Goal: Task Accomplishment & Management: Use online tool/utility

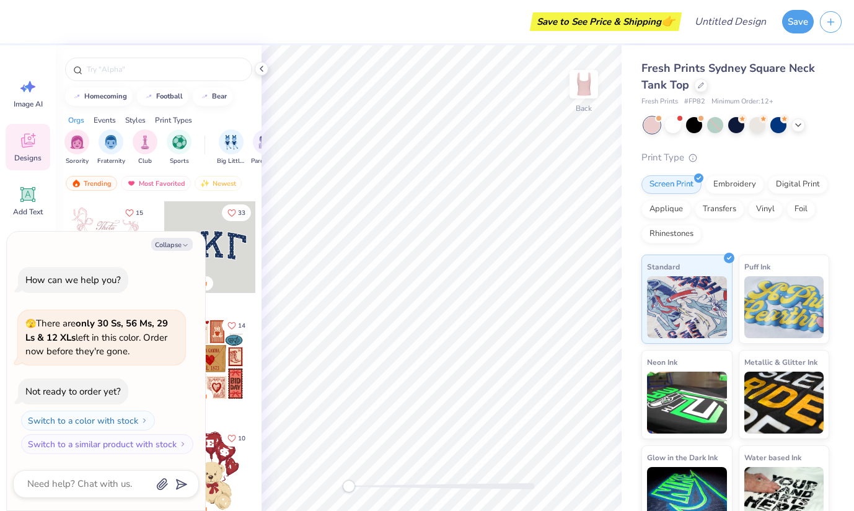
drag, startPoint x: 195, startPoint y: 253, endPoint x: 149, endPoint y: 252, distance: 45.9
click at [149, 252] on div "Collapse How can we help you? 🫣 There are only 30 Ss, 56 Ms, 29 Ls & 12 XLs lef…" at bounding box center [106, 371] width 198 height 279
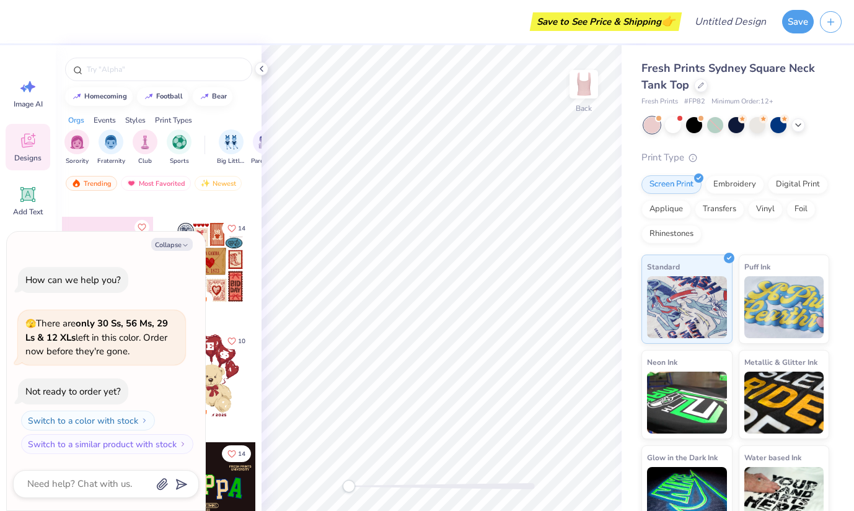
scroll to position [22, 0]
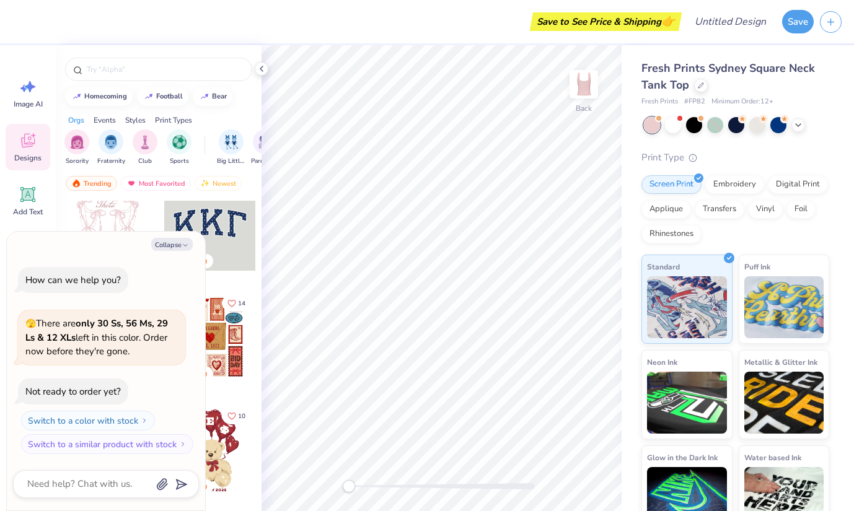
drag, startPoint x: 193, startPoint y: 246, endPoint x: 103, endPoint y: 282, distance: 97.3
click at [104, 279] on div "Collapse How can we help you? 🫣 There are only 30 Ss, 56 Ms, 29 Ls & 12 XLs lef…" at bounding box center [106, 371] width 198 height 279
click at [177, 247] on button "Collapse" at bounding box center [172, 244] width 42 height 13
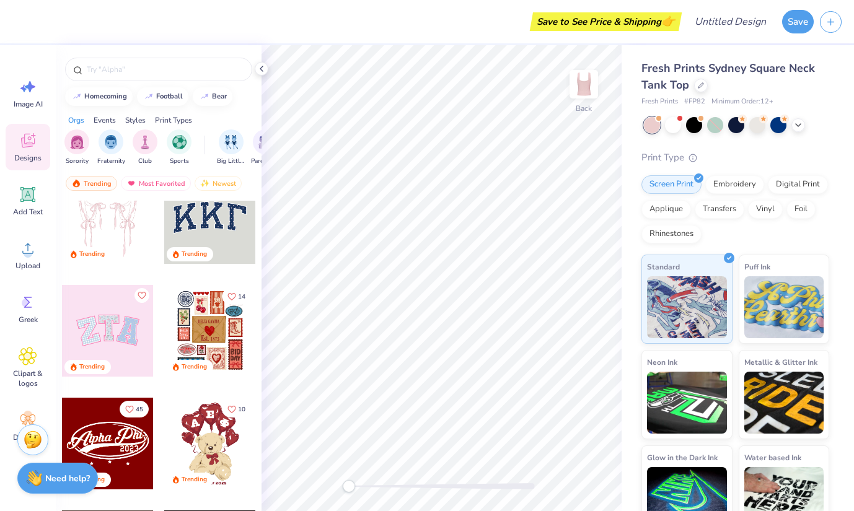
scroll to position [30, 0]
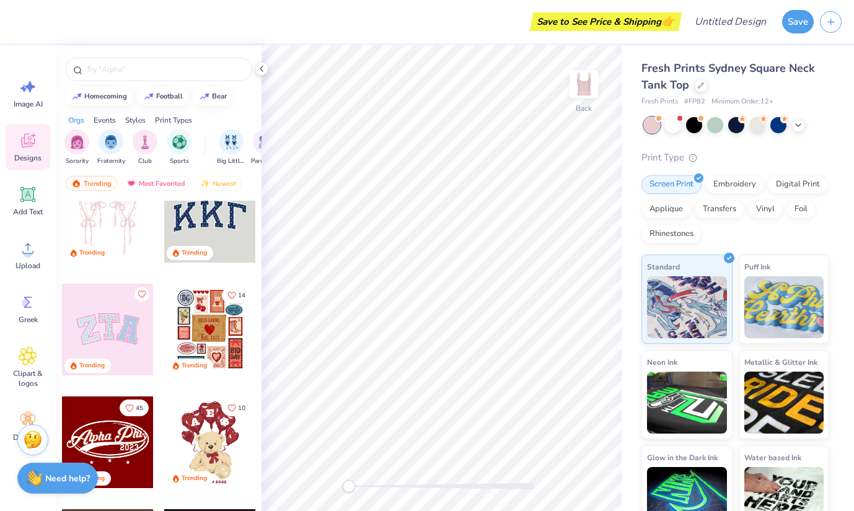
click at [113, 224] on div at bounding box center [108, 217] width 92 height 92
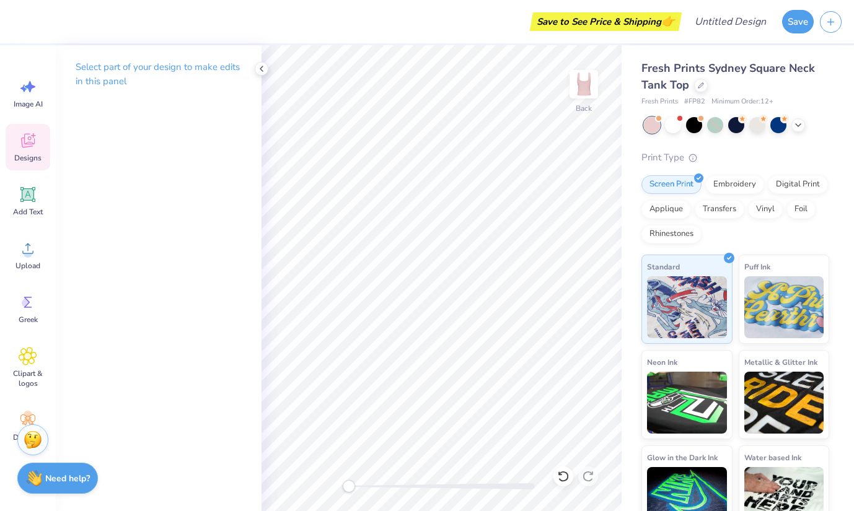
click at [30, 136] on icon at bounding box center [28, 140] width 19 height 19
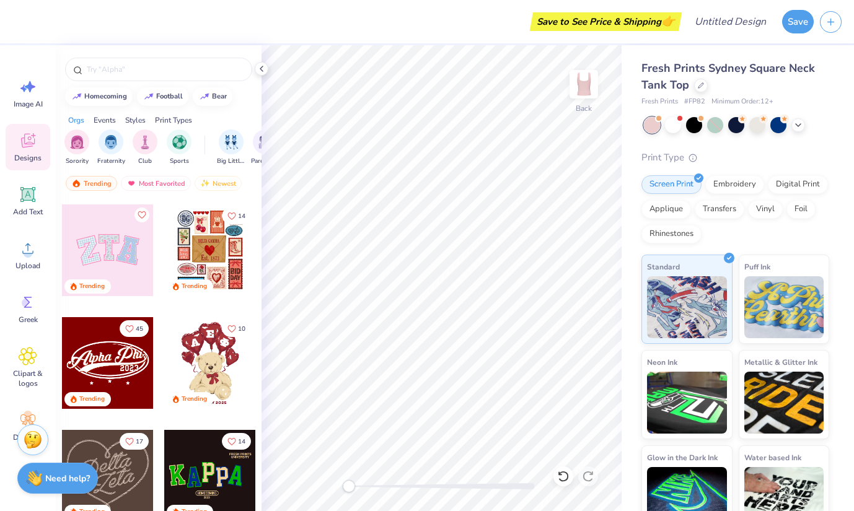
scroll to position [102, 0]
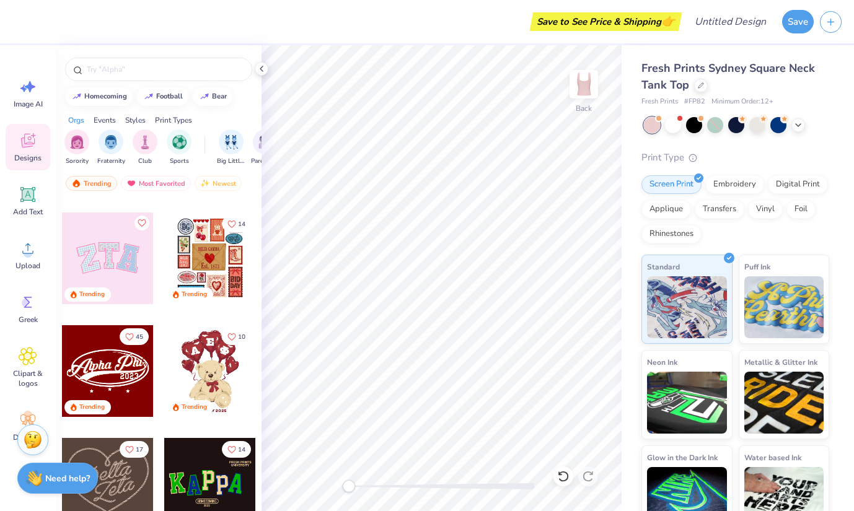
click at [100, 261] on div at bounding box center [108, 259] width 92 height 92
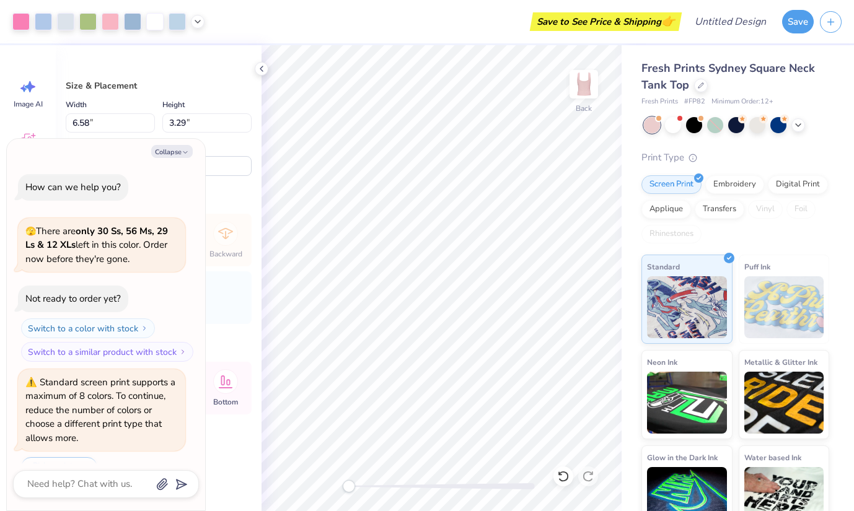
scroll to position [30, 0]
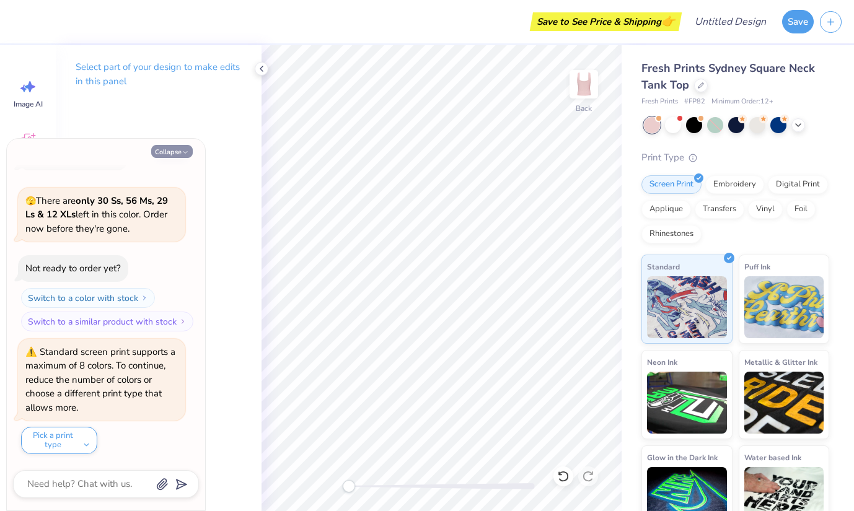
click at [166, 157] on button "Collapse" at bounding box center [172, 151] width 42 height 13
type textarea "x"
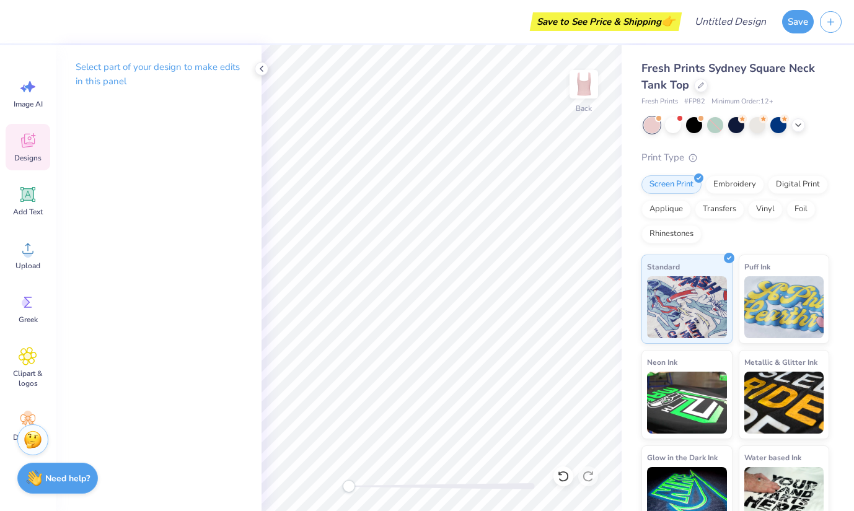
click at [12, 154] on div "Designs" at bounding box center [28, 147] width 45 height 46
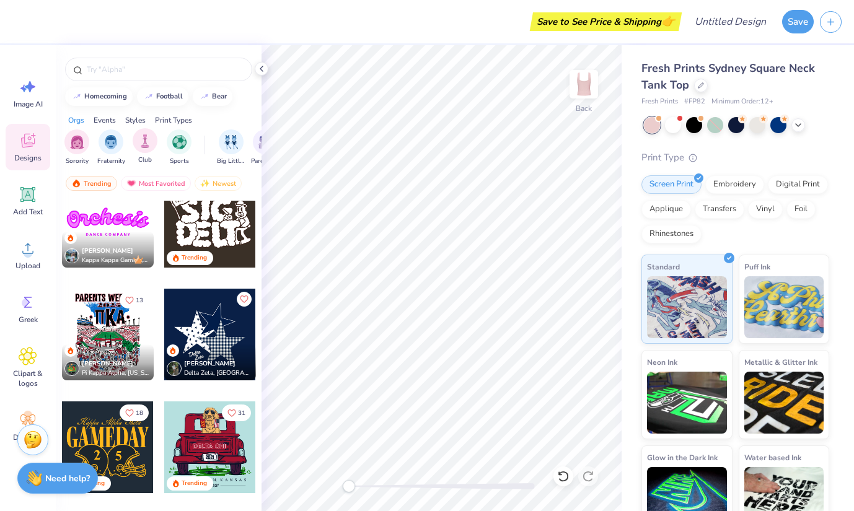
scroll to position [825, 0]
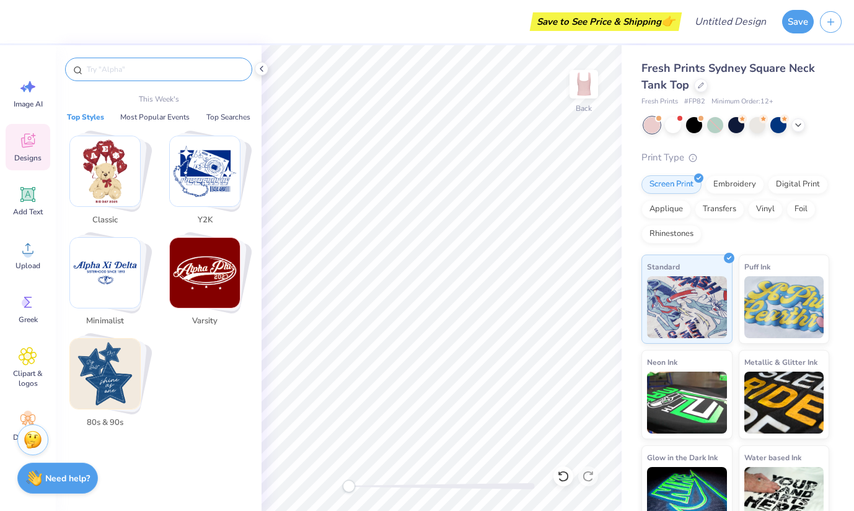
click at [115, 69] on input "text" at bounding box center [165, 69] width 159 height 12
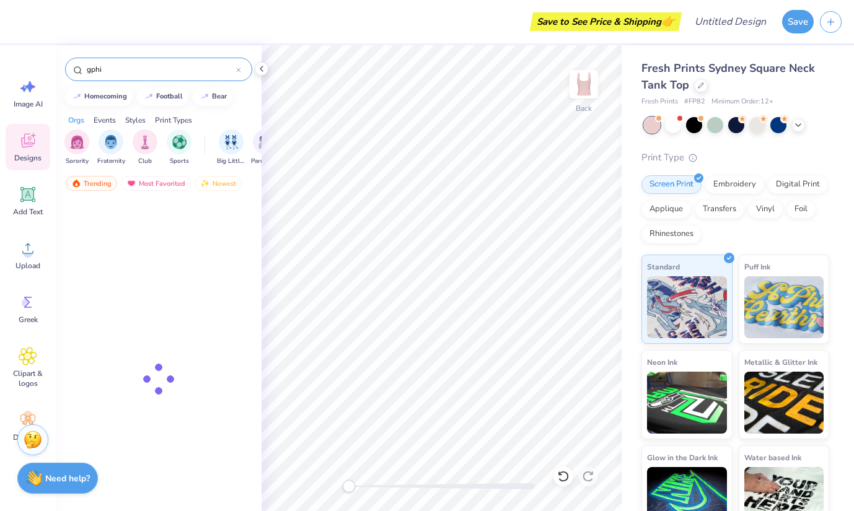
type input "gphi"
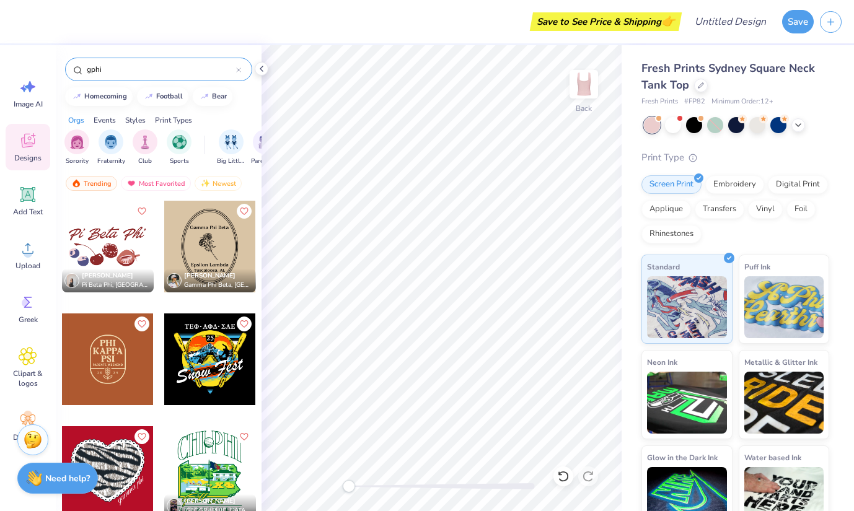
scroll to position [4850, 0]
click at [129, 81] on div "gphi" at bounding box center [159, 66] width 206 height 42
click at [122, 66] on input "gphi" at bounding box center [161, 69] width 151 height 12
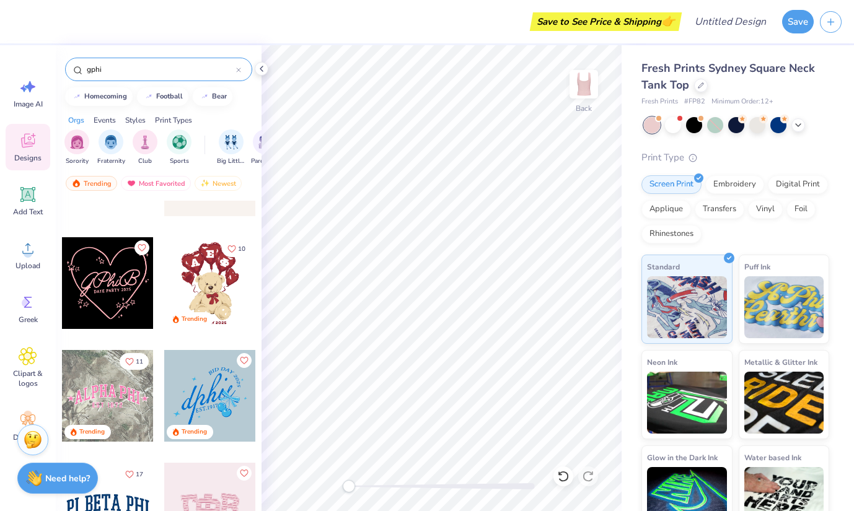
scroll to position [306, 0]
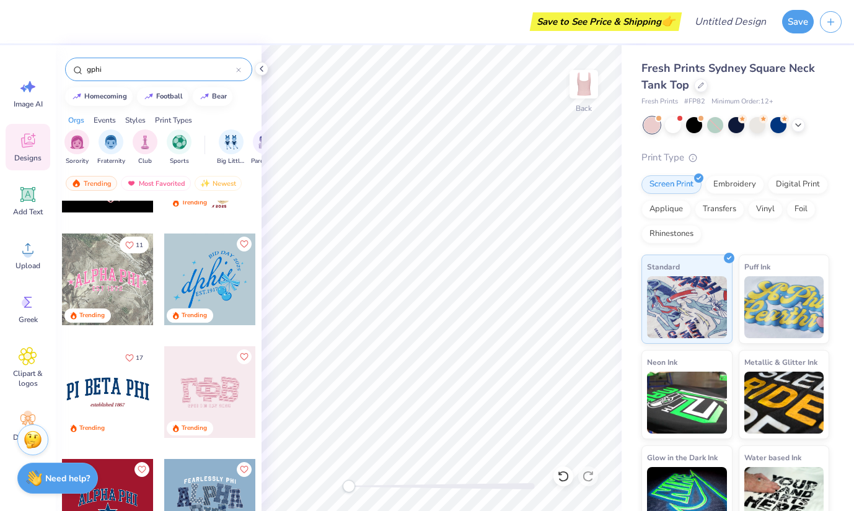
click at [204, 381] on div at bounding box center [210, 392] width 92 height 92
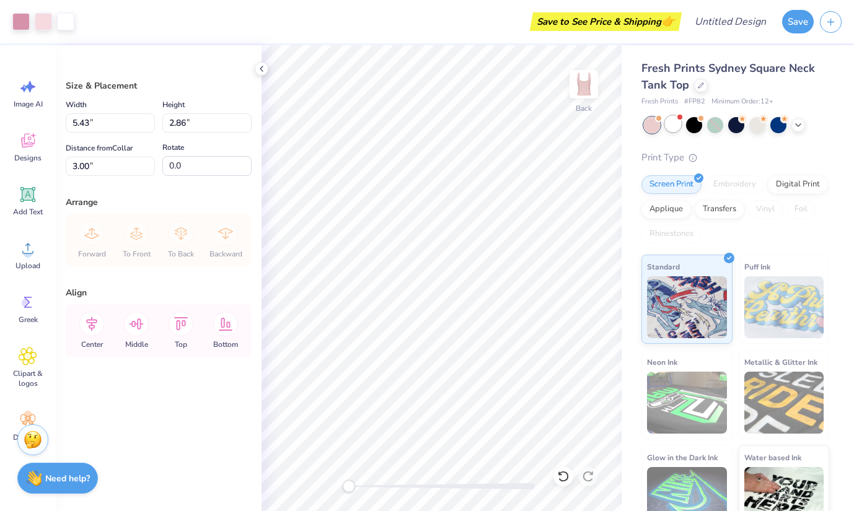
click at [674, 124] on div at bounding box center [673, 124] width 16 height 16
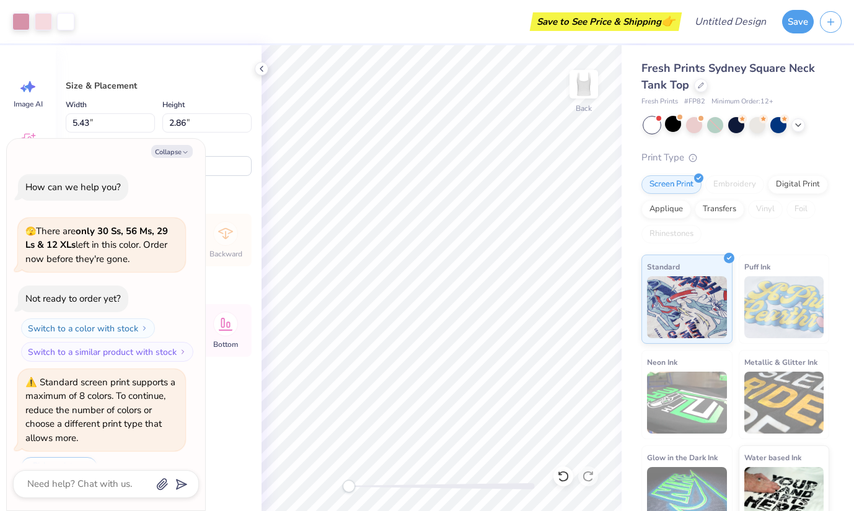
scroll to position [219, 0]
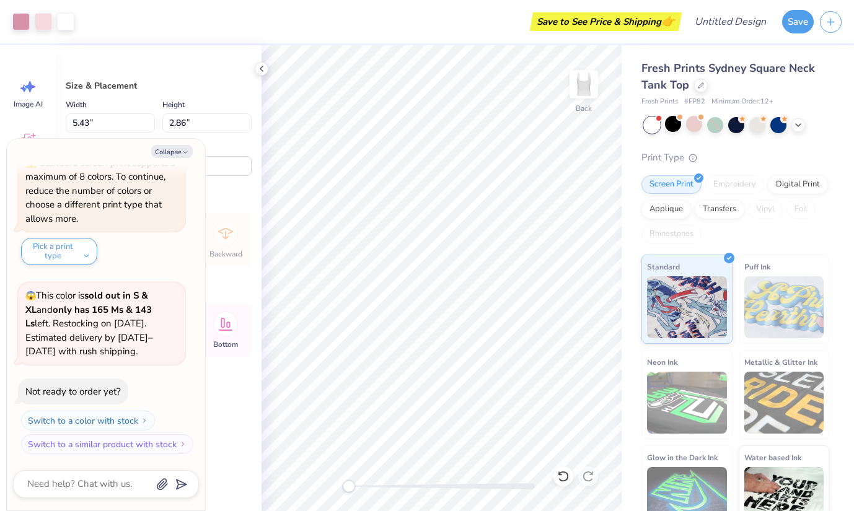
click at [700, 131] on div at bounding box center [694, 124] width 16 height 16
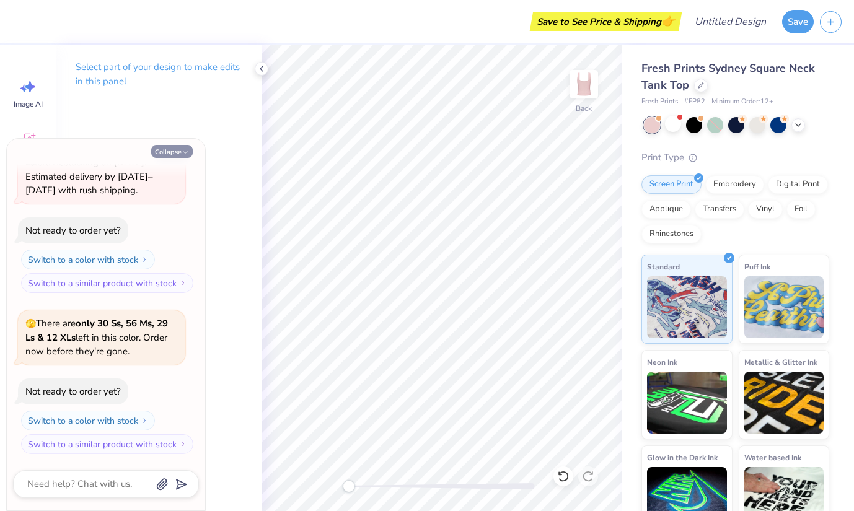
click at [178, 154] on button "Collapse" at bounding box center [172, 151] width 42 height 13
type textarea "x"
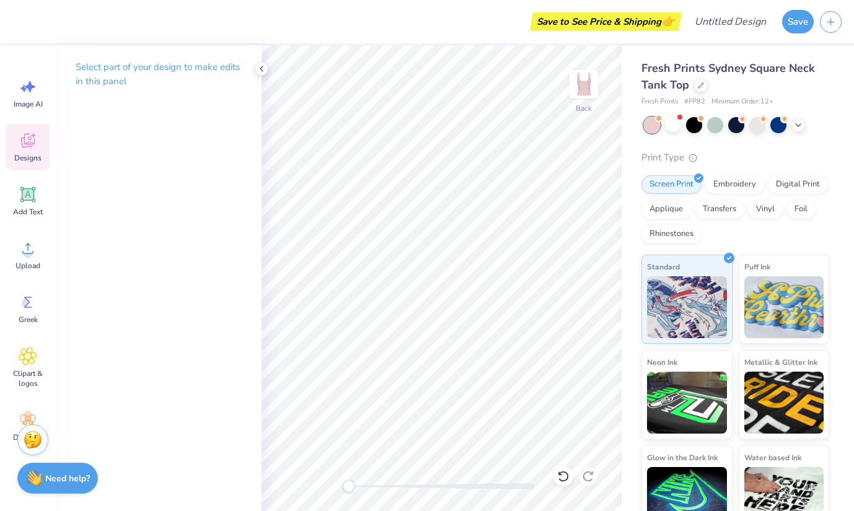
click at [42, 152] on div "Designs" at bounding box center [28, 147] width 45 height 46
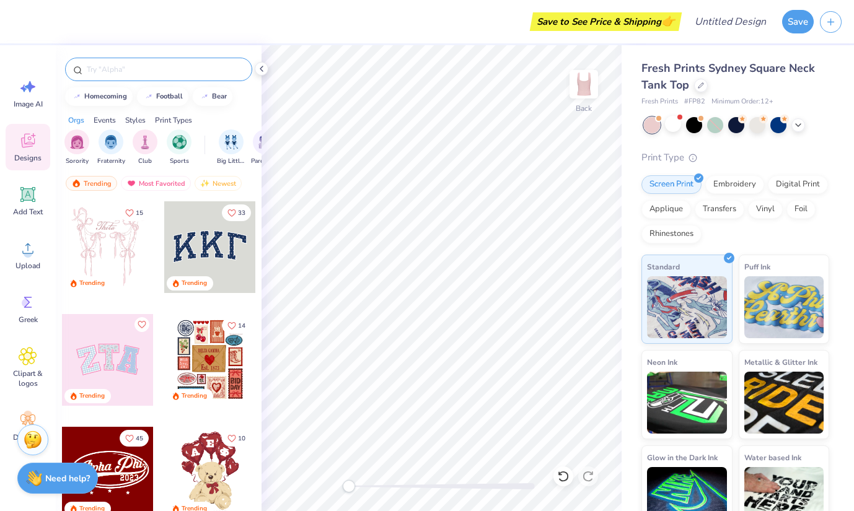
click at [146, 67] on input "text" at bounding box center [165, 69] width 159 height 12
type input "gphi"
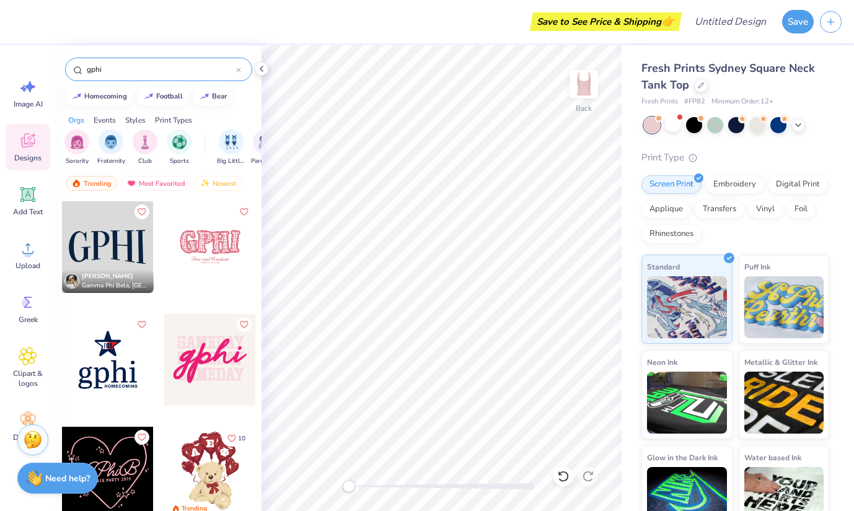
click at [134, 239] on div at bounding box center [108, 247] width 92 height 92
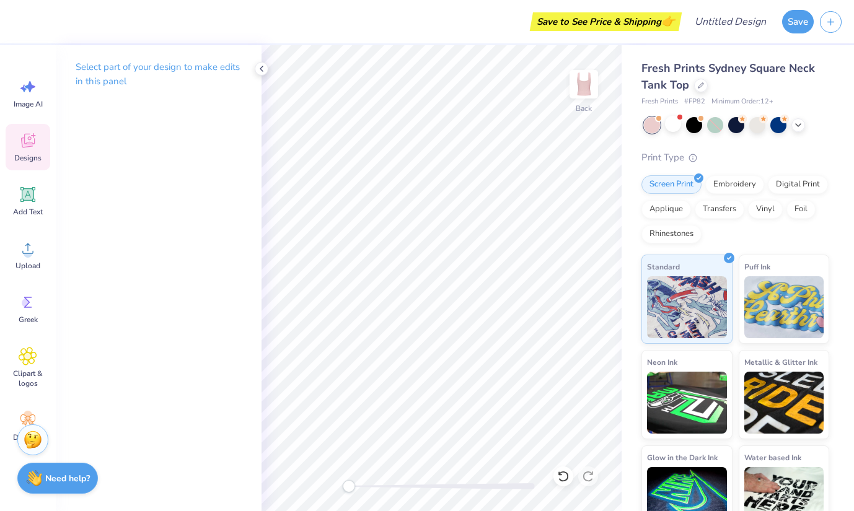
click at [37, 154] on span "Designs" at bounding box center [27, 158] width 27 height 10
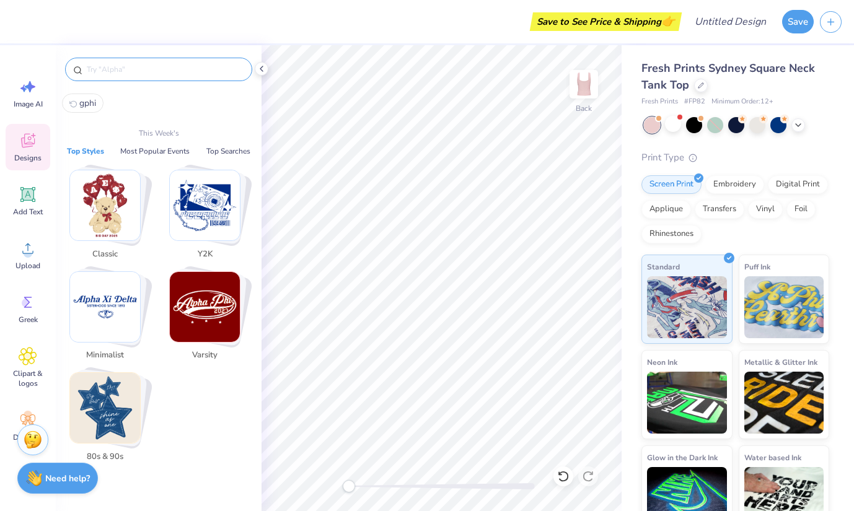
click at [132, 64] on input "text" at bounding box center [165, 69] width 159 height 12
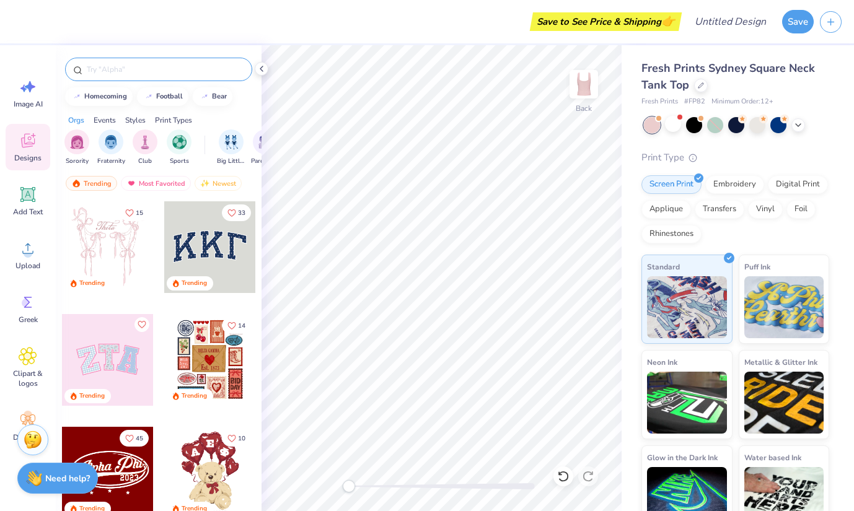
click at [111, 65] on input "text" at bounding box center [165, 69] width 159 height 12
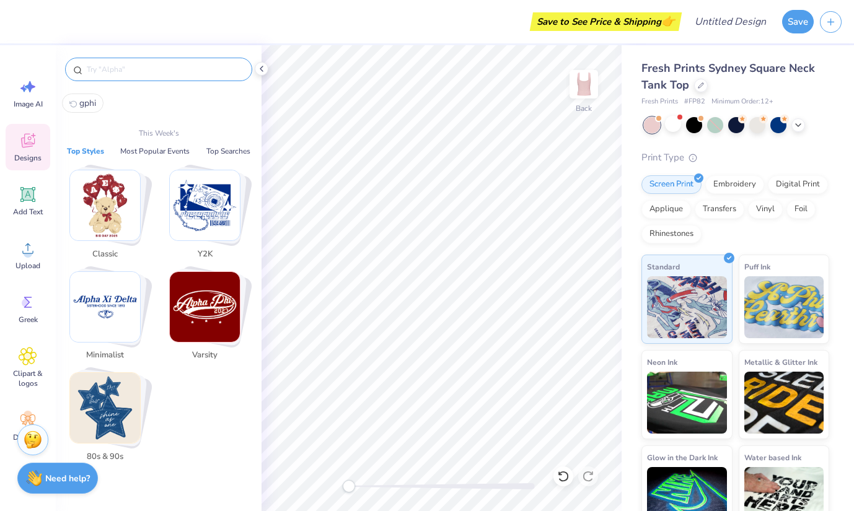
click at [92, 102] on span "gphi" at bounding box center [87, 103] width 17 height 12
type input "gphi"
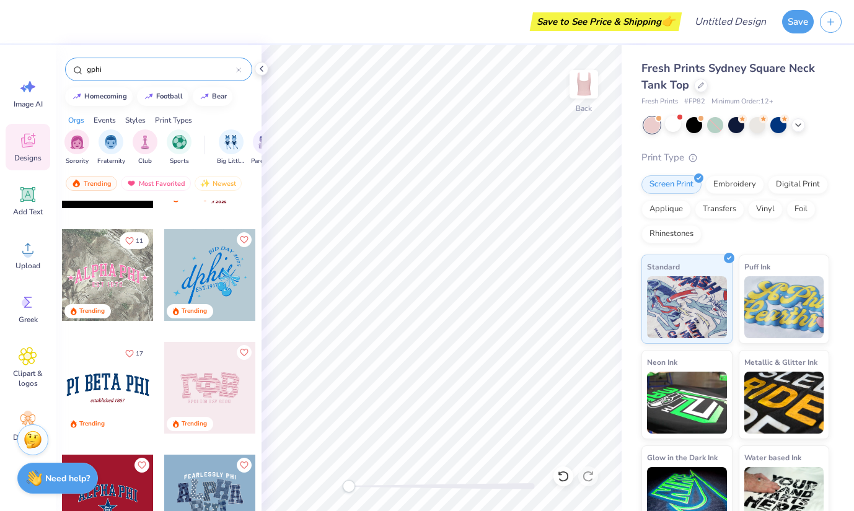
scroll to position [314, 0]
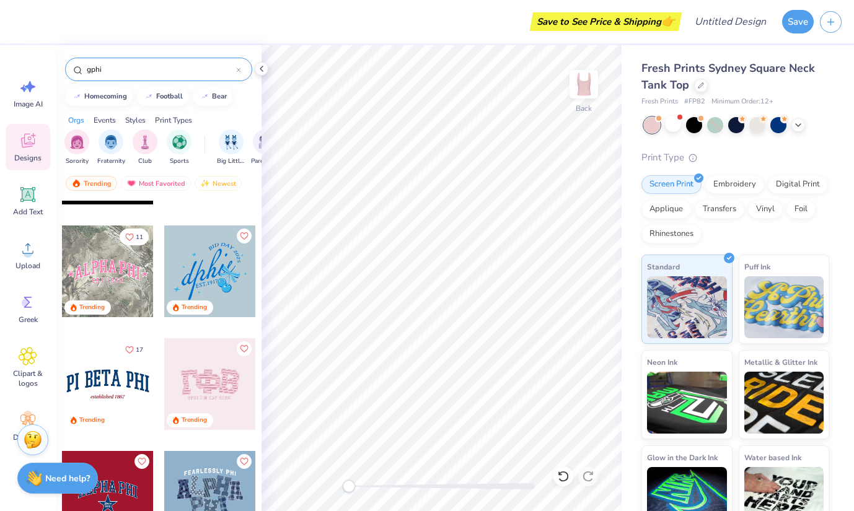
click at [113, 276] on div at bounding box center [108, 272] width 92 height 92
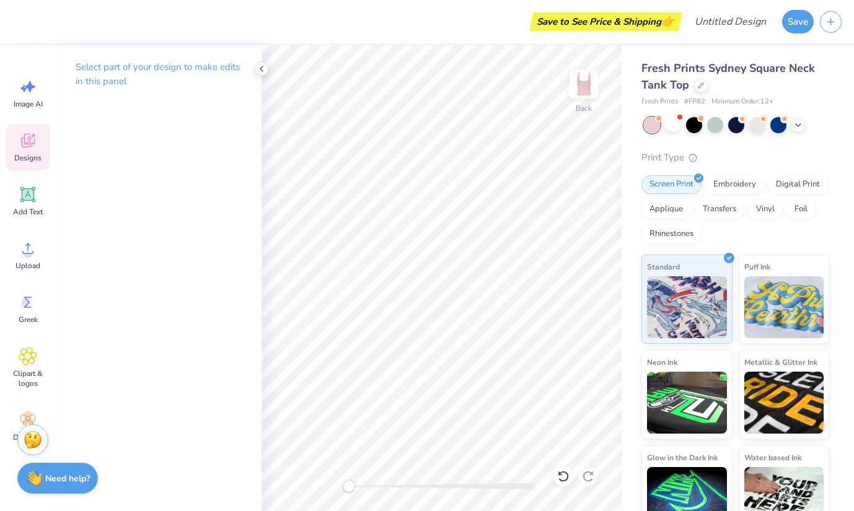
click at [36, 149] on icon at bounding box center [28, 140] width 19 height 19
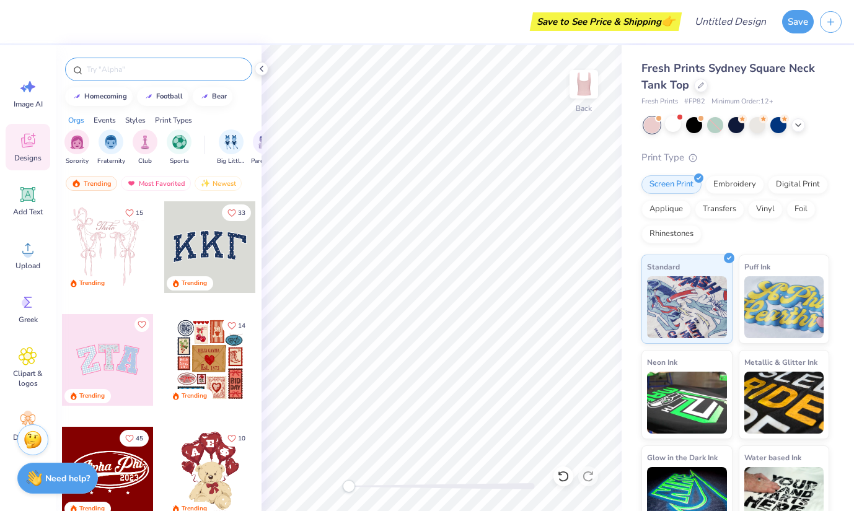
click at [129, 62] on div at bounding box center [158, 70] width 187 height 24
click at [109, 64] on input "text" at bounding box center [165, 69] width 159 height 12
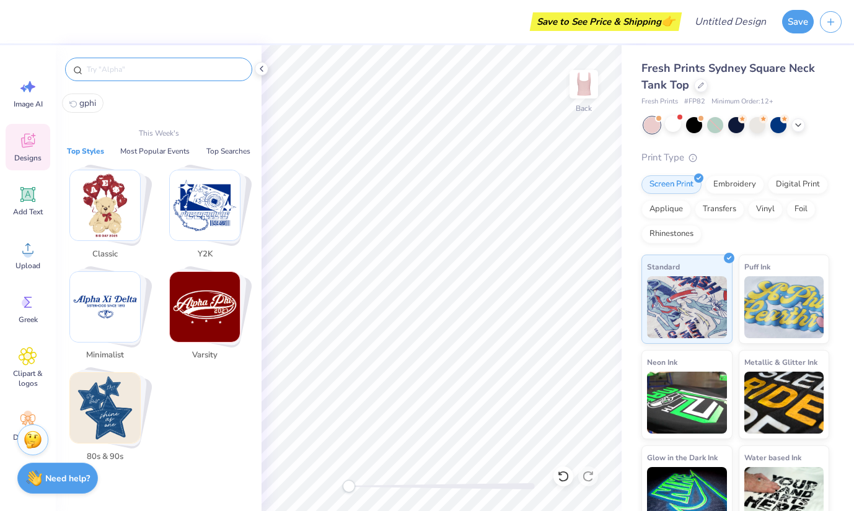
click at [90, 100] on span "gphi" at bounding box center [87, 103] width 17 height 12
type input "gphi"
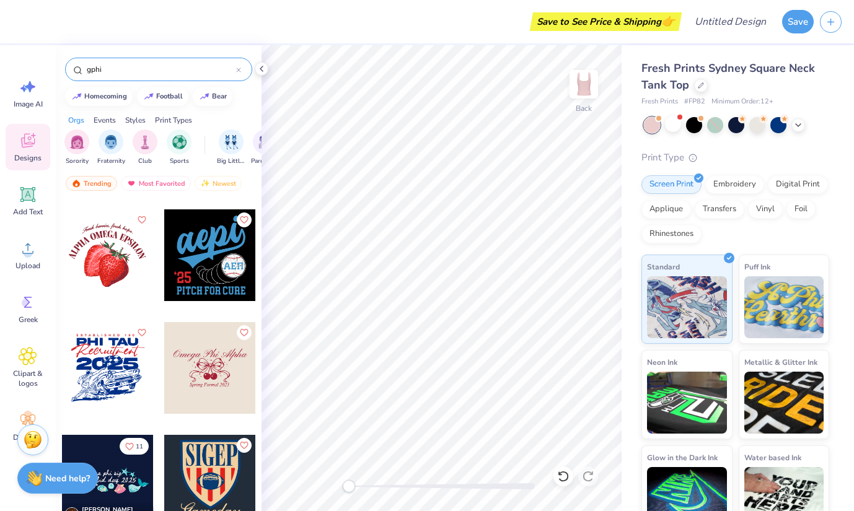
scroll to position [5358, 0]
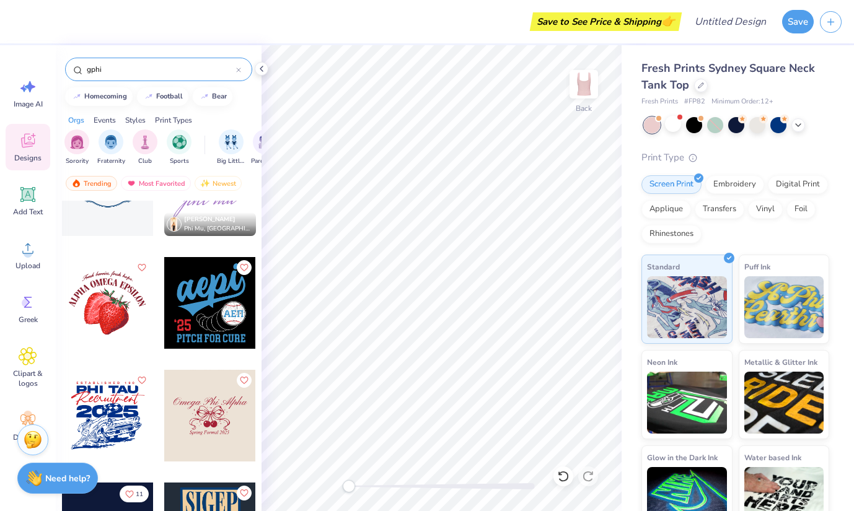
click at [201, 408] on div at bounding box center [210, 416] width 92 height 92
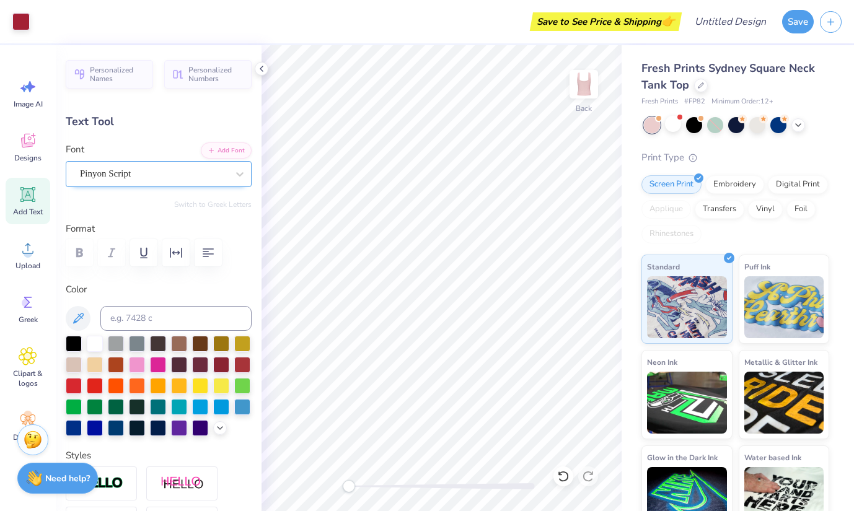
click at [179, 178] on div "Pinyon Script" at bounding box center [154, 173] width 150 height 19
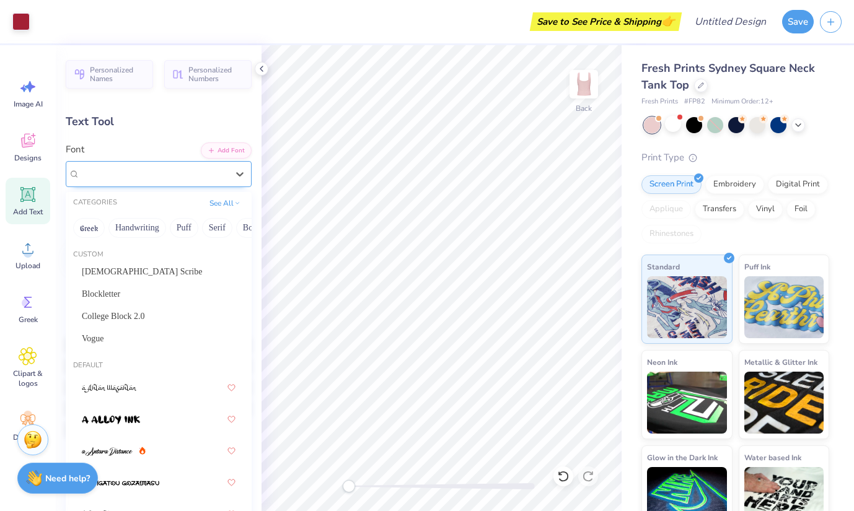
click at [179, 178] on div "Pinyon Script" at bounding box center [153, 174] width 147 height 14
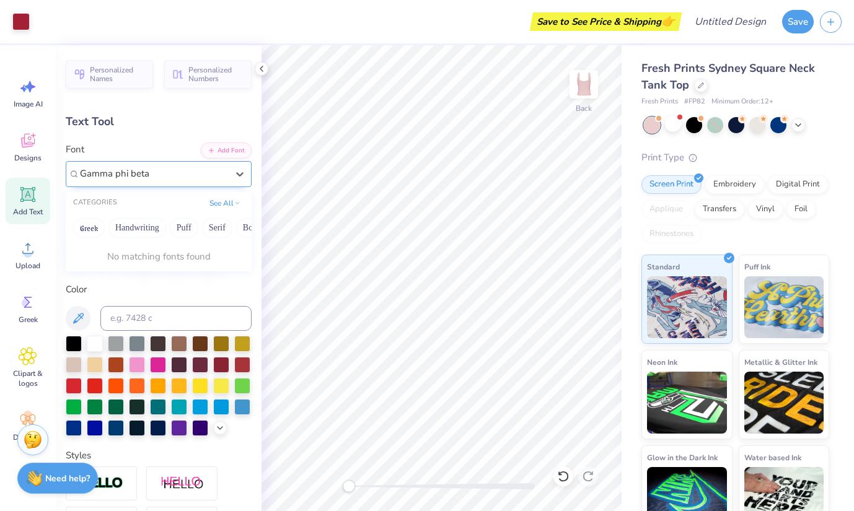
type input "Gamma phi beta"
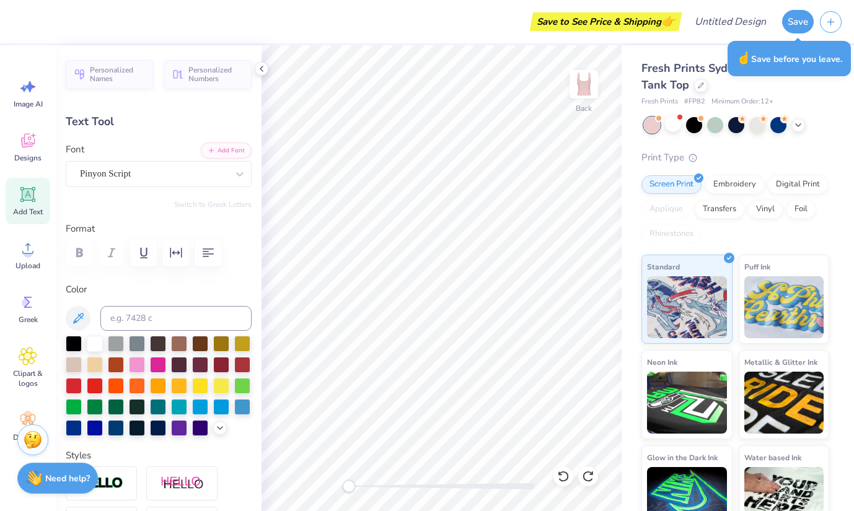
scroll to position [0, 0]
type textarea "Gamma Phi Beta"
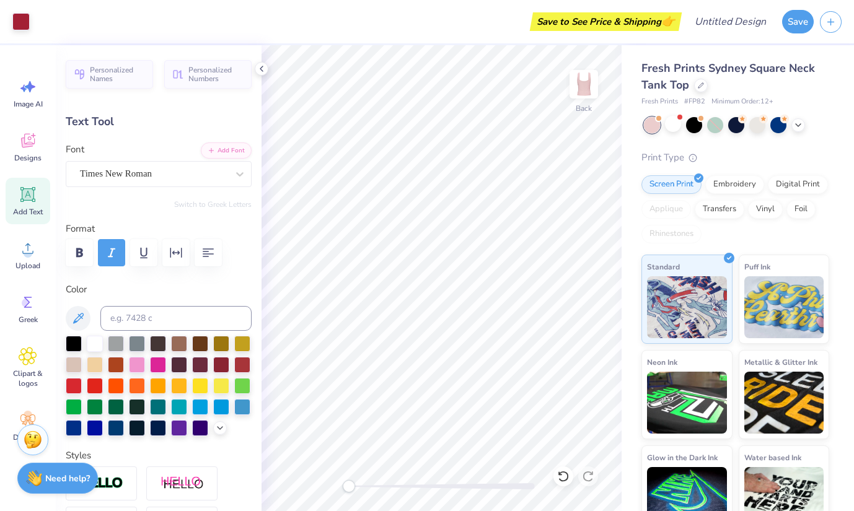
type input "6.37"
type input "0.75"
type input "3.11"
click at [29, 147] on icon at bounding box center [28, 140] width 19 height 19
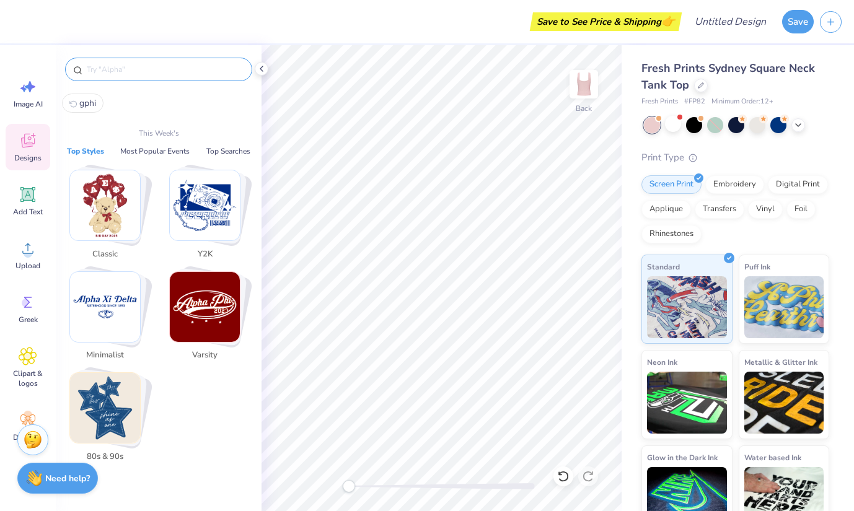
click at [122, 70] on input "text" at bounding box center [165, 69] width 159 height 12
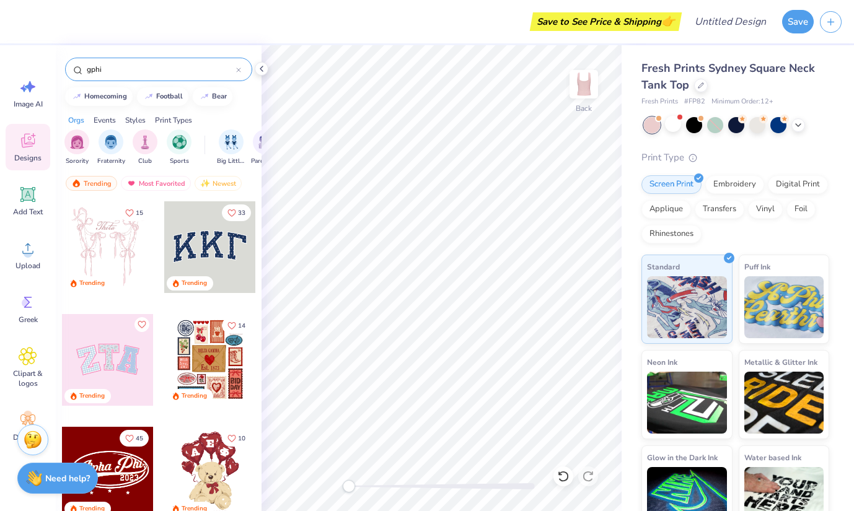
type input "gphi"
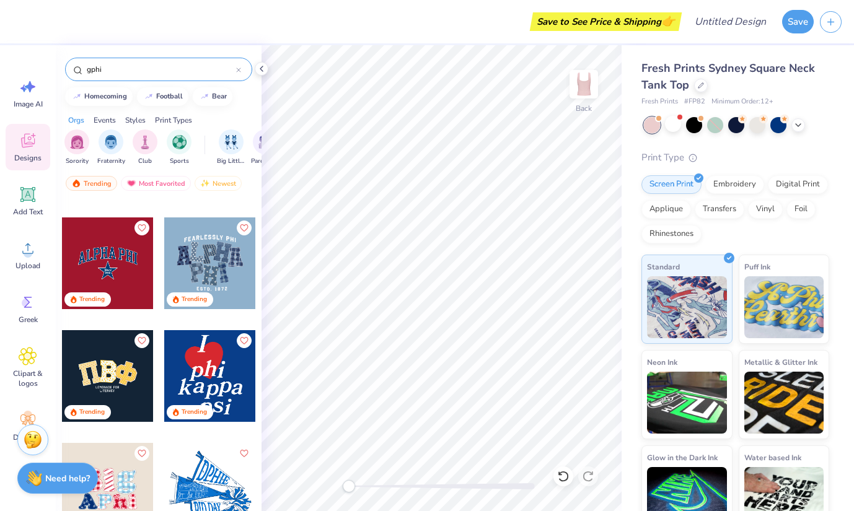
scroll to position [653, 0]
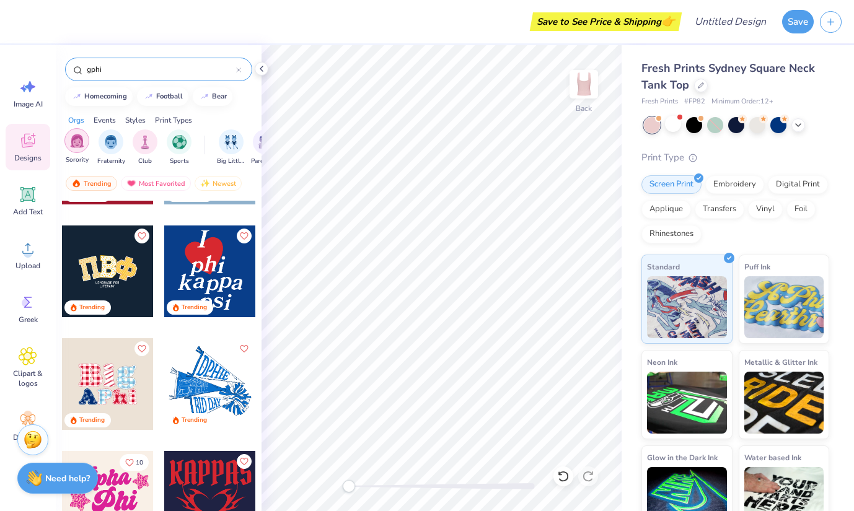
click at [74, 151] on div "filter for Sorority" at bounding box center [76, 140] width 25 height 25
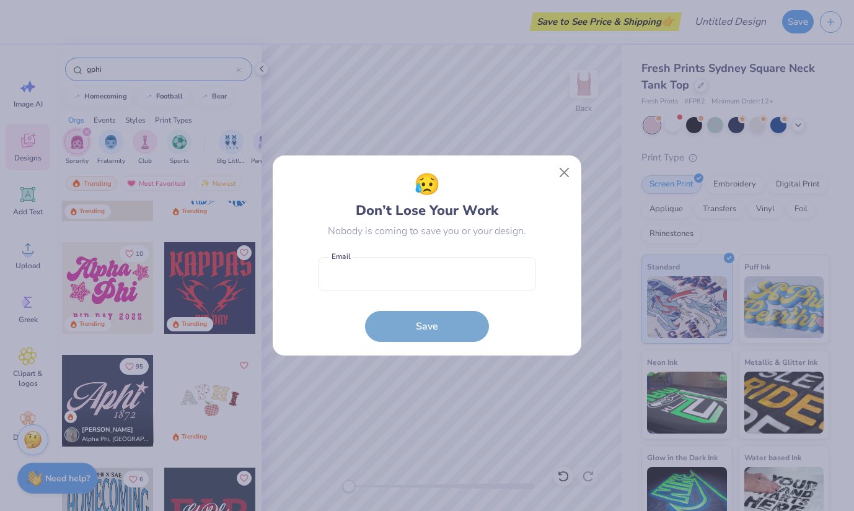
scroll to position [751, 0]
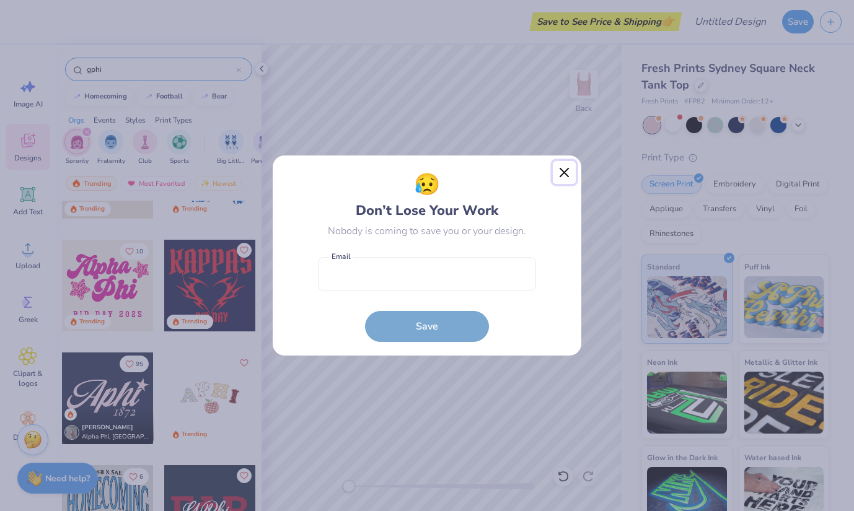
click at [559, 175] on button "Close" at bounding box center [565, 173] width 24 height 24
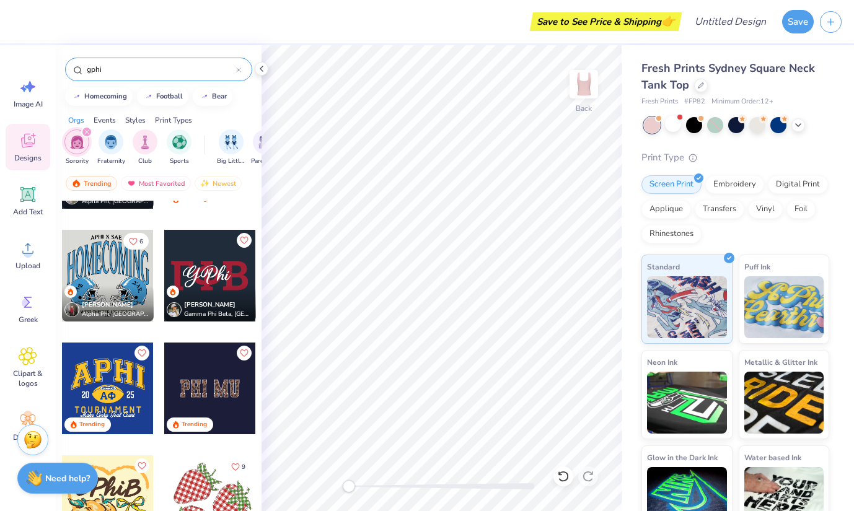
scroll to position [869, 0]
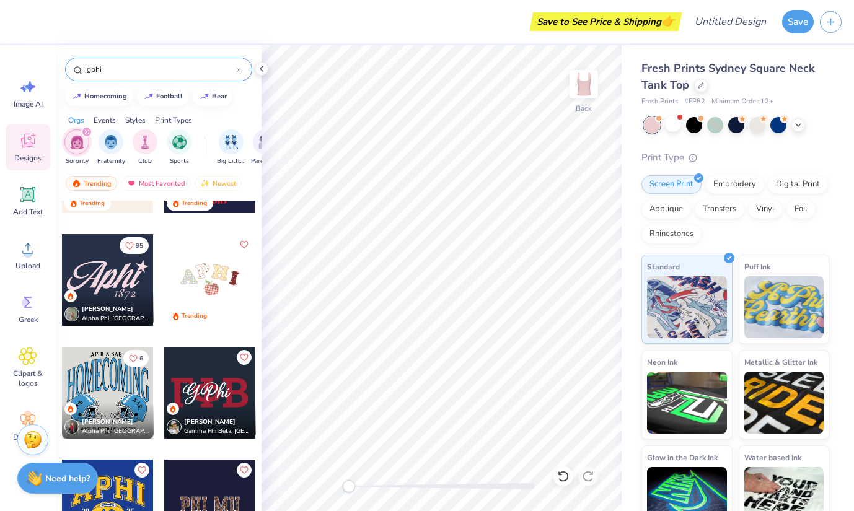
click at [126, 287] on div at bounding box center [108, 280] width 92 height 92
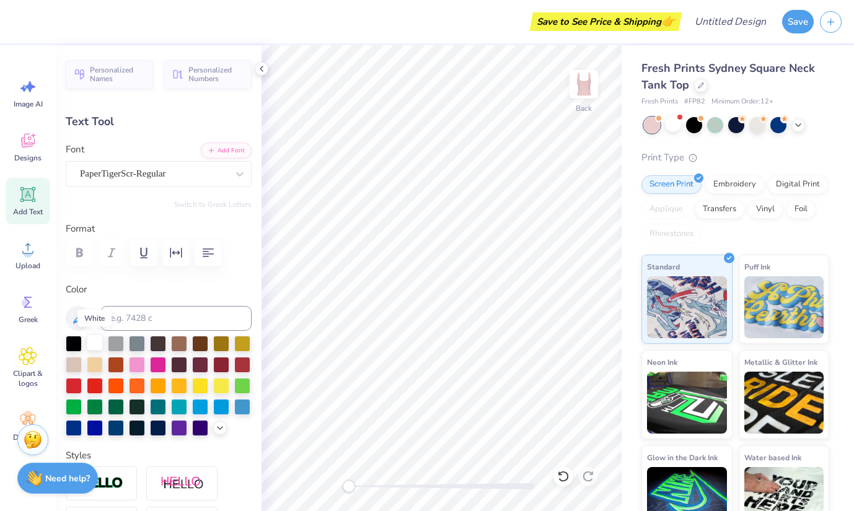
click at [94, 341] on div at bounding box center [95, 343] width 16 height 16
type input "1.23"
type input "0.64"
type input "4.63"
click at [99, 336] on div at bounding box center [95, 343] width 16 height 16
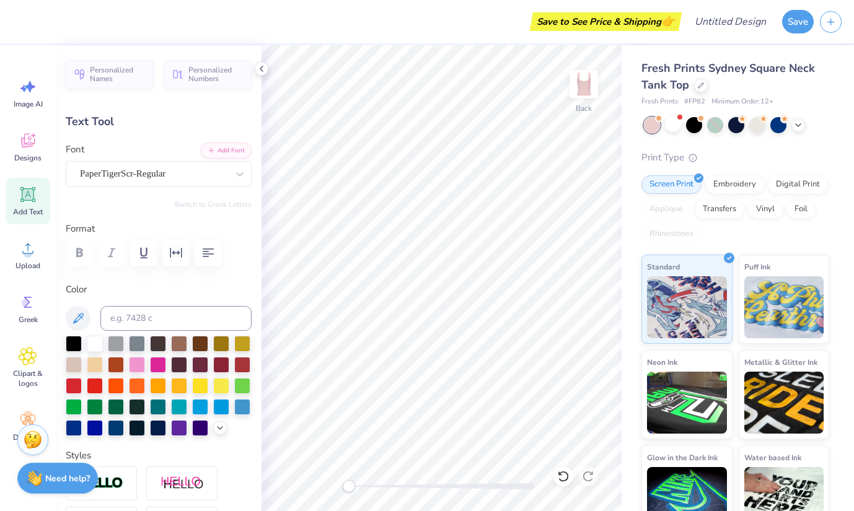
type textarea "Gphi"
type input "1.23"
type input "0.64"
type input "4.63"
type input "3.85"
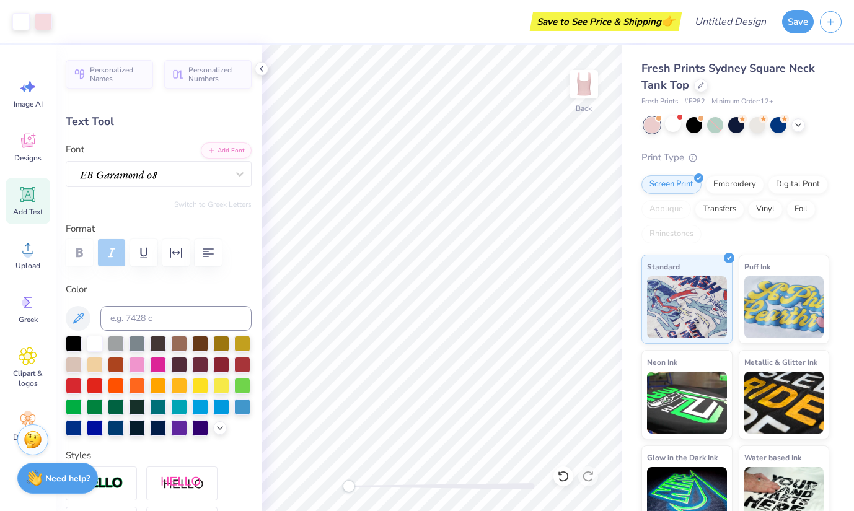
type input "1.97"
type input "2.99"
type input "1.23"
type input "0.64"
type input "4.63"
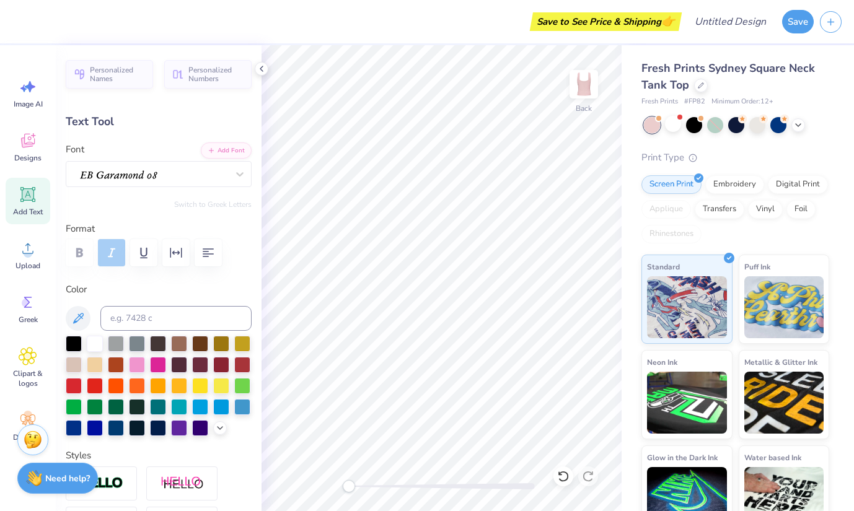
scroll to position [0, 0]
type textarea "1874"
click at [159, 362] on div at bounding box center [158, 364] width 16 height 16
click at [139, 364] on div at bounding box center [137, 364] width 16 height 16
click at [205, 387] on div at bounding box center [200, 385] width 16 height 16
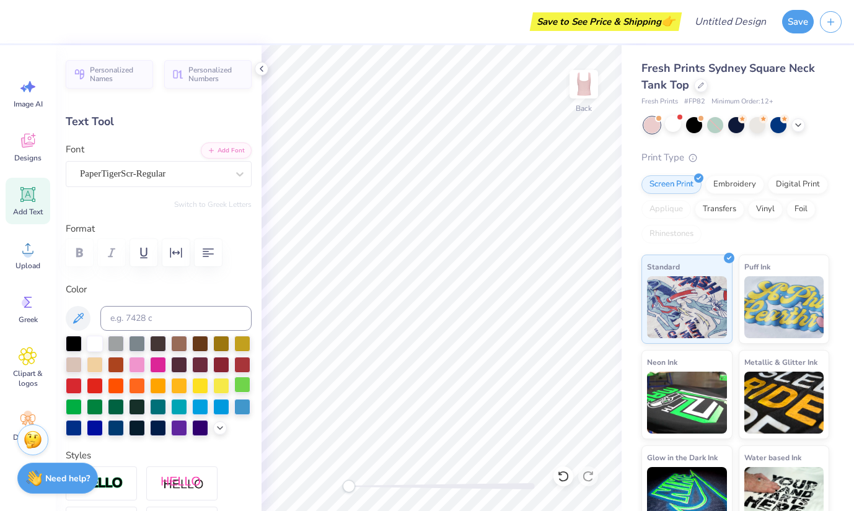
click at [234, 382] on div at bounding box center [242, 385] width 16 height 16
click at [148, 359] on div at bounding box center [159, 386] width 186 height 100
click at [148, 403] on div at bounding box center [159, 386] width 186 height 100
click at [98, 403] on div at bounding box center [95, 406] width 16 height 16
click at [115, 427] on div at bounding box center [116, 427] width 16 height 16
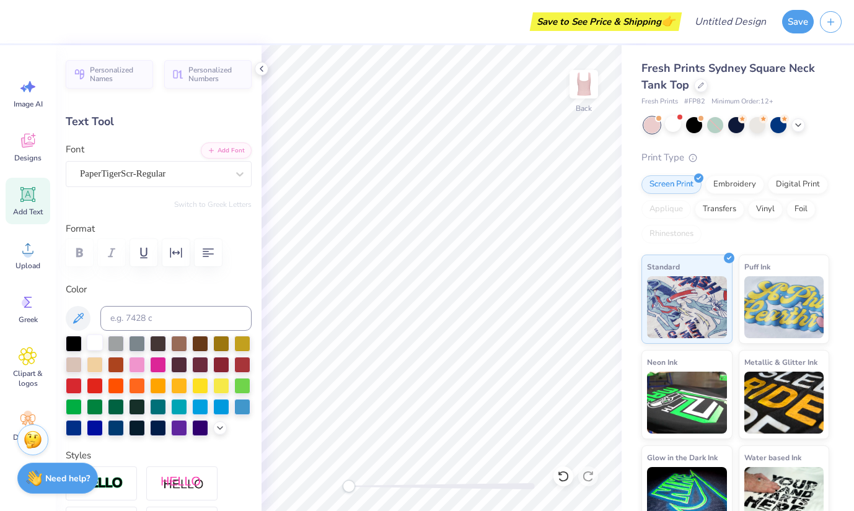
click at [95, 341] on div at bounding box center [95, 343] width 16 height 16
type input "1.31"
type input "0.64"
type input "4.64"
click at [34, 148] on icon at bounding box center [28, 140] width 19 height 19
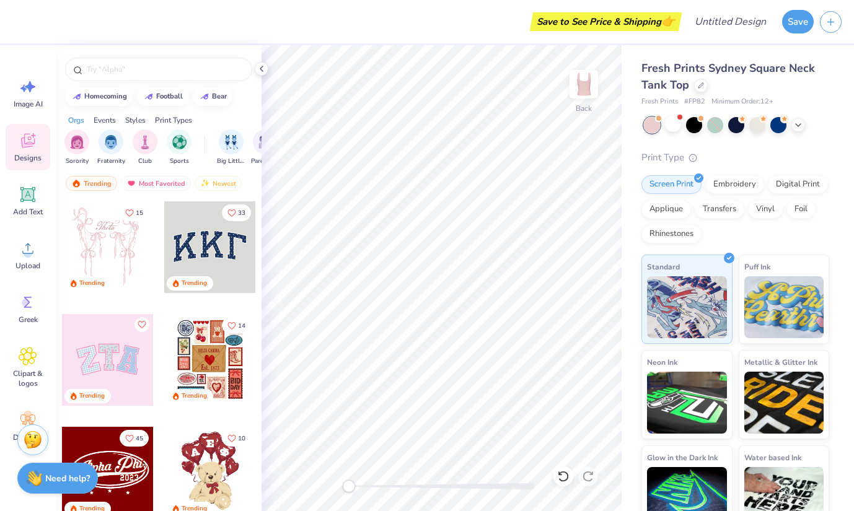
scroll to position [7, 0]
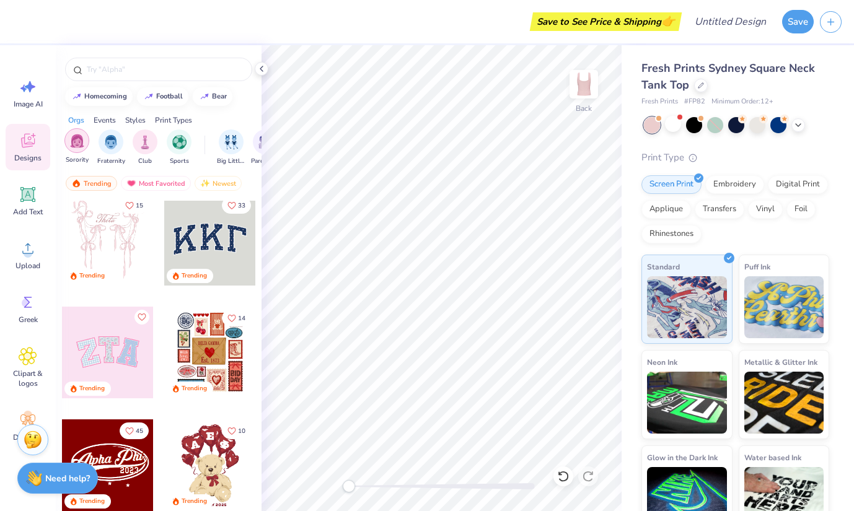
click at [82, 144] on img "filter for Sorority" at bounding box center [77, 141] width 14 height 14
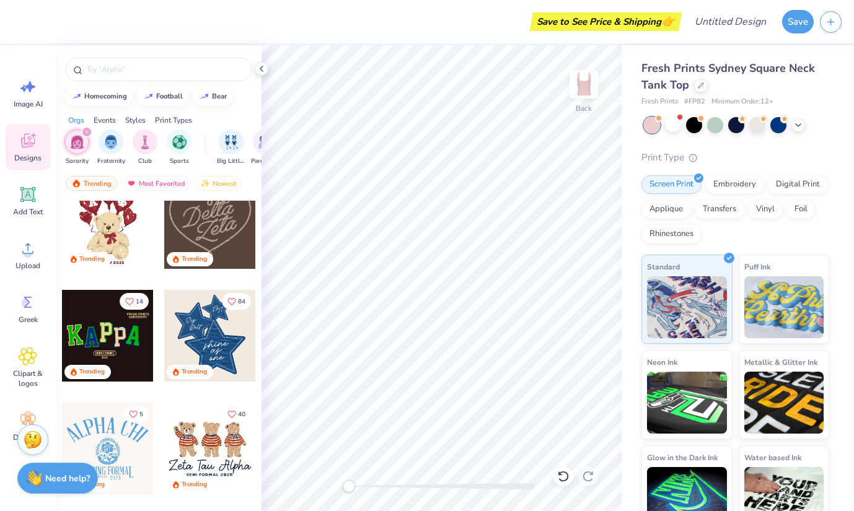
scroll to position [208, 0]
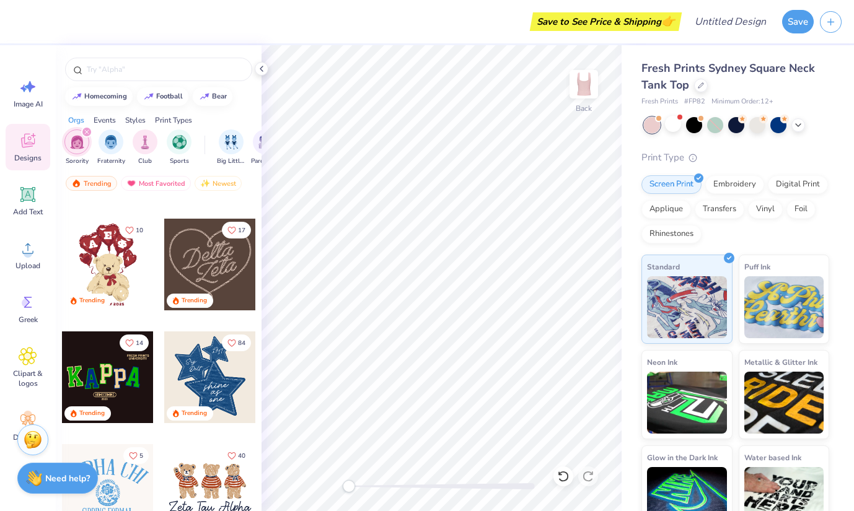
click at [214, 380] on div at bounding box center [210, 378] width 92 height 92
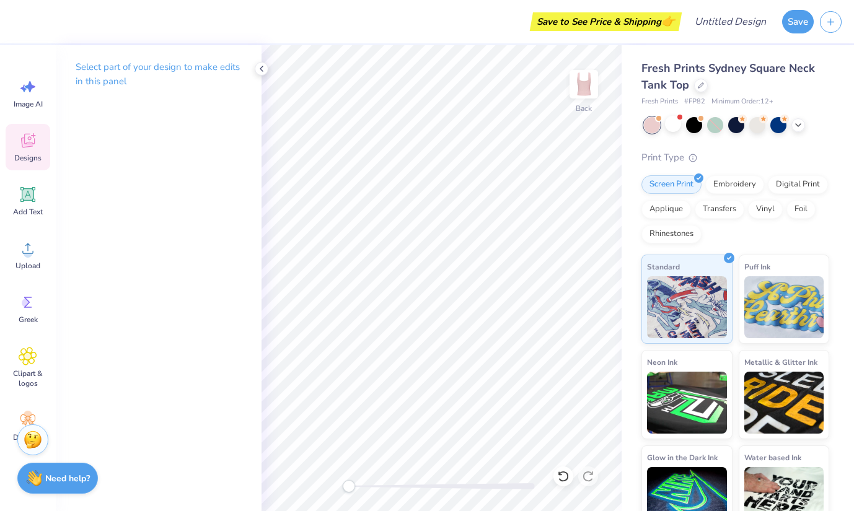
click at [17, 157] on span "Designs" at bounding box center [27, 158] width 27 height 10
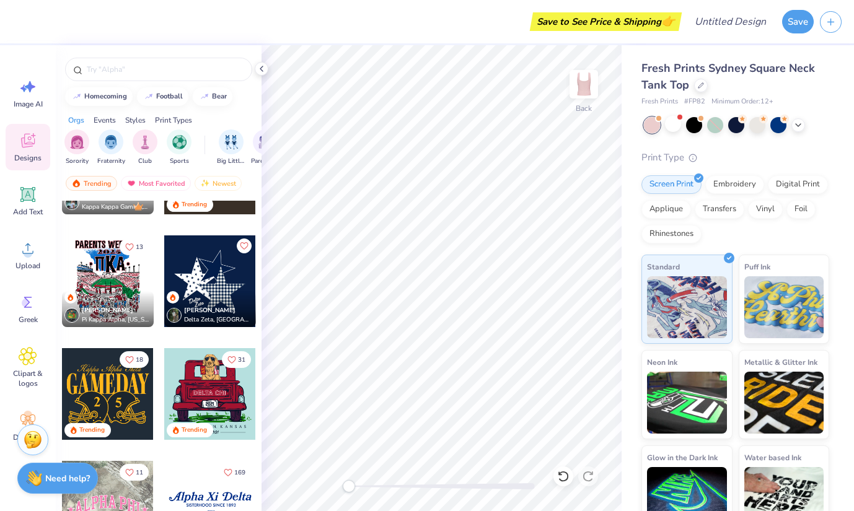
scroll to position [868, 0]
click at [211, 276] on div at bounding box center [210, 282] width 92 height 92
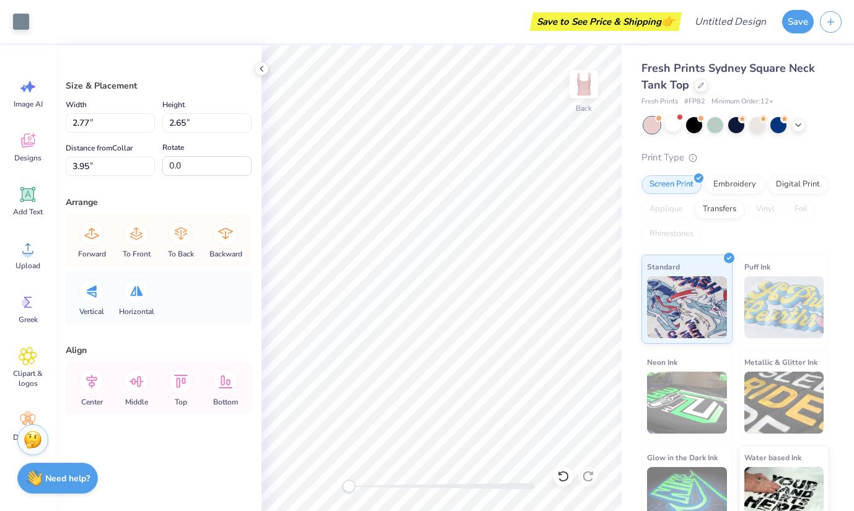
type input "2.63"
type input "2.51"
type input "3.41"
type input "2.01"
type input "2.07"
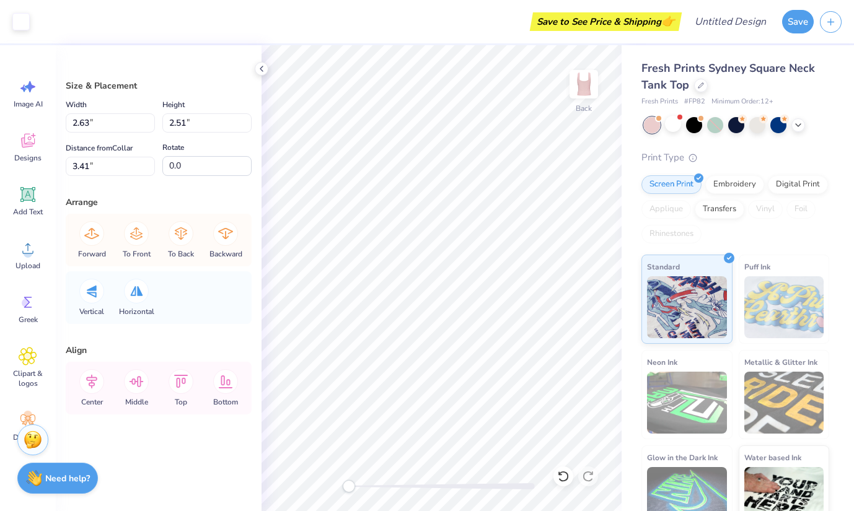
type input "3.07"
type input "2.77"
type input "2.65"
type input "4.06"
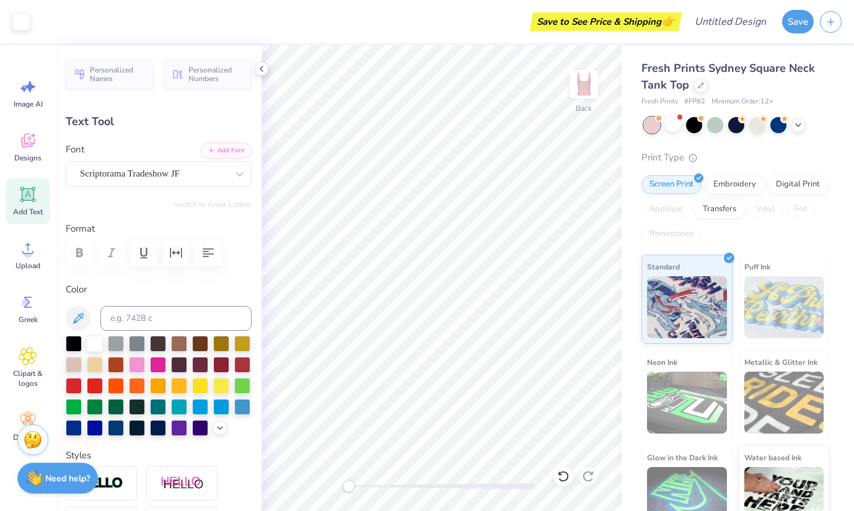
type input "0.0"
type input "0.70"
type input "0.36"
type input "5.74"
type input "0.0"
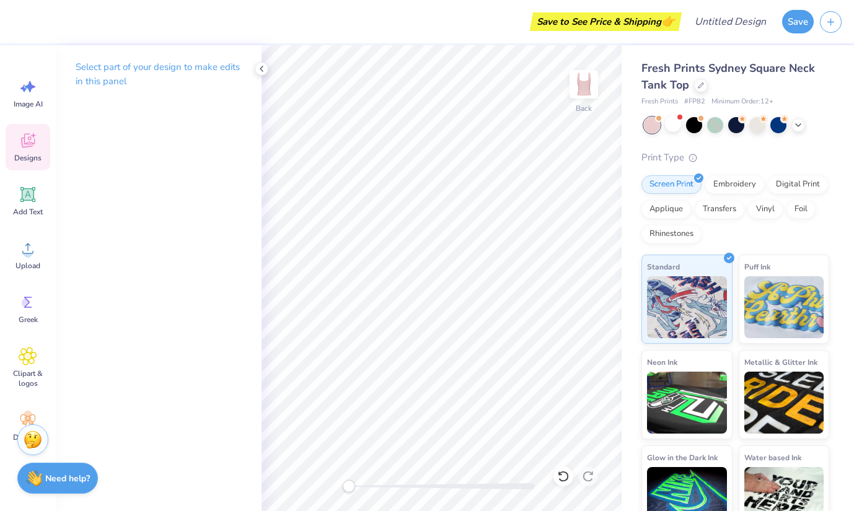
click at [27, 143] on icon at bounding box center [28, 141] width 14 height 14
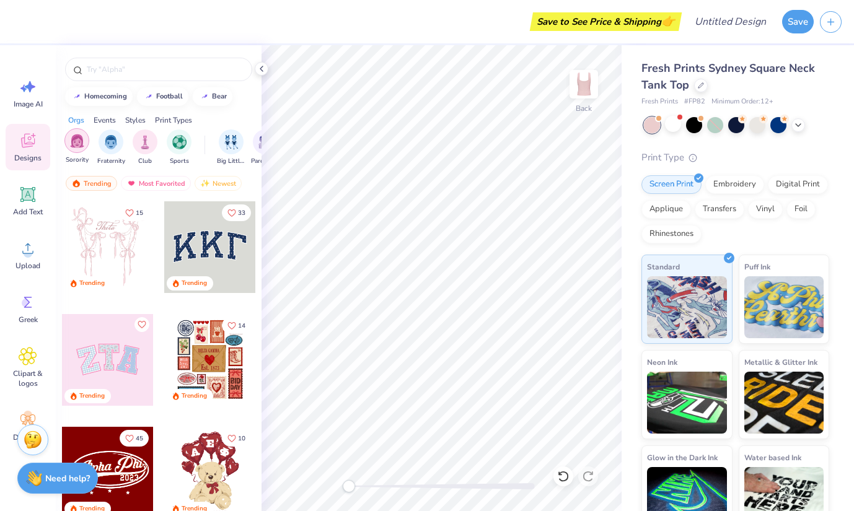
click at [71, 147] on div "filter for Sorority" at bounding box center [76, 140] width 25 height 25
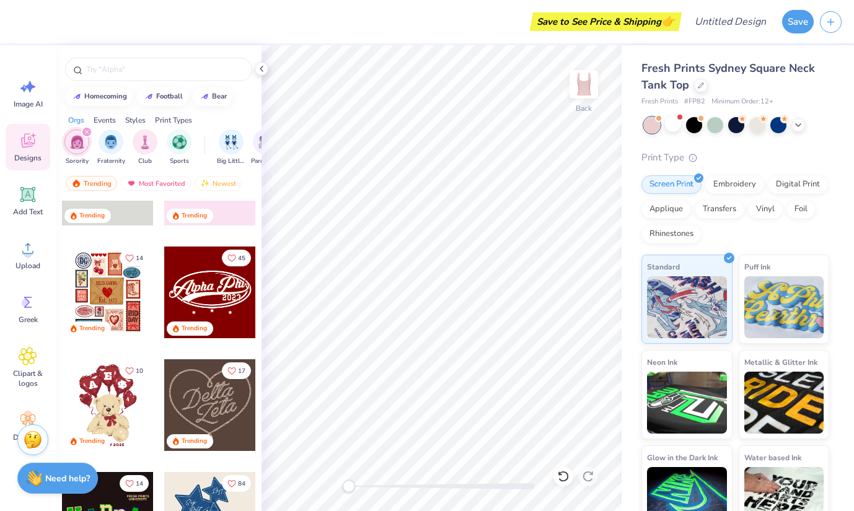
scroll to position [77, 0]
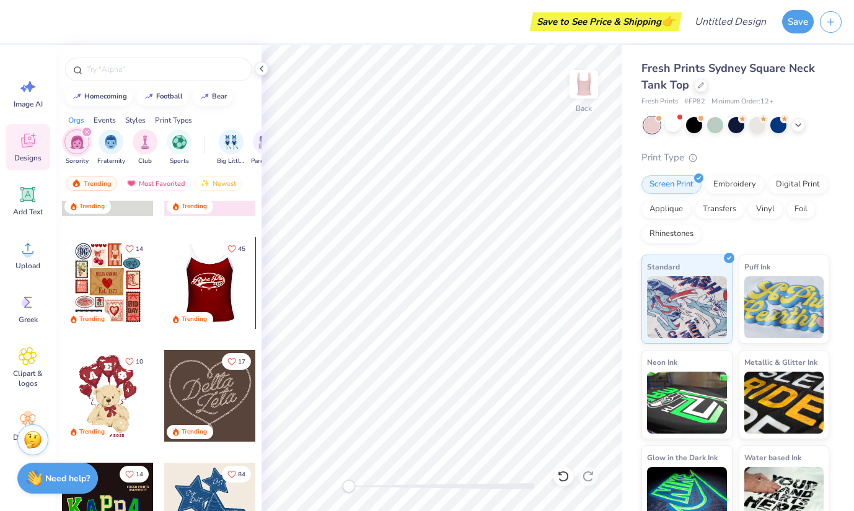
click at [225, 289] on div at bounding box center [210, 283] width 275 height 92
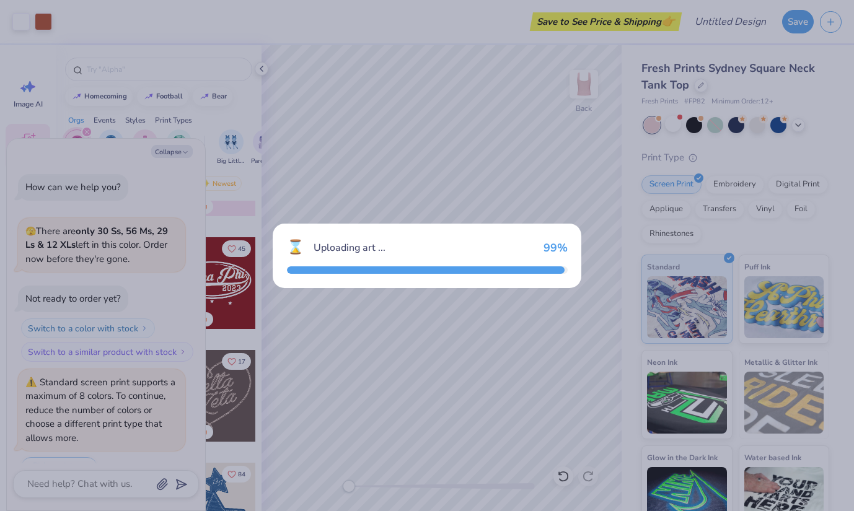
scroll to position [442, 0]
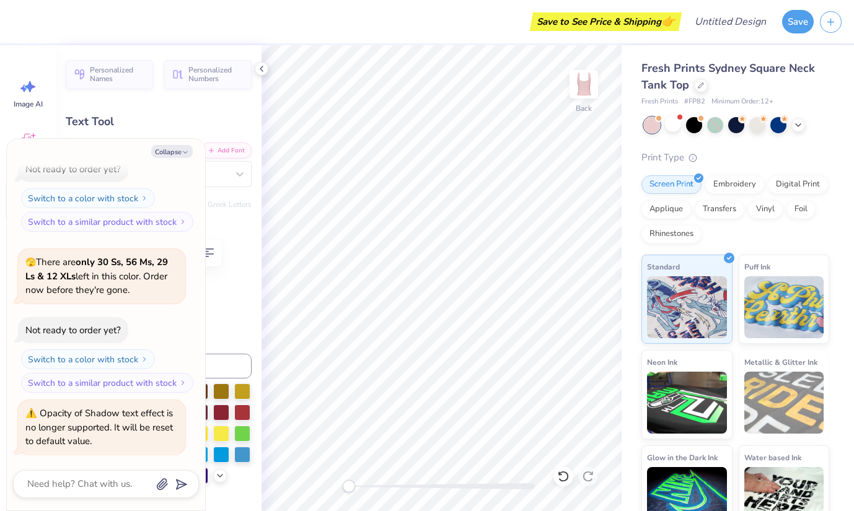
type textarea "x"
type textarea "Alpa Phi0"
type textarea "x"
type textarea "Ala Phi0"
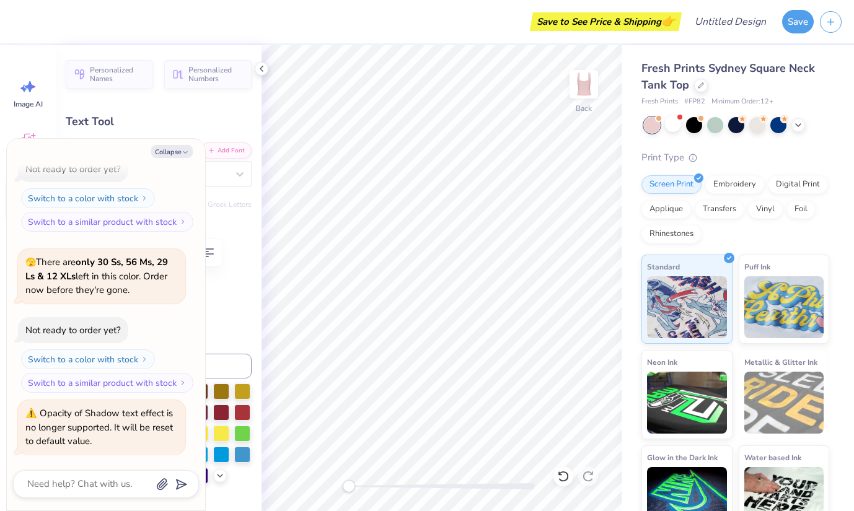
type textarea "x"
type textarea "Aa Phi0"
type textarea "x"
type textarea "a Phi0"
type textarea "x"
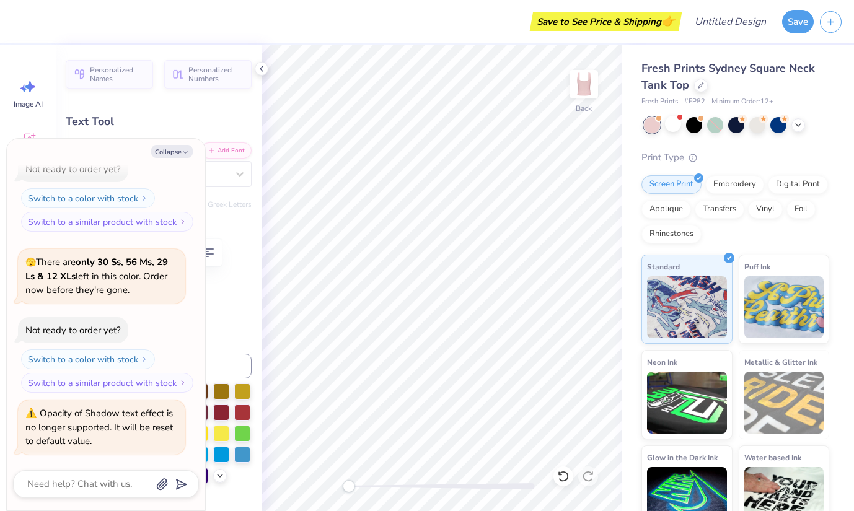
type textarea "Pa Phi0"
type textarea "x"
type textarea "a Phi0"
type textarea "x"
type textarea "Pa Phi0"
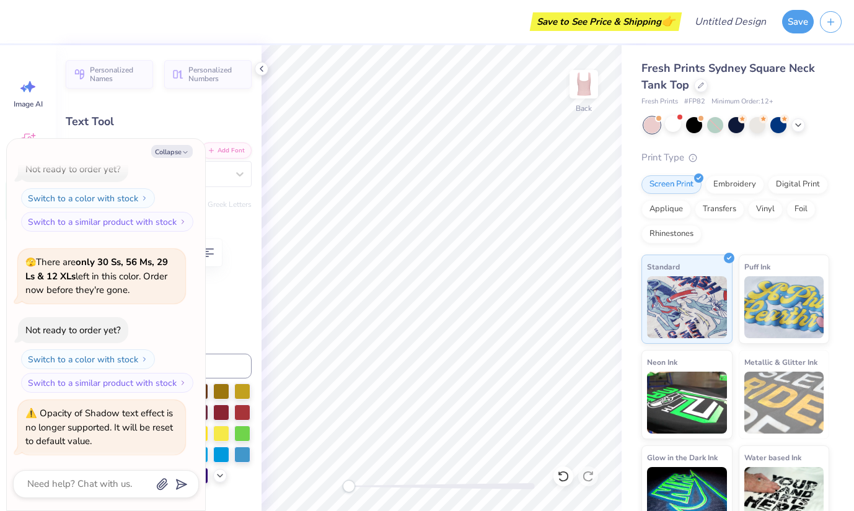
type textarea "x"
type textarea "a Phi0"
type textarea "x"
type textarea "Ga Phi0"
type textarea "x"
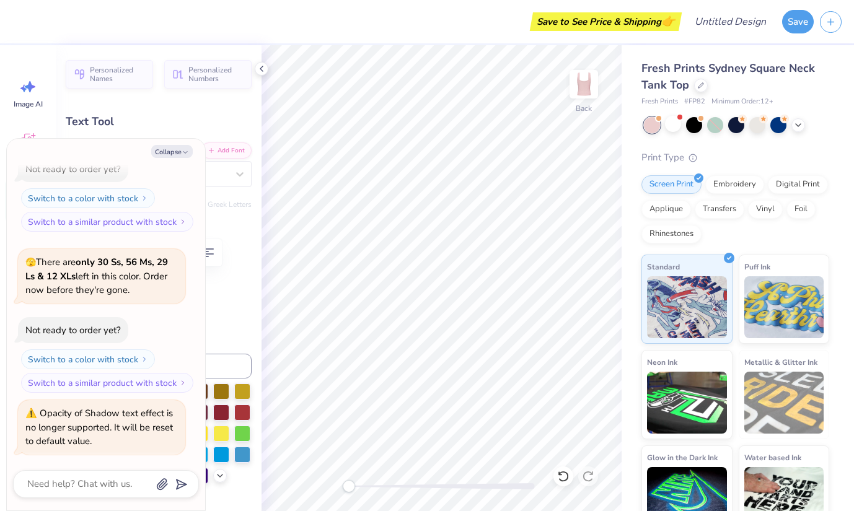
type textarea "Gaa Phi0"
type textarea "x"
type textarea "Gama Phi0"
type textarea "x"
type textarea "Gamma Phi0"
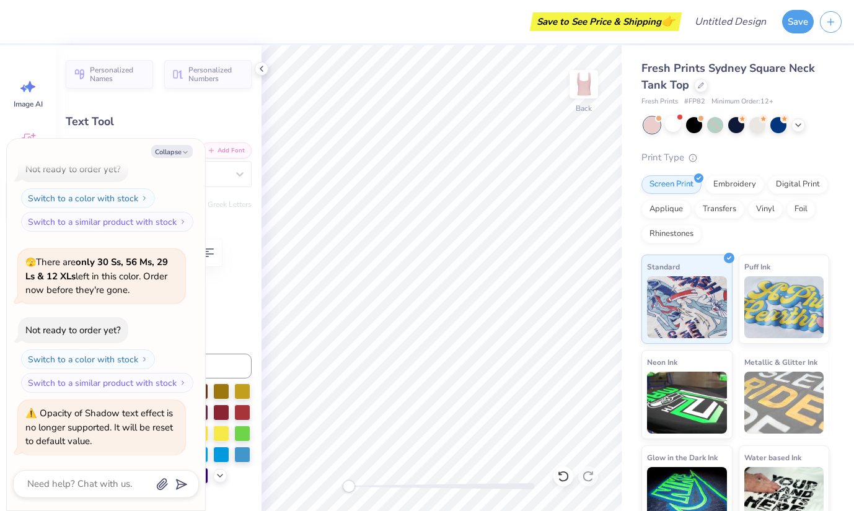
scroll to position [0, 1]
type textarea "x"
type input "1.58"
type input "0.58"
type input "4.99"
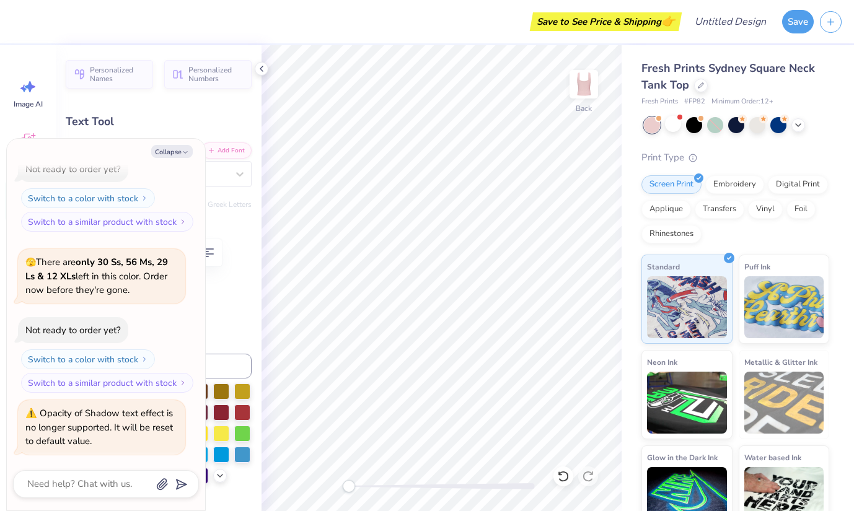
type input "0.0"
type textarea "x"
type input "6.98"
type input "2.28"
type input "3.14"
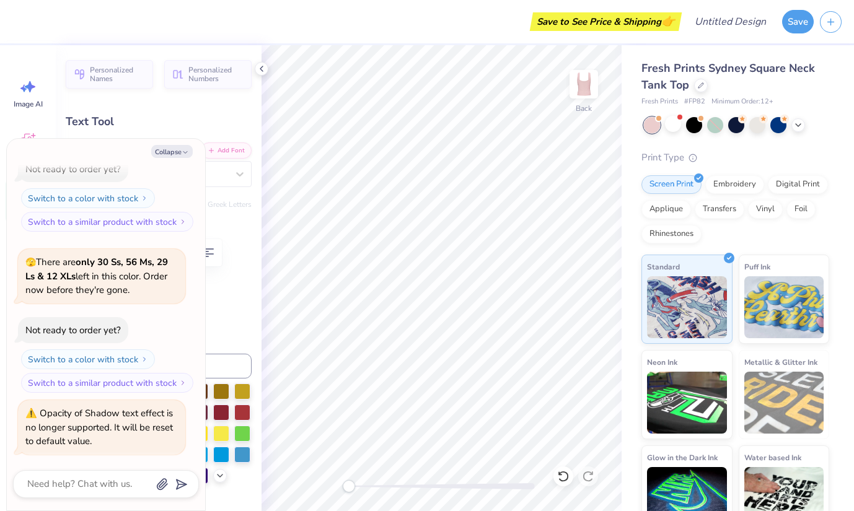
type input "-4.6"
type textarea "x"
type input "0.0"
type textarea "x"
type input "-4.6"
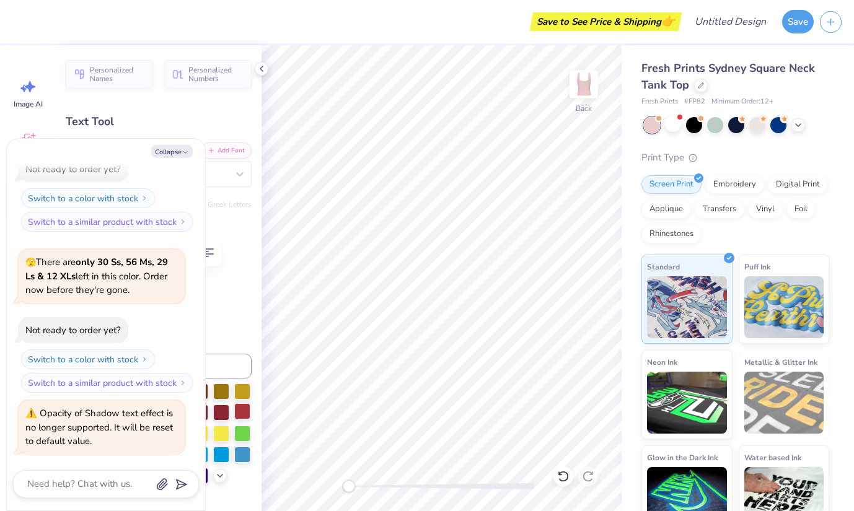
click at [245, 410] on div at bounding box center [242, 411] width 16 height 16
click at [250, 394] on div at bounding box center [242, 390] width 16 height 16
click at [250, 433] on div at bounding box center [242, 432] width 16 height 16
click at [186, 147] on button "Collapse" at bounding box center [172, 151] width 42 height 13
type textarea "x"
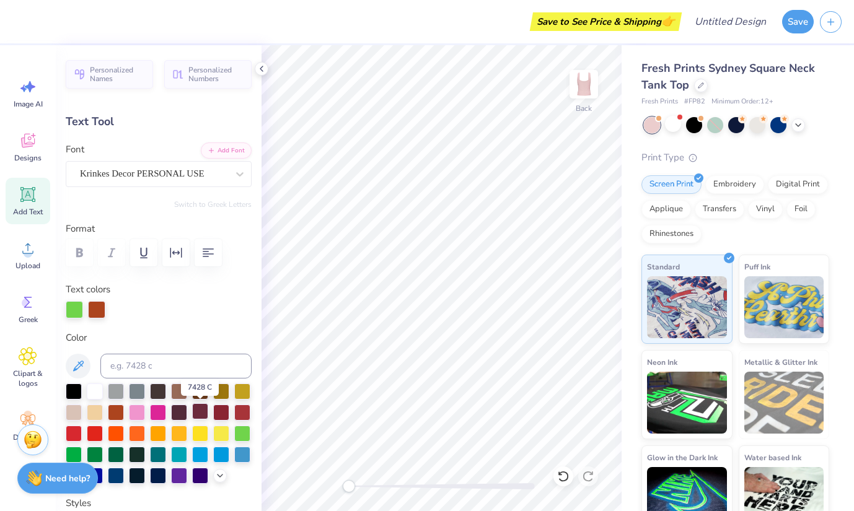
click at [200, 409] on div at bounding box center [200, 411] width 16 height 16
click at [101, 306] on div at bounding box center [96, 308] width 17 height 17
click at [93, 387] on div at bounding box center [95, 390] width 16 height 16
click at [74, 310] on div at bounding box center [74, 308] width 17 height 17
click at [90, 388] on div at bounding box center [95, 390] width 16 height 16
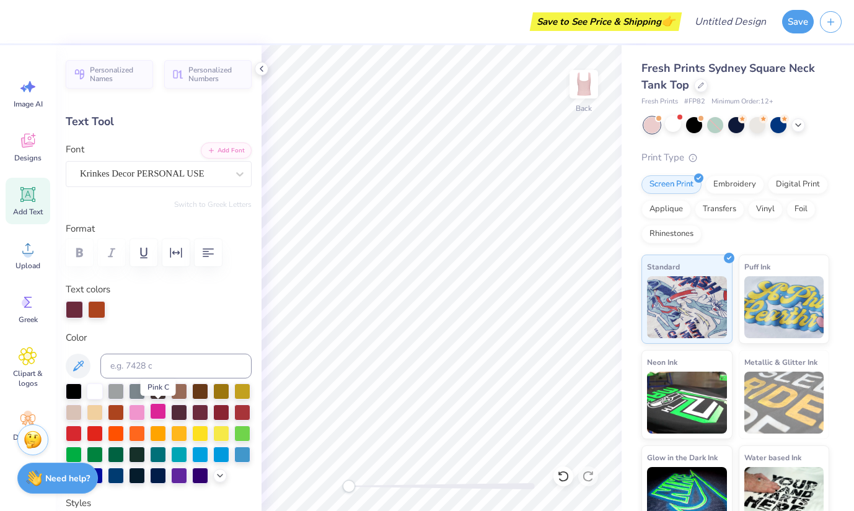
click at [157, 411] on div at bounding box center [158, 411] width 16 height 16
click at [200, 388] on div at bounding box center [200, 390] width 16 height 16
click at [185, 388] on div at bounding box center [179, 390] width 16 height 16
click at [154, 411] on div at bounding box center [158, 411] width 16 height 16
click at [141, 411] on div at bounding box center [137, 411] width 16 height 16
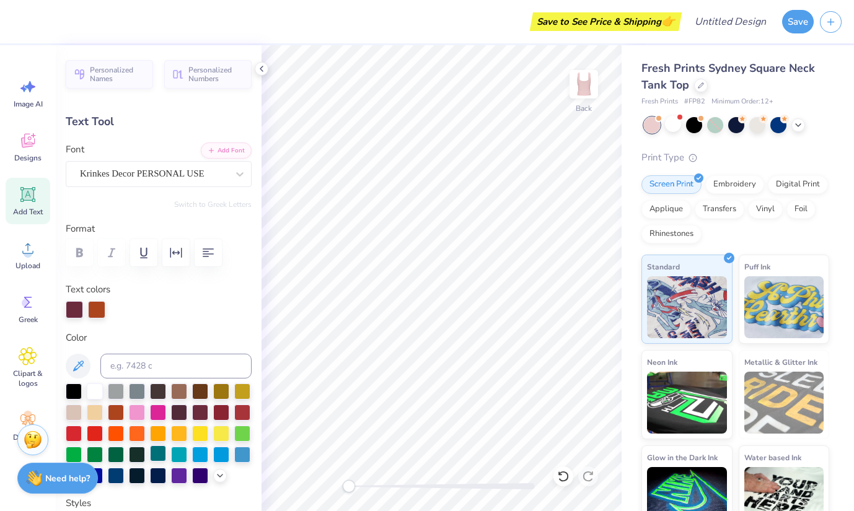
drag, startPoint x: 141, startPoint y: 411, endPoint x: 158, endPoint y: 447, distance: 39.4
click at [158, 447] on div at bounding box center [159, 434] width 186 height 100
click at [221, 475] on polyline at bounding box center [220, 474] width 5 height 2
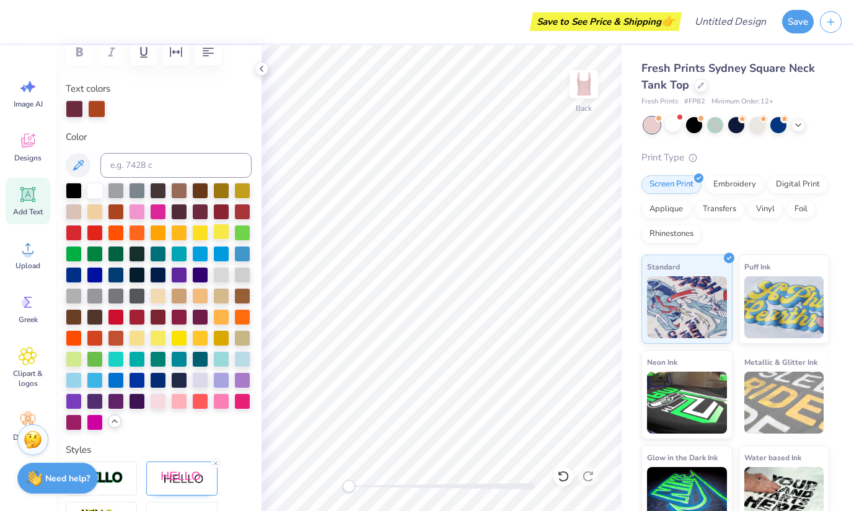
scroll to position [202, 0]
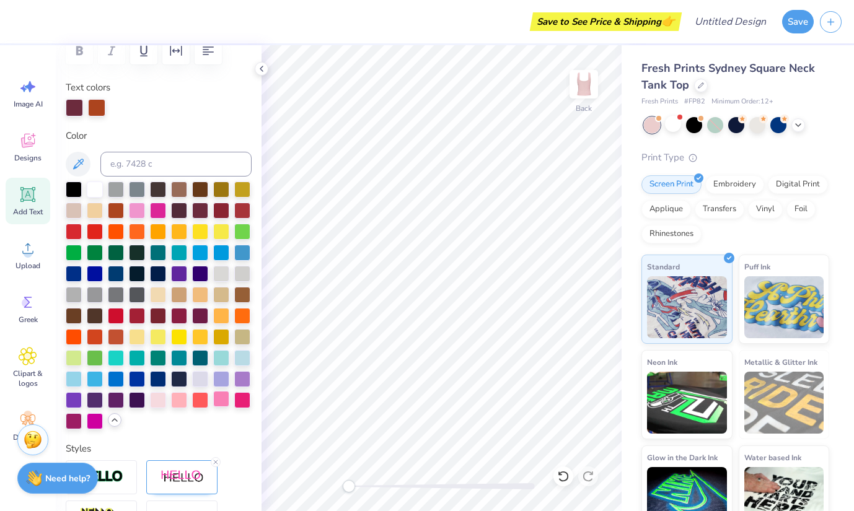
click at [222, 400] on div at bounding box center [221, 399] width 16 height 16
click at [96, 105] on div at bounding box center [96, 106] width 17 height 17
click at [157, 401] on div at bounding box center [158, 399] width 16 height 16
click at [180, 401] on div at bounding box center [179, 399] width 16 height 16
click at [94, 104] on div at bounding box center [96, 106] width 17 height 17
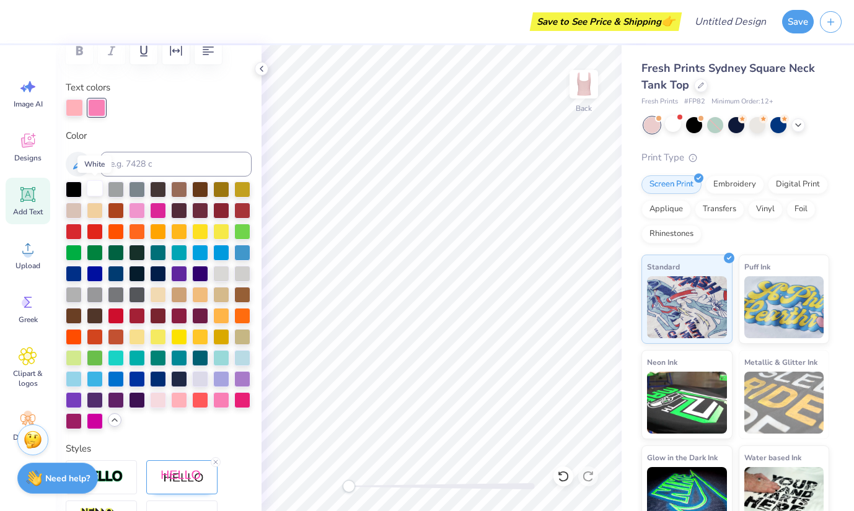
click at [94, 193] on div at bounding box center [95, 188] width 16 height 16
click at [76, 107] on div at bounding box center [74, 106] width 17 height 17
click at [92, 190] on div at bounding box center [95, 188] width 16 height 16
click at [95, 109] on div at bounding box center [96, 106] width 17 height 17
click at [181, 396] on div at bounding box center [179, 399] width 16 height 16
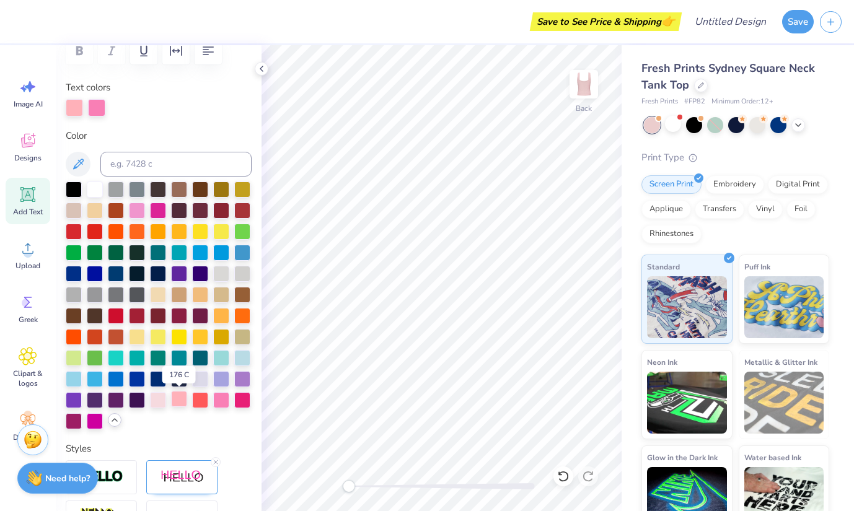
click at [181, 397] on div at bounding box center [179, 399] width 16 height 16
type input "0.0"
type input "3.29"
type input "0.0"
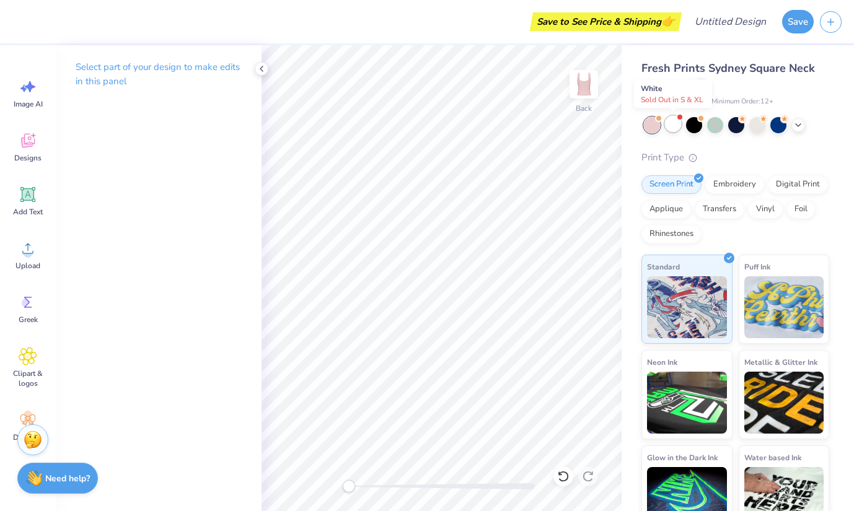
click at [679, 125] on div at bounding box center [673, 124] width 16 height 16
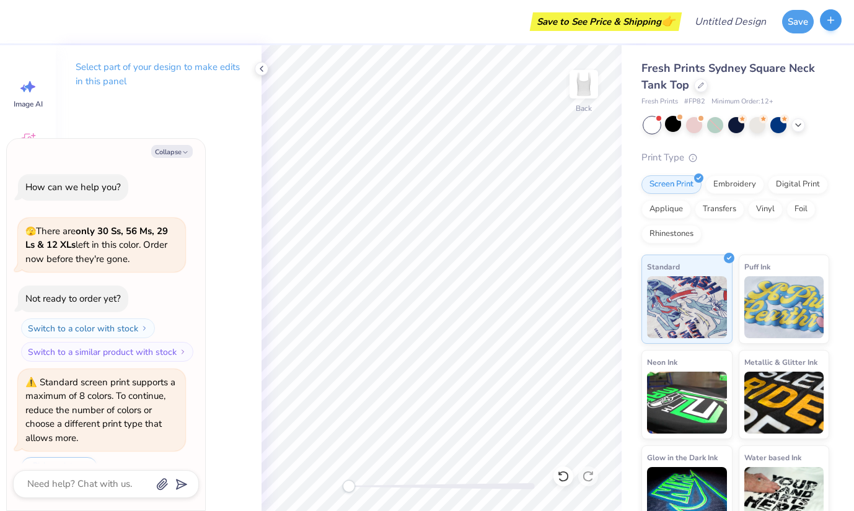
scroll to position [631, 0]
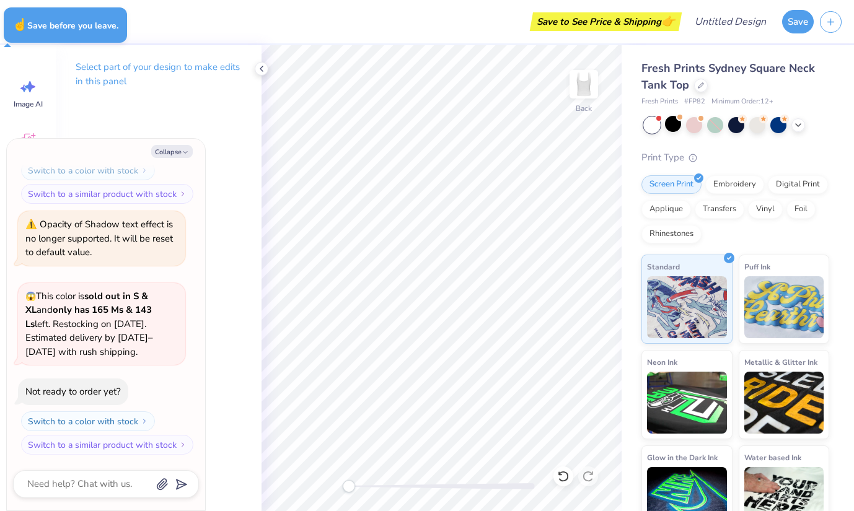
type textarea "x"
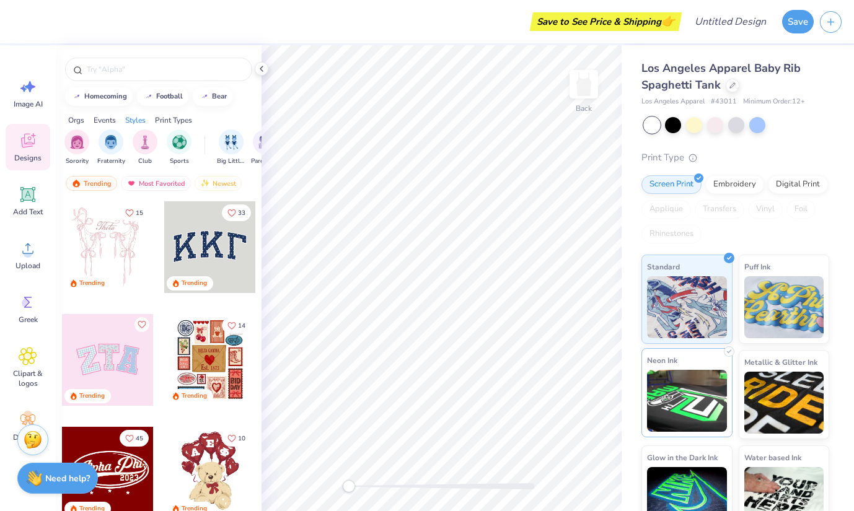
click at [662, 390] on img at bounding box center [687, 401] width 80 height 62
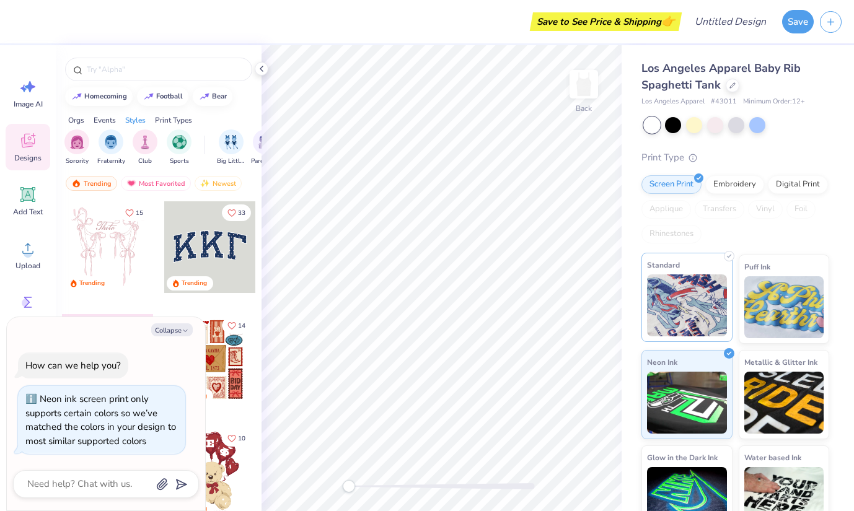
click at [673, 319] on img at bounding box center [687, 306] width 80 height 62
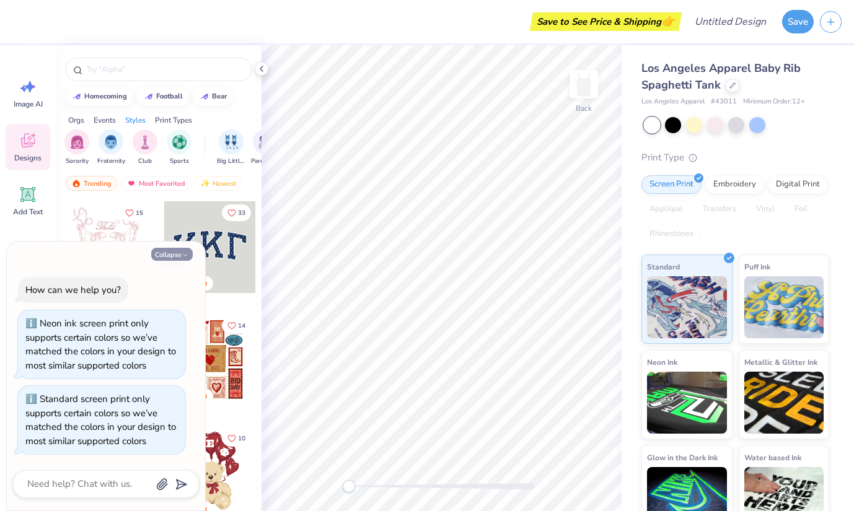
click at [170, 255] on button "Collapse" at bounding box center [172, 254] width 42 height 13
type textarea "x"
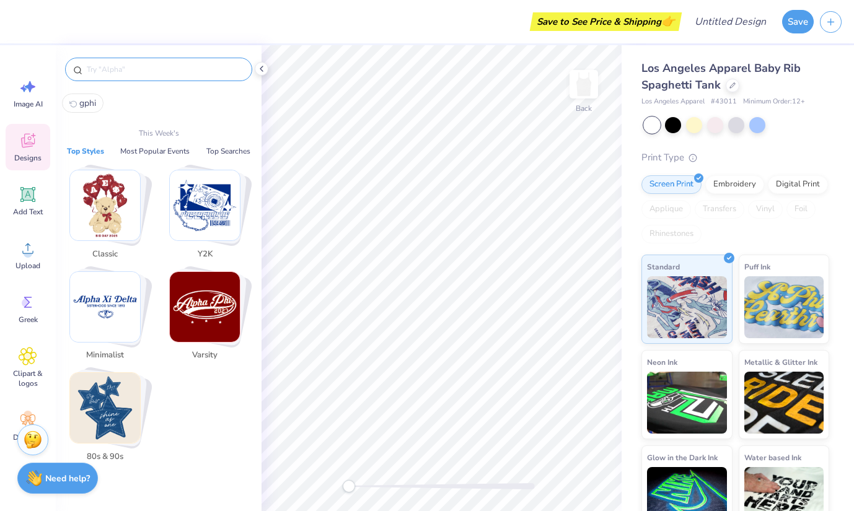
click at [129, 68] on input "text" at bounding box center [165, 69] width 159 height 12
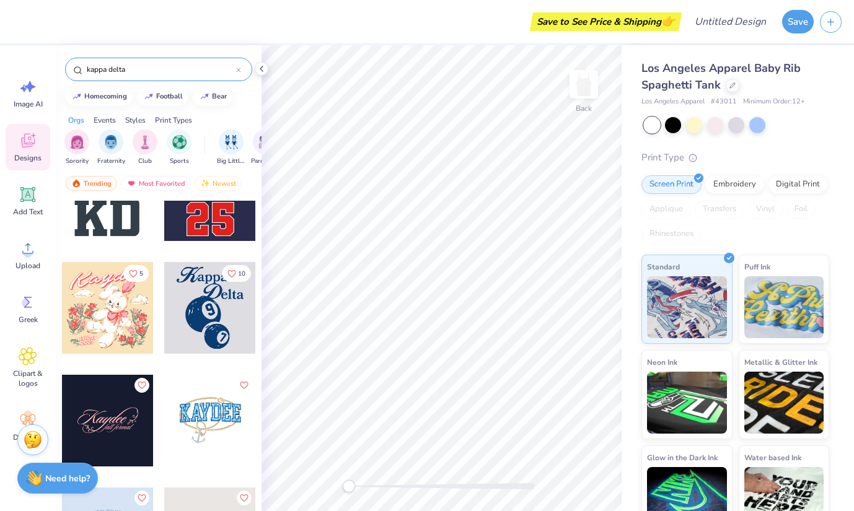
scroll to position [392, 0]
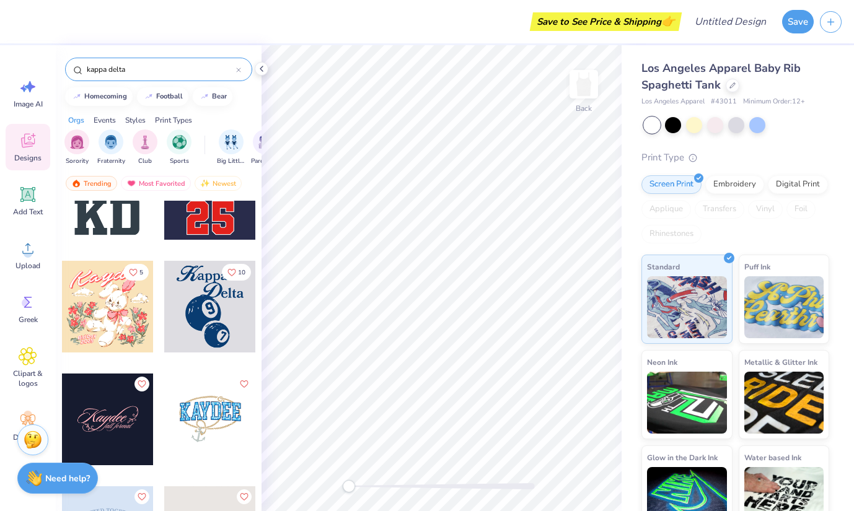
click at [139, 61] on div "kappa delta" at bounding box center [158, 70] width 187 height 24
click at [141, 68] on input "kappa delta" at bounding box center [161, 69] width 151 height 12
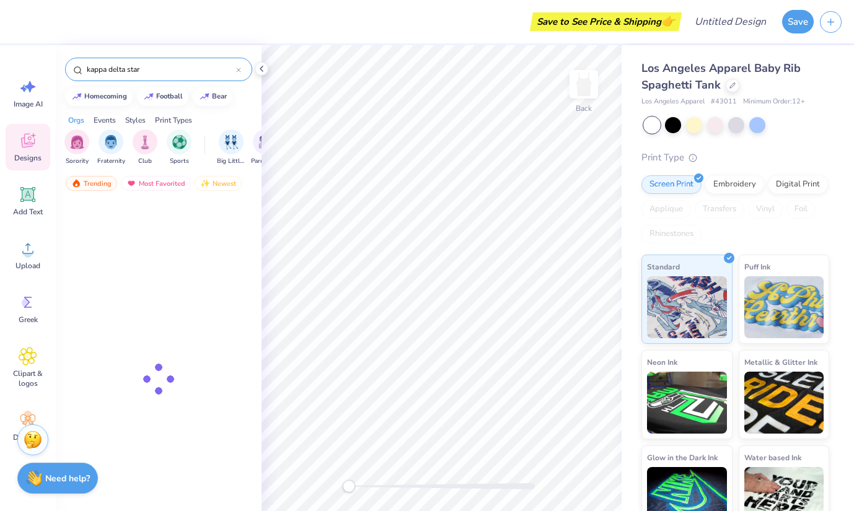
type input "kappa delta star"
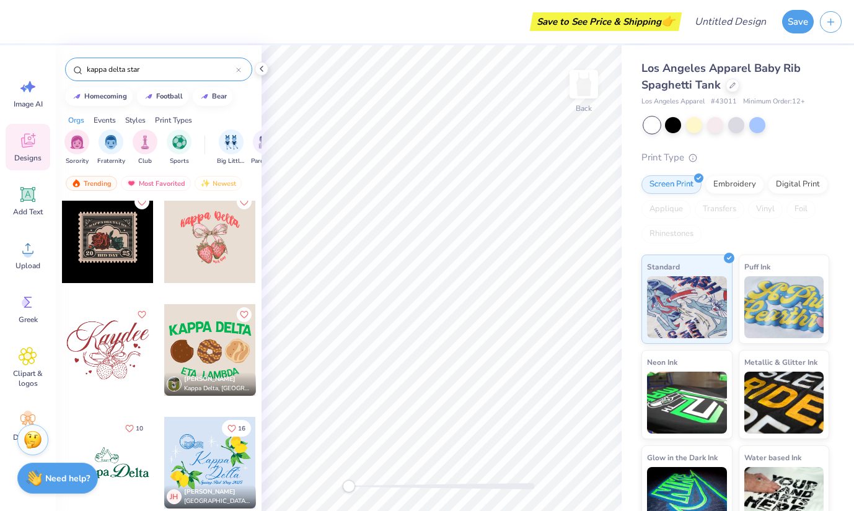
scroll to position [1947, 0]
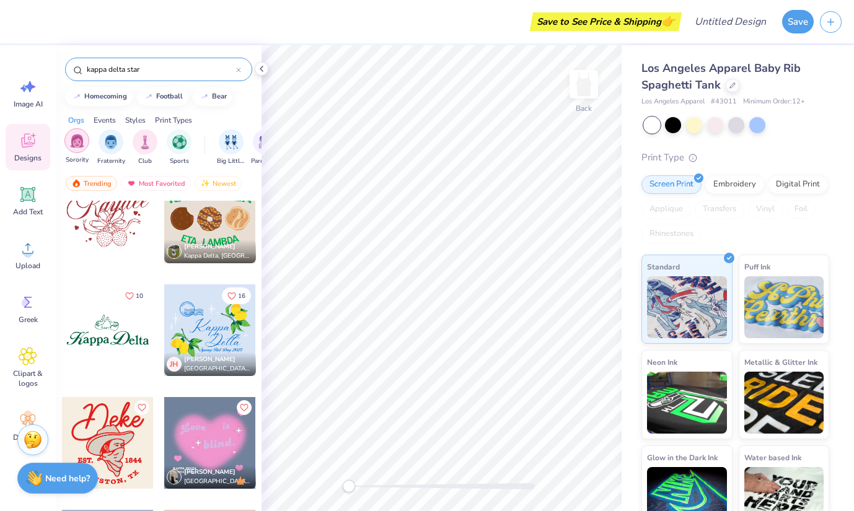
click at [71, 146] on img "filter for Sorority" at bounding box center [77, 141] width 14 height 14
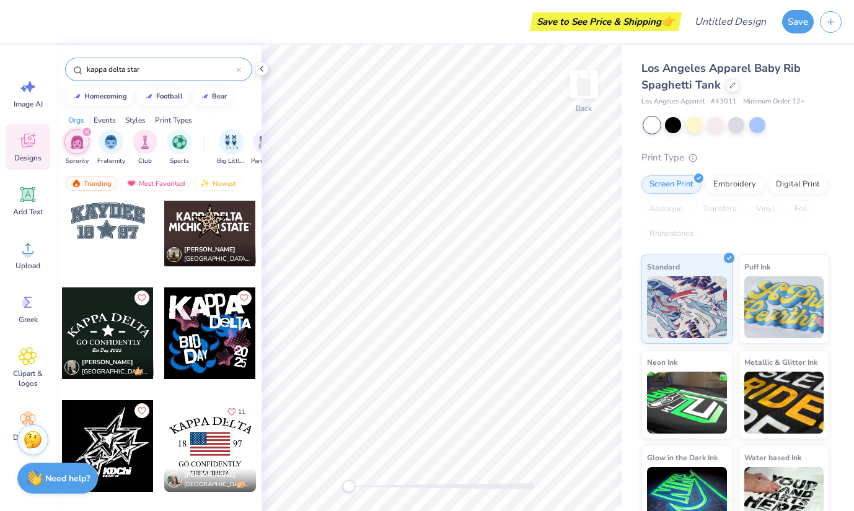
scroll to position [0, 0]
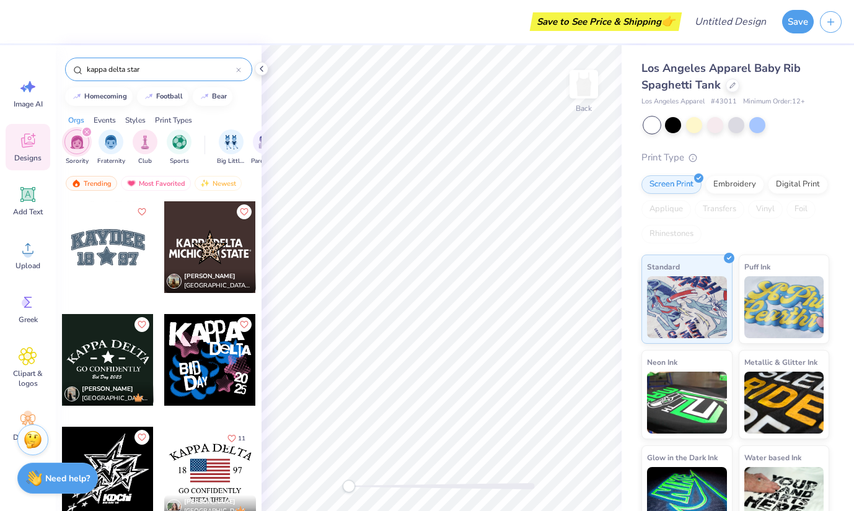
click at [78, 144] on img "filter for Sorority" at bounding box center [77, 142] width 14 height 14
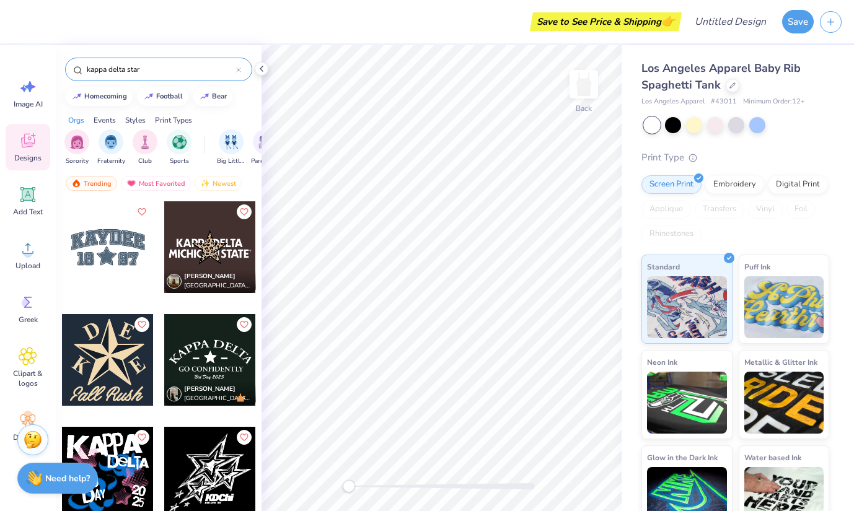
click at [78, 144] on img "filter for Sorority" at bounding box center [77, 142] width 14 height 14
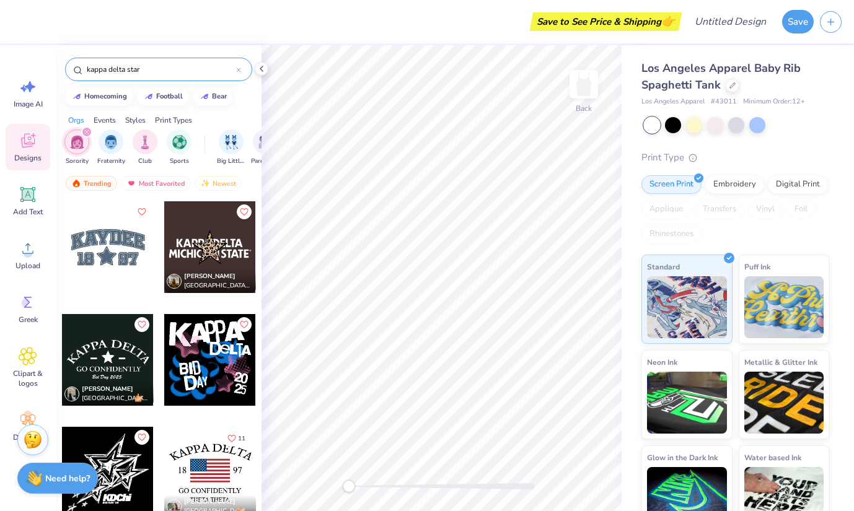
scroll to position [1, 0]
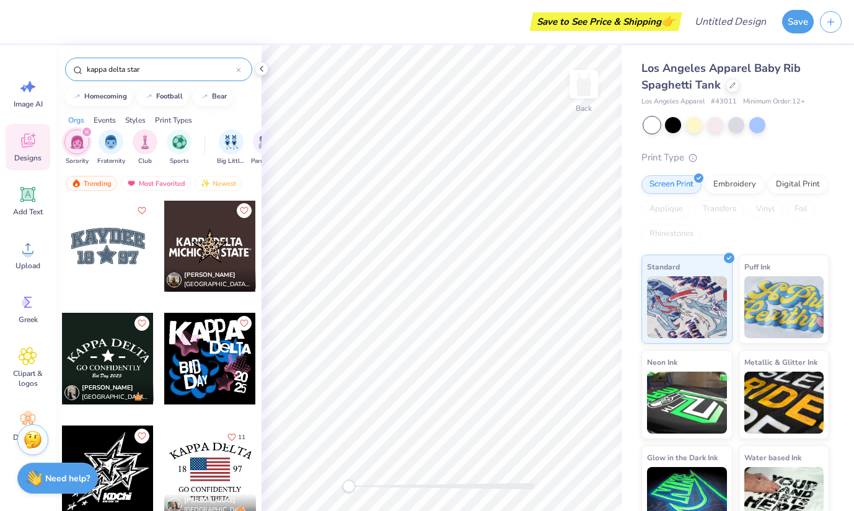
click at [178, 71] on input "kappa delta star" at bounding box center [161, 69] width 151 height 12
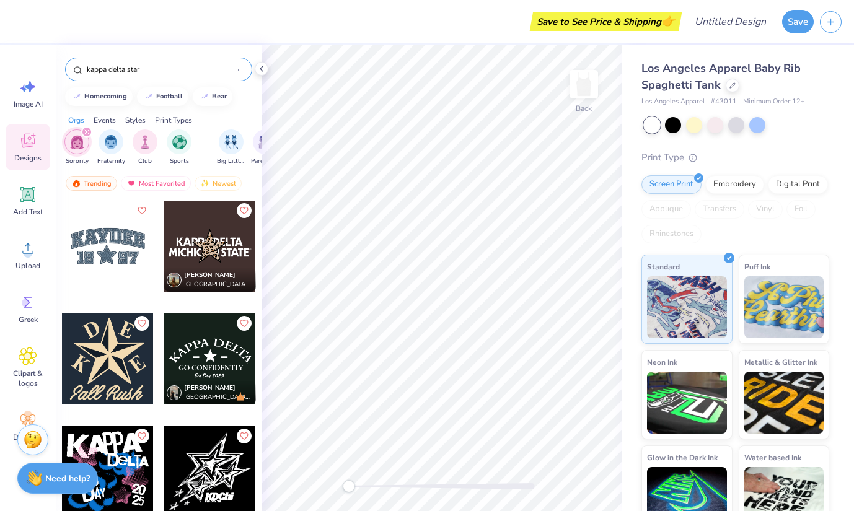
click at [178, 71] on input "kappa delta star" at bounding box center [161, 69] width 151 height 12
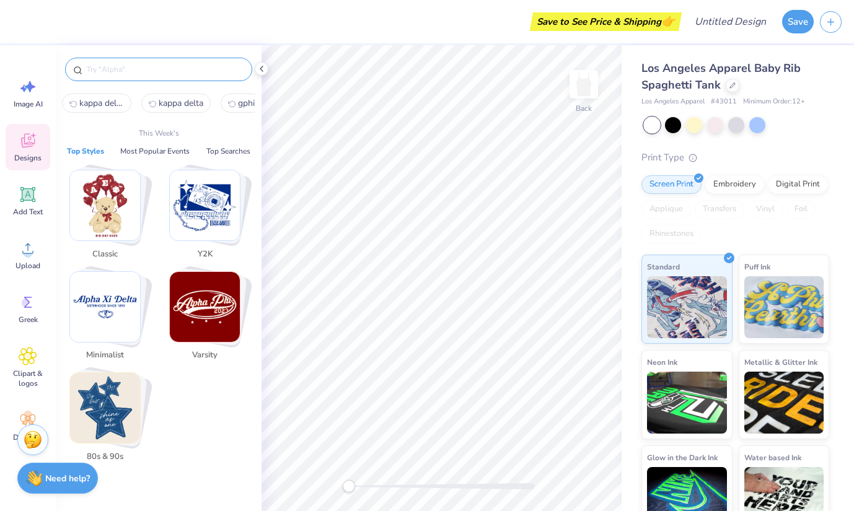
click at [107, 99] on span "kappa delta star" at bounding box center [101, 103] width 45 height 12
type input "kappa delta star"
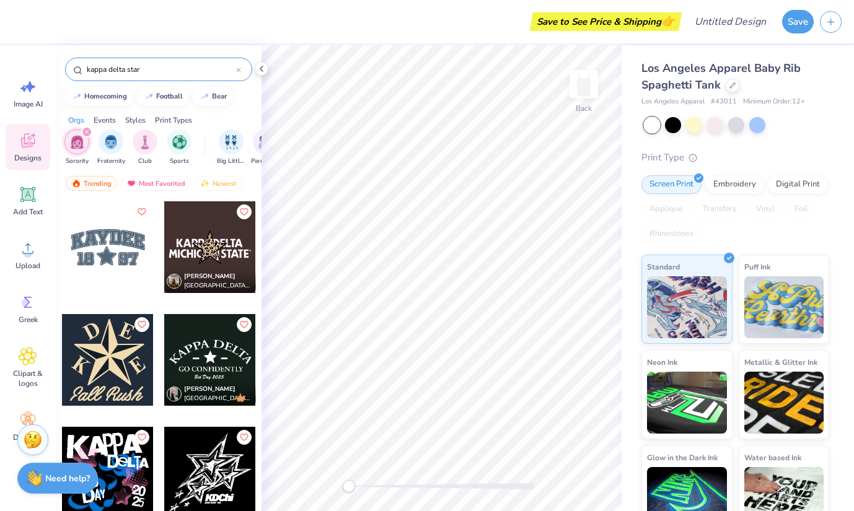
click at [79, 145] on img "filter for Sorority" at bounding box center [77, 142] width 14 height 14
click at [79, 145] on img "filter for Sorority" at bounding box center [77, 141] width 14 height 14
click at [89, 130] on div "filter for Sorority" at bounding box center [86, 131] width 11 height 11
click at [82, 137] on img "filter for Sorority" at bounding box center [77, 141] width 14 height 14
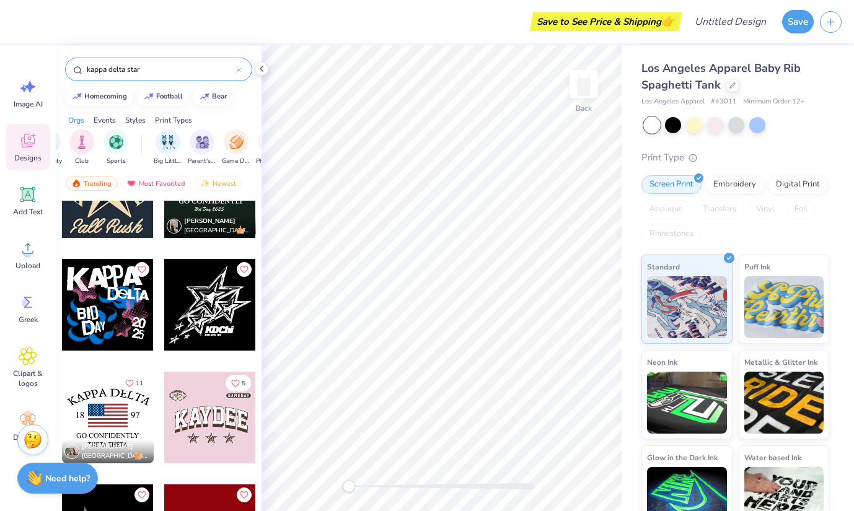
scroll to position [0, 68]
click at [170, 147] on div "filter for Big Little Reveal" at bounding box center [163, 140] width 25 height 25
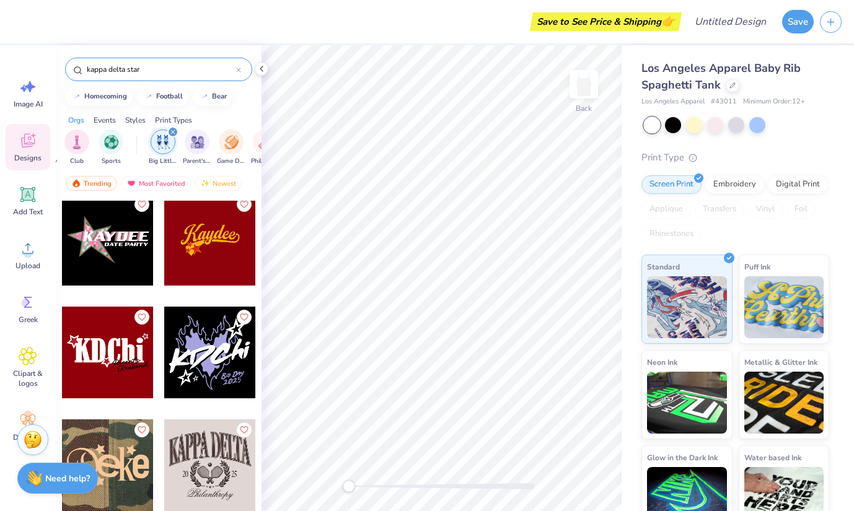
scroll to position [491, 0]
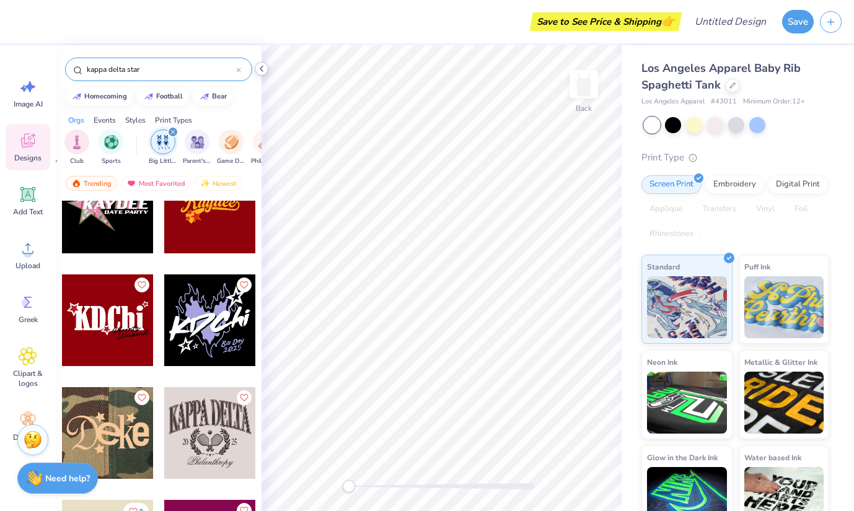
click at [263, 69] on icon at bounding box center [262, 69] width 10 height 10
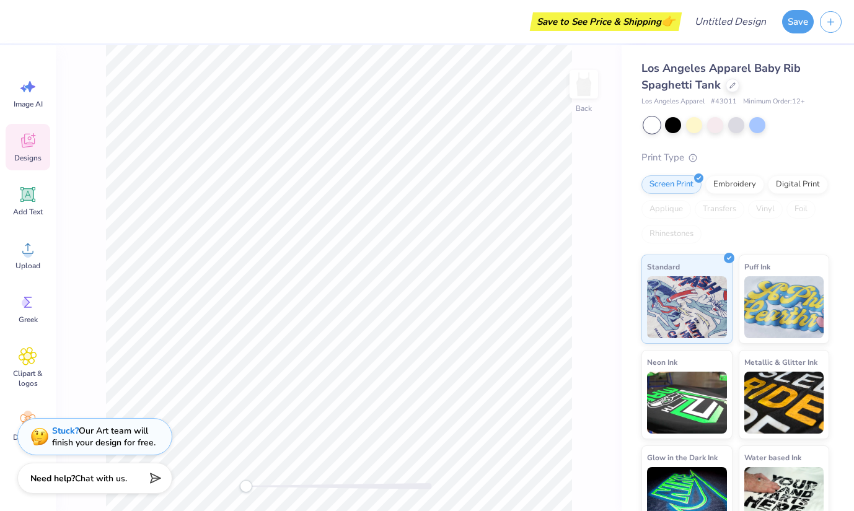
click at [29, 145] on icon at bounding box center [28, 143] width 12 height 10
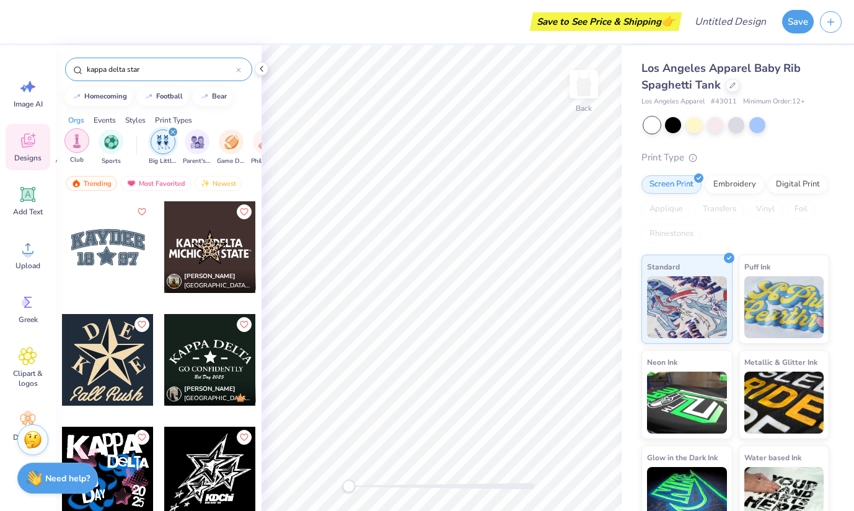
click at [76, 141] on img "filter for Club" at bounding box center [77, 141] width 14 height 14
click at [76, 141] on img "filter for Fraternity" at bounding box center [77, 142] width 14 height 14
click at [174, 131] on icon "filter for Big Little Reveal" at bounding box center [172, 132] width 5 height 5
click at [120, 131] on icon "filter for Club" at bounding box center [120, 132] width 5 height 5
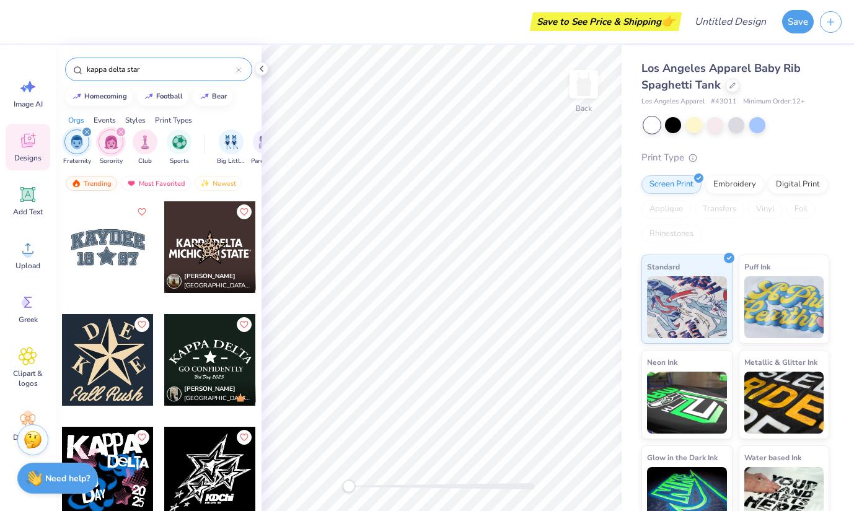
click at [86, 129] on div "filter for Fraternity" at bounding box center [86, 131] width 11 height 11
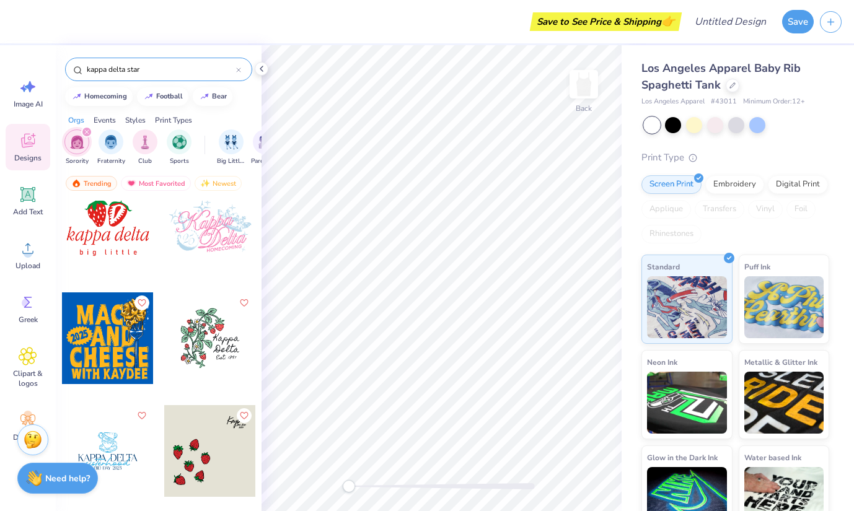
scroll to position [944, 0]
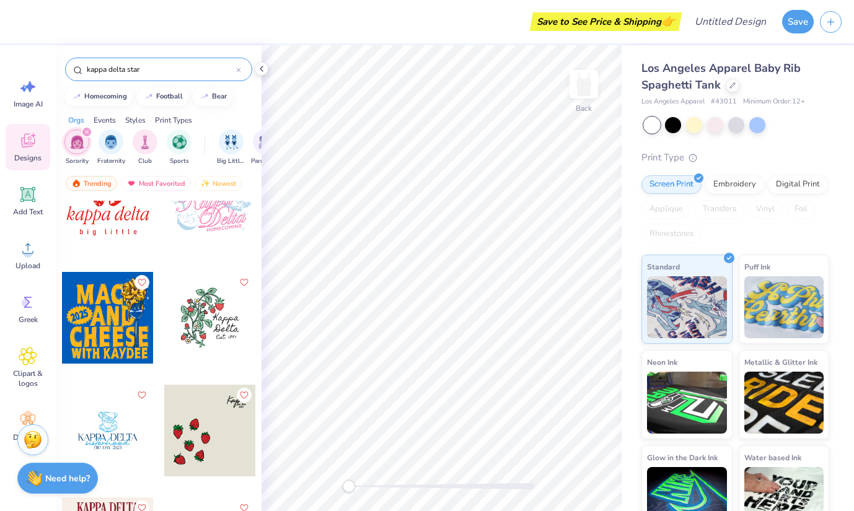
drag, startPoint x: 176, startPoint y: 66, endPoint x: -32, endPoint y: 61, distance: 207.7
click at [0, 61] on html "Save to See Price & Shipping 👉 Design Title Save Image AI Designs Add Text Uplo…" at bounding box center [427, 255] width 854 height 511
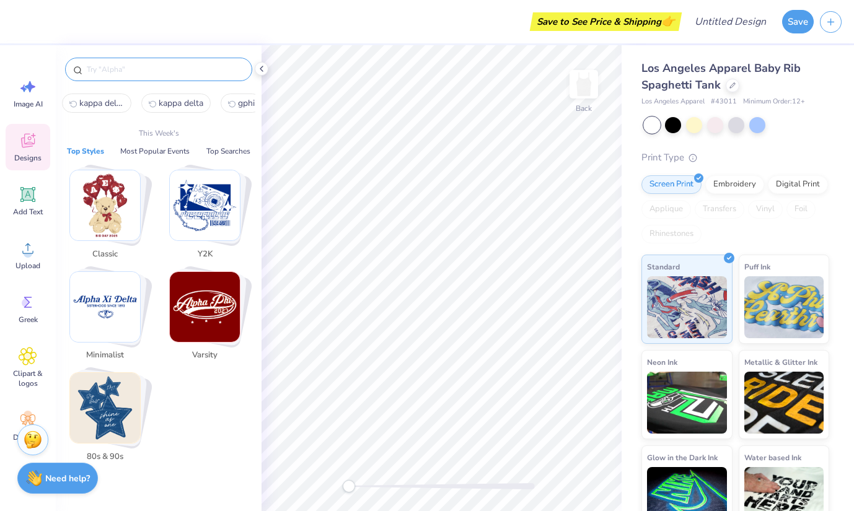
click at [21, 126] on div "Designs" at bounding box center [28, 147] width 45 height 46
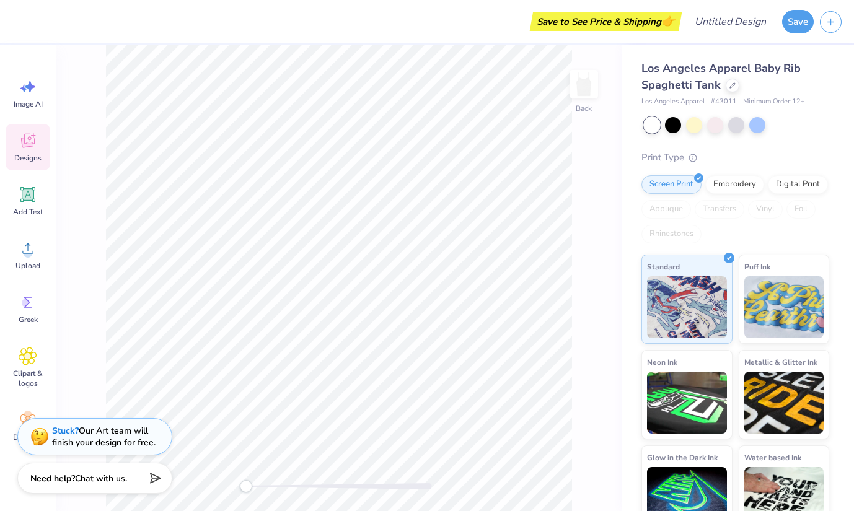
click at [37, 151] on div "Designs" at bounding box center [28, 147] width 45 height 46
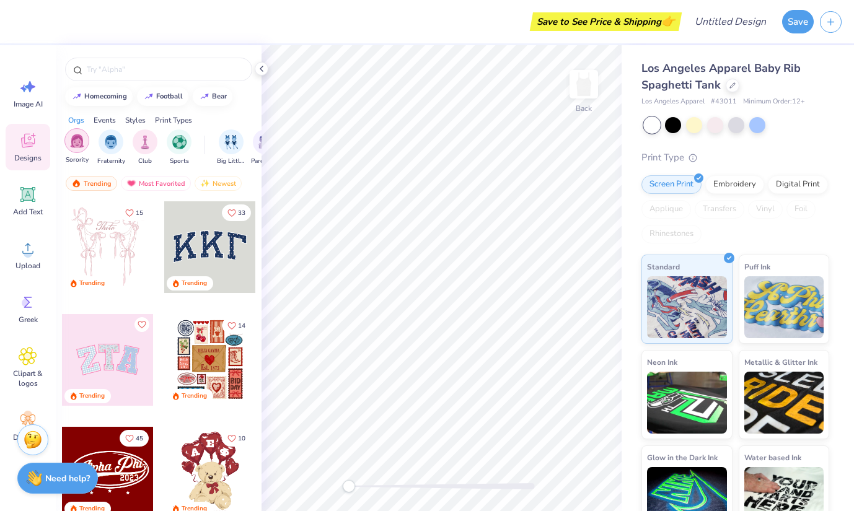
click at [77, 146] on img "filter for Sorority" at bounding box center [77, 141] width 14 height 14
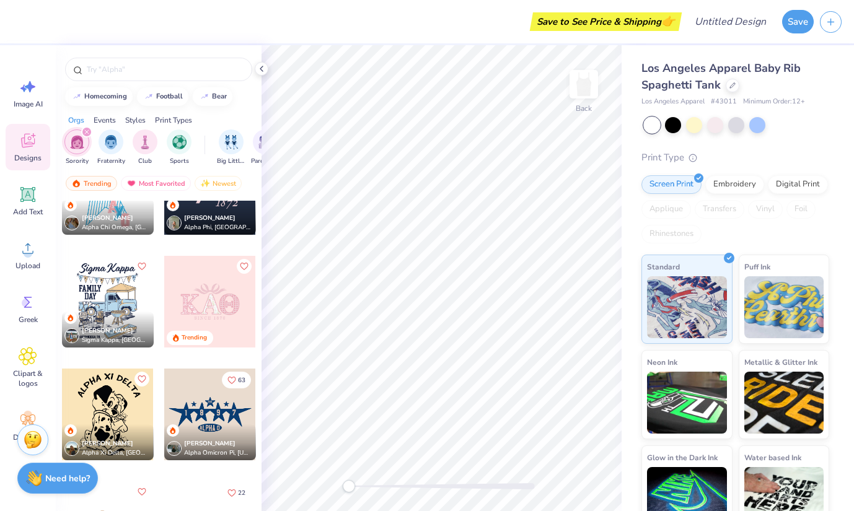
scroll to position [2091, 0]
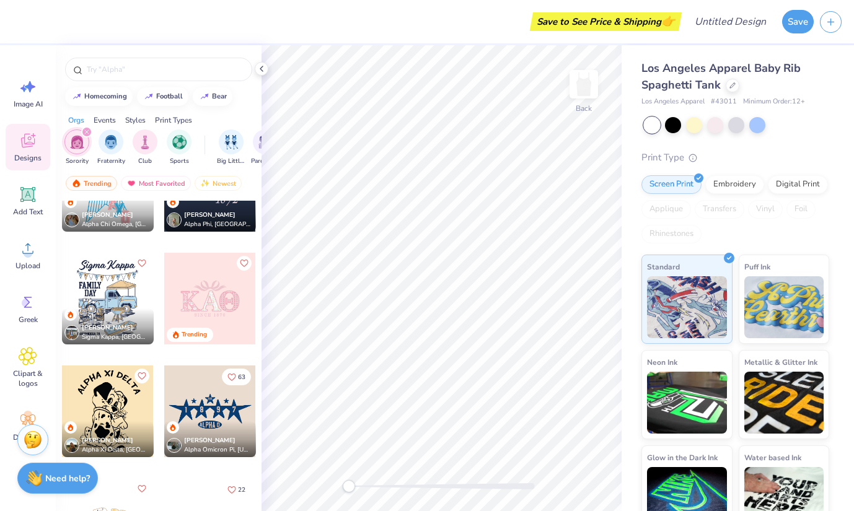
click at [231, 312] on div at bounding box center [210, 299] width 92 height 92
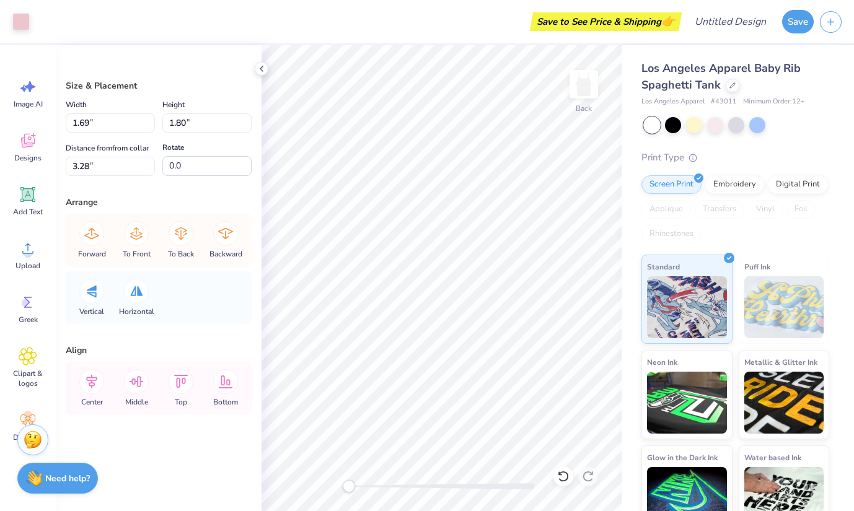
type input "1.79"
type input "1.89"
type input "3.23"
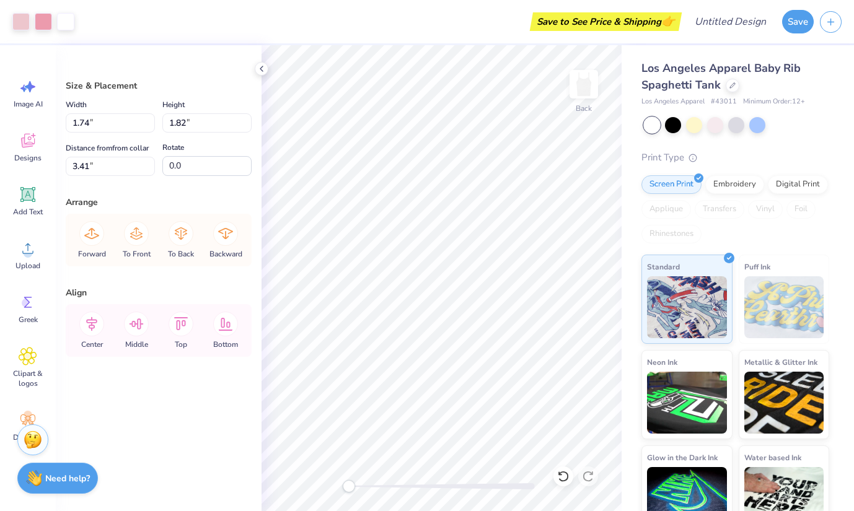
type input "3.41"
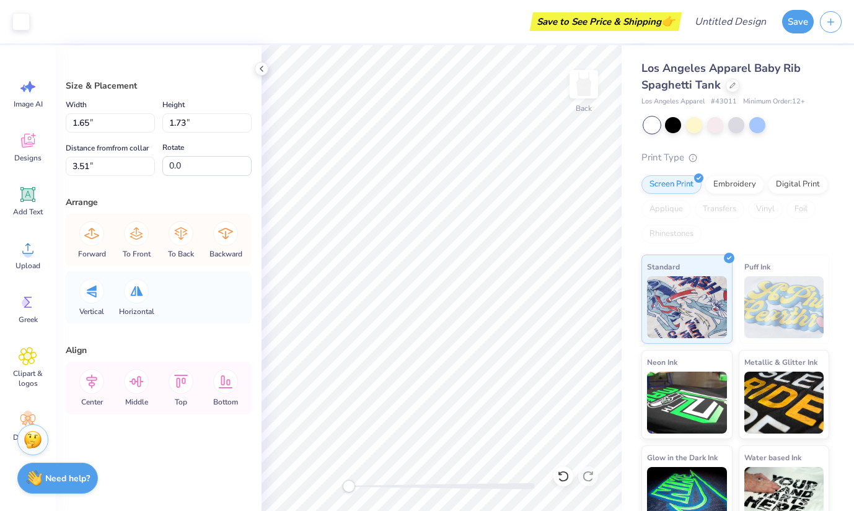
type input "3.46"
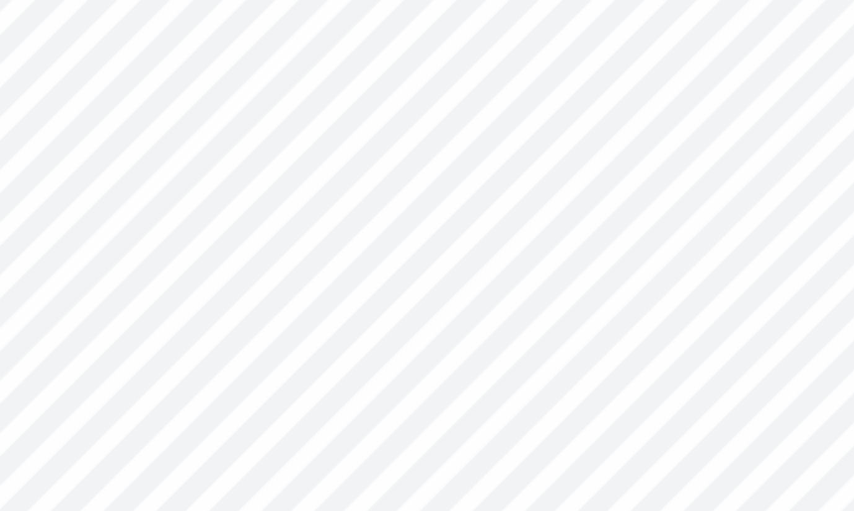
type input "1.69"
type input "1.80"
type input "3.28"
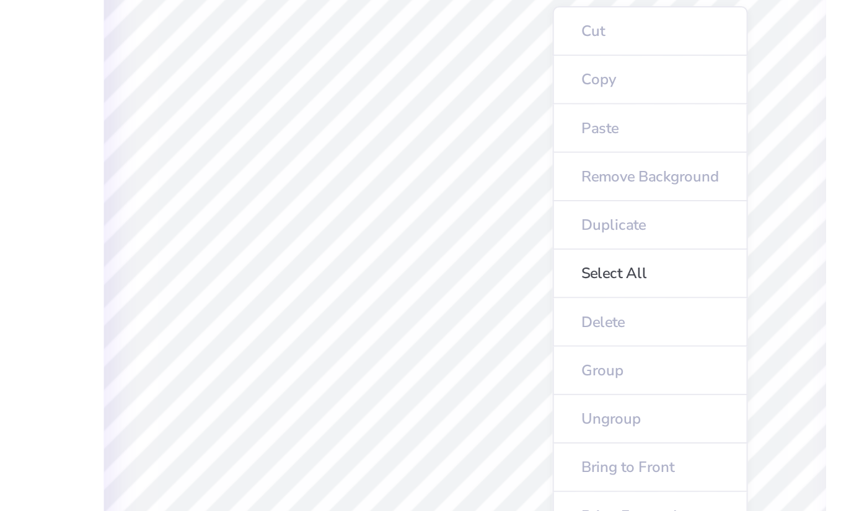
click at [509, 332] on ul "Cut Copy Paste Remove Background Duplicate Select All Delete Group Ungroup Brin…" at bounding box center [533, 338] width 97 height 315
click at [512, 337] on ul "Cut Copy Paste Remove Background Duplicate Select All Delete Group Ungroup Brin…" at bounding box center [533, 338] width 97 height 315
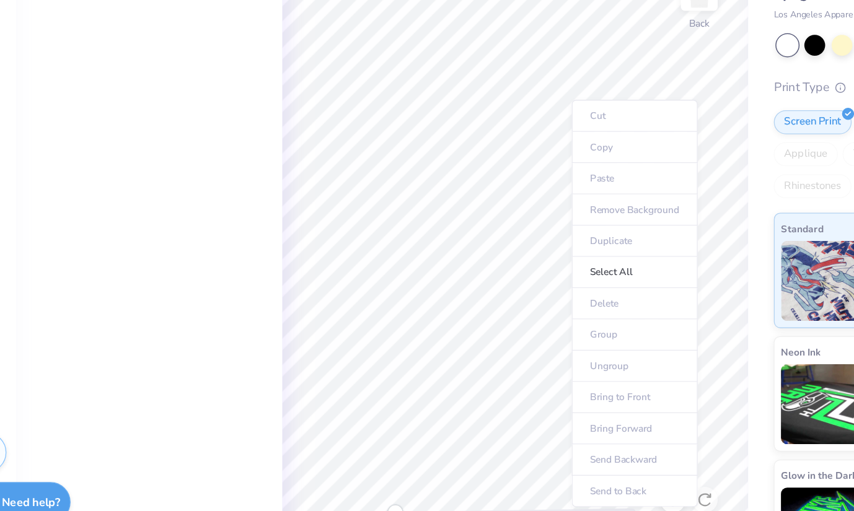
click at [511, 332] on ul "Cut Copy Paste Remove Background Duplicate Select All Delete Group Ungroup Brin…" at bounding box center [533, 324] width 97 height 315
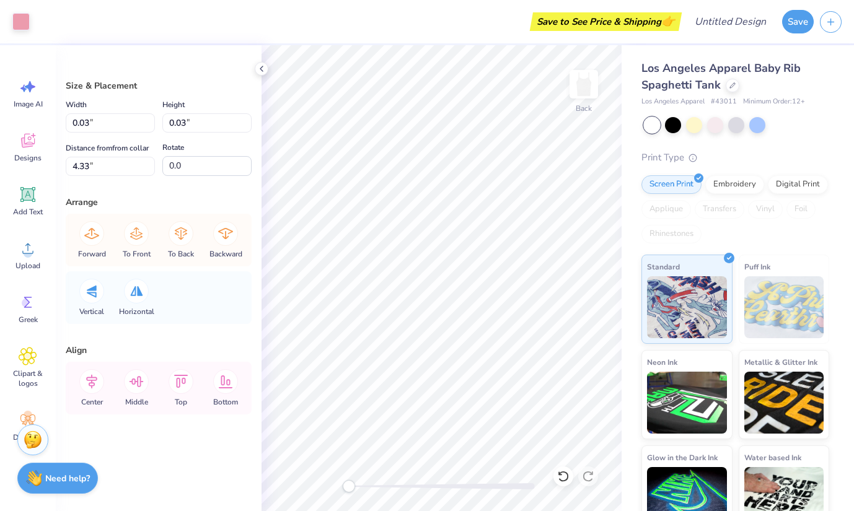
type input "1.71"
type input "1.69"
type input "3.35"
type input "2.93"
type input "0.90"
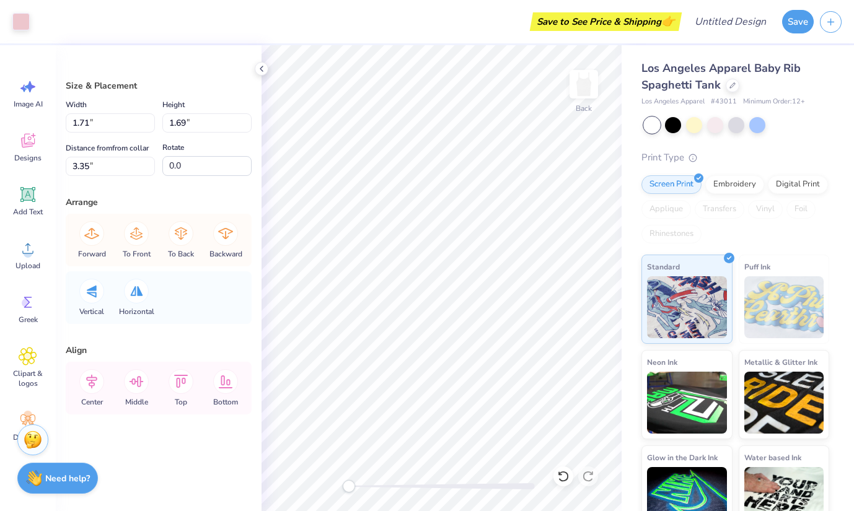
type input "2.37"
type input "1.71"
type input "1.69"
type input "3.35"
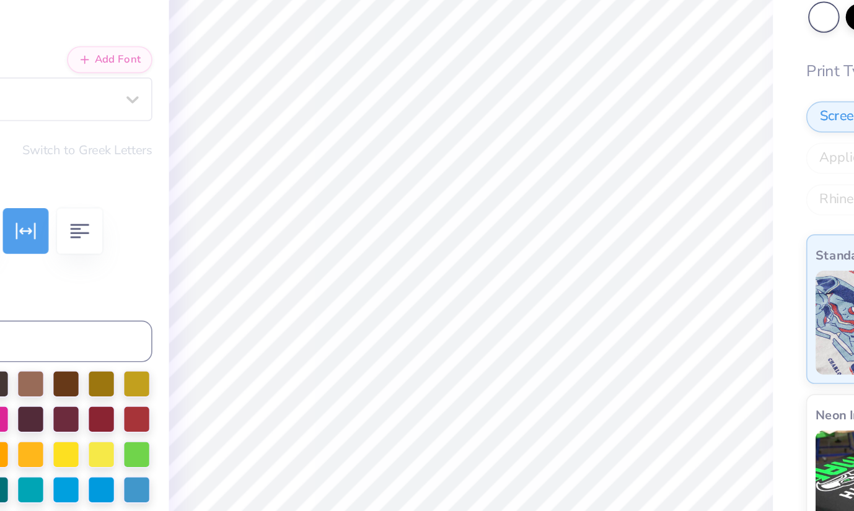
type textarea "1870"
type input "0.97"
type input "0.26"
type input "5.29"
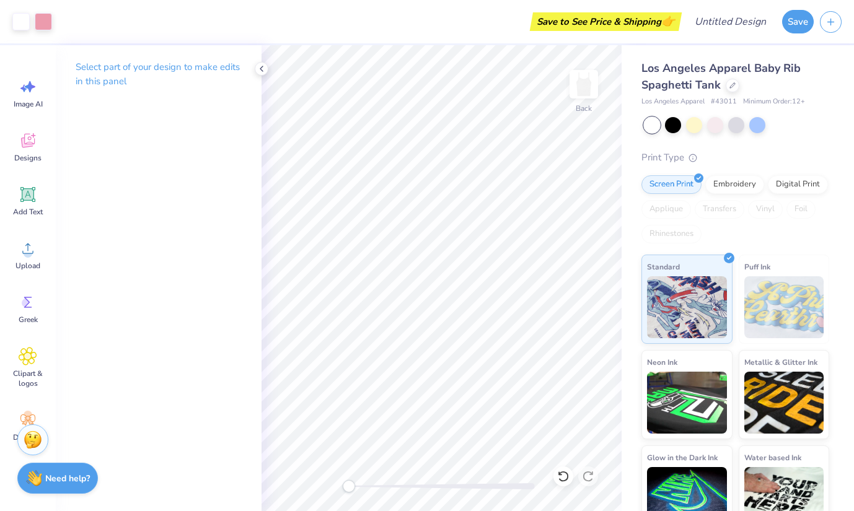
click at [630, 263] on div "Art colors Save to See Price & Shipping 👉 Design Title Save Image AI Designs Ad…" at bounding box center [427, 255] width 854 height 511
click at [27, 144] on icon at bounding box center [28, 143] width 12 height 10
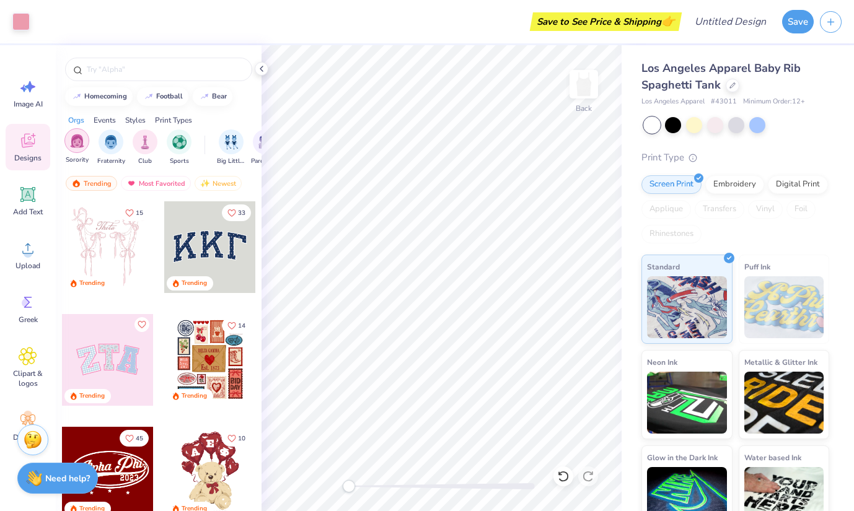
click at [81, 140] on img "filter for Sorority" at bounding box center [77, 141] width 14 height 14
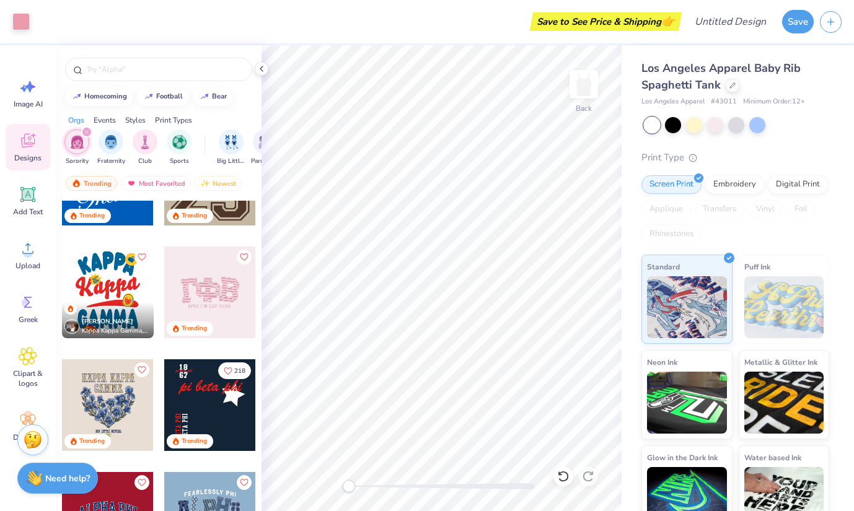
scroll to position [1213, 0]
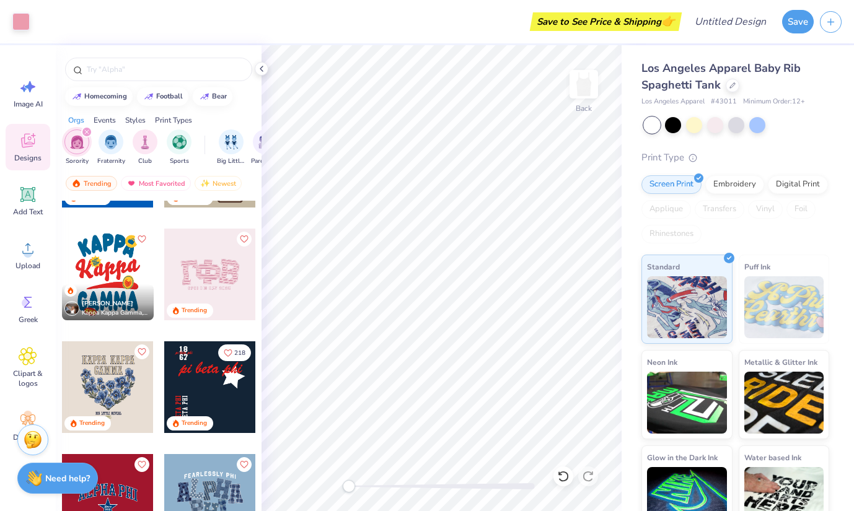
click at [221, 266] on div at bounding box center [210, 275] width 92 height 92
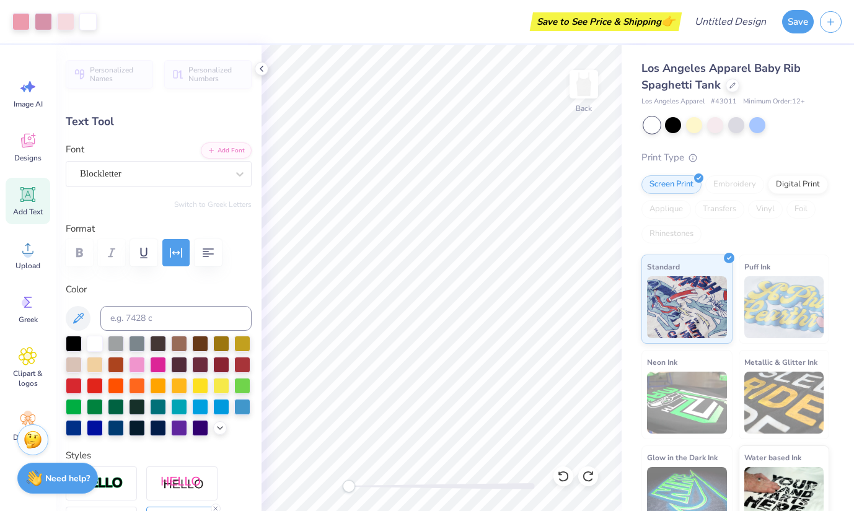
type input "4.46"
type textarea "5"
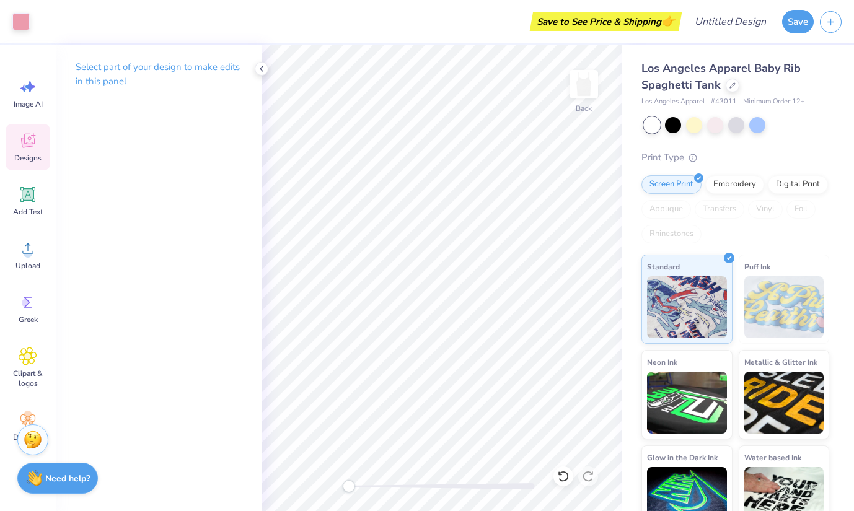
click at [30, 147] on icon at bounding box center [28, 140] width 19 height 19
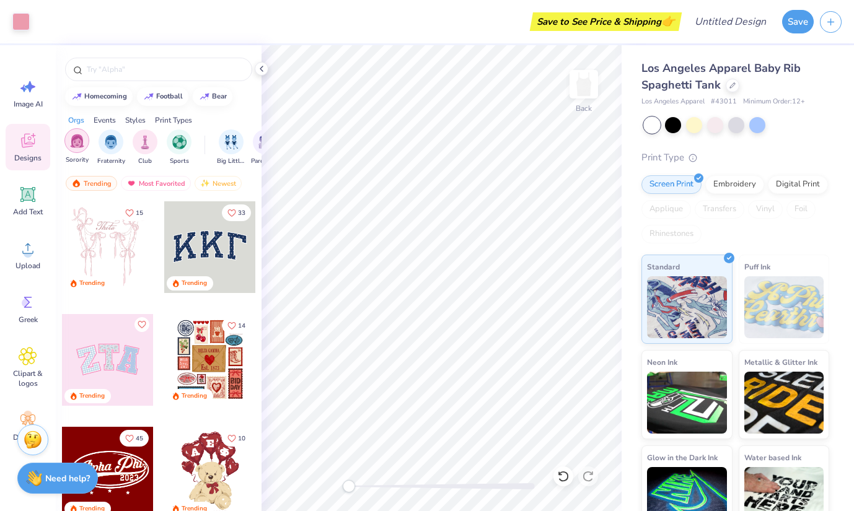
click at [84, 145] on div "filter for Sorority" at bounding box center [76, 140] width 25 height 25
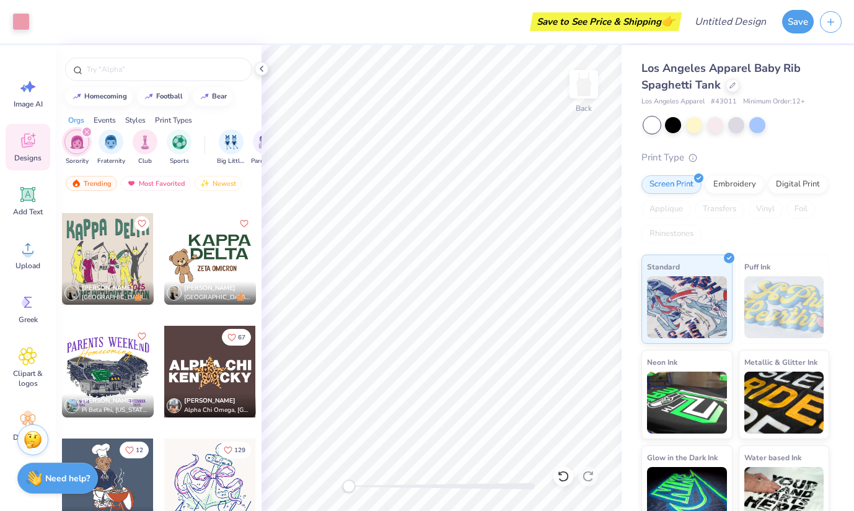
scroll to position [7092, 0]
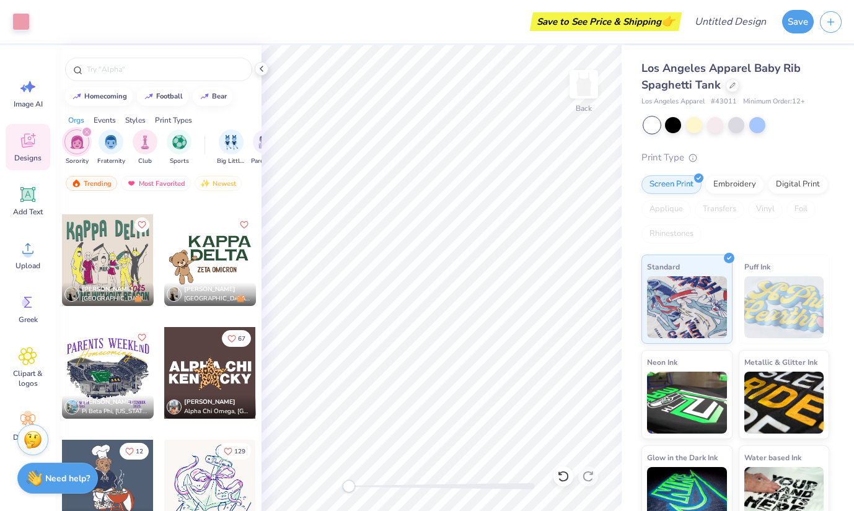
click at [239, 253] on div at bounding box center [210, 260] width 92 height 92
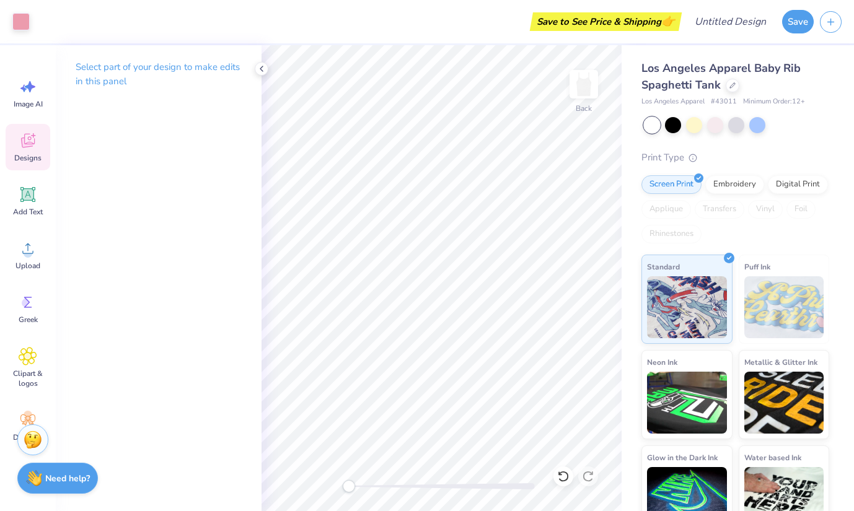
click at [23, 149] on icon at bounding box center [28, 140] width 19 height 19
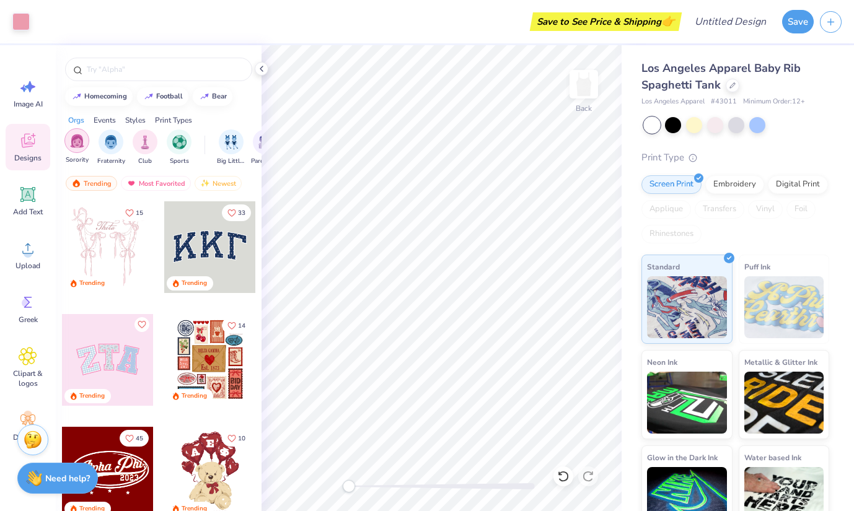
click at [75, 138] on img "filter for Sorority" at bounding box center [77, 141] width 14 height 14
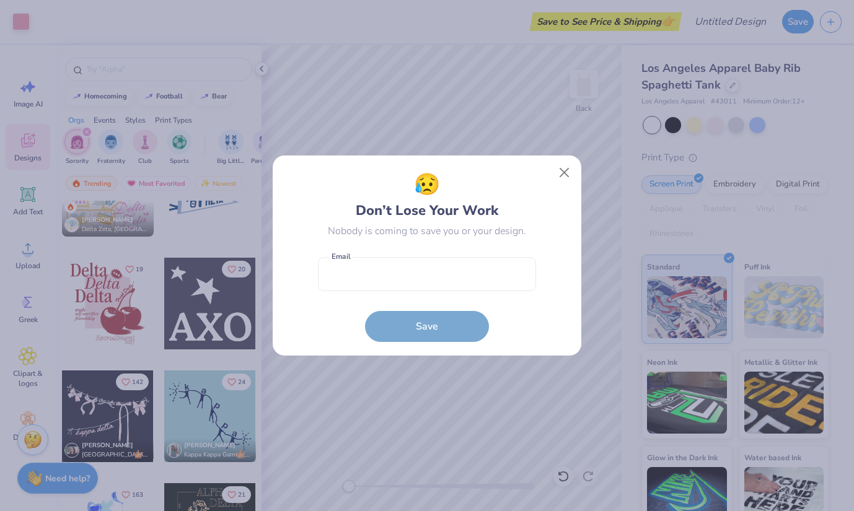
scroll to position [5130, 0]
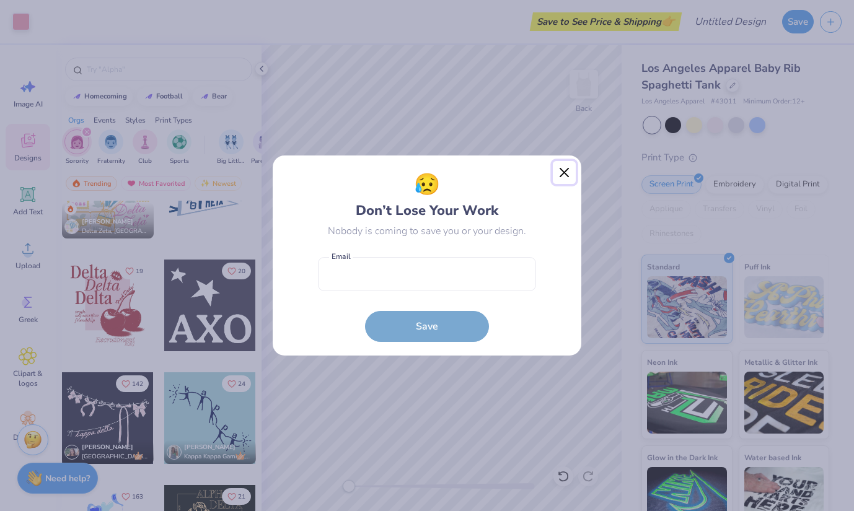
click at [561, 169] on button "Close" at bounding box center [565, 173] width 24 height 24
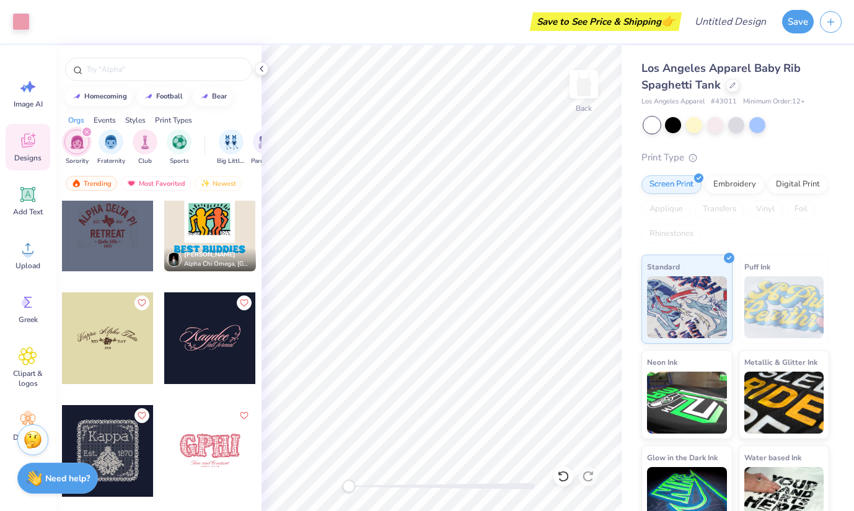
scroll to position [11751, 0]
click at [215, 444] on div at bounding box center [210, 451] width 92 height 92
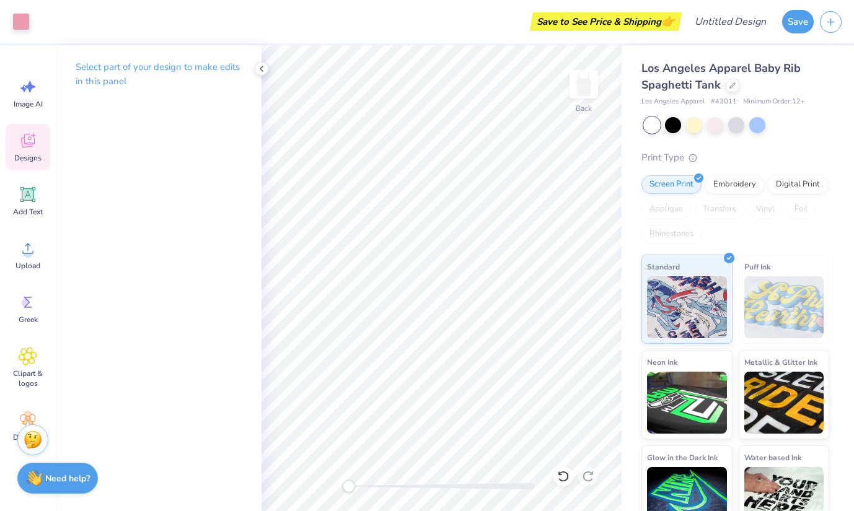
click at [27, 156] on span "Designs" at bounding box center [27, 158] width 27 height 10
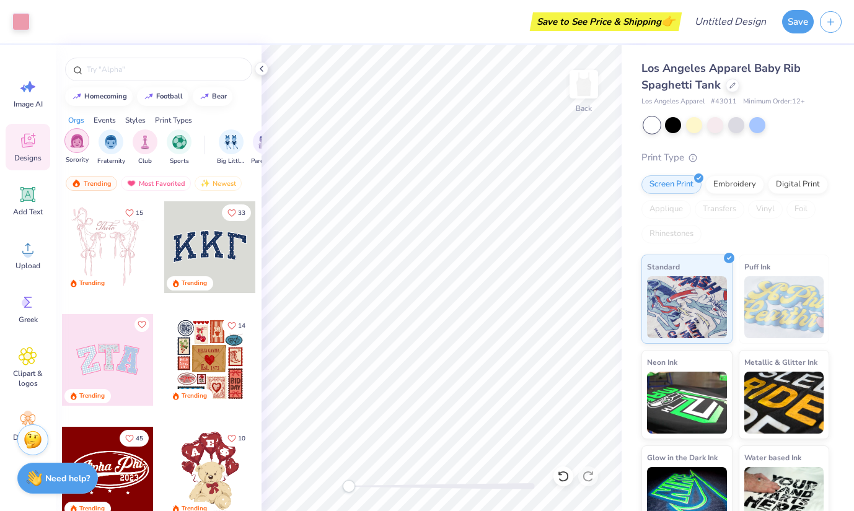
click at [77, 139] on img "filter for Sorority" at bounding box center [77, 141] width 14 height 14
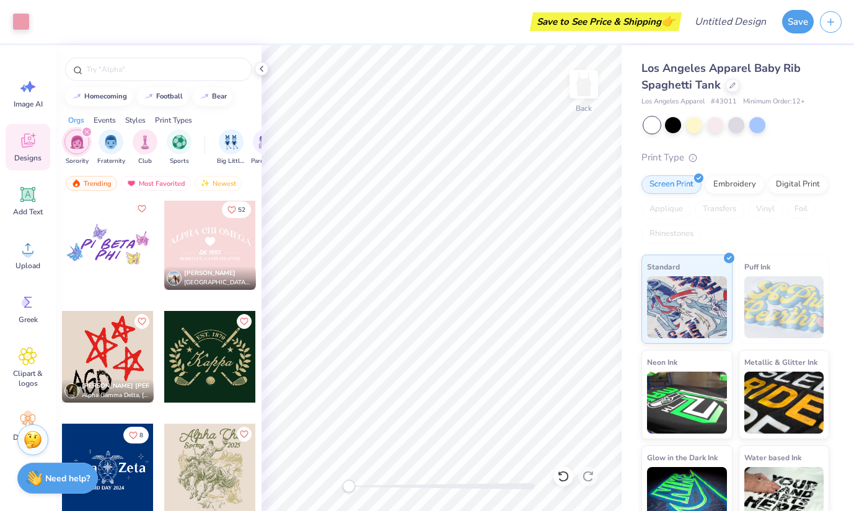
scroll to position [20530, 0]
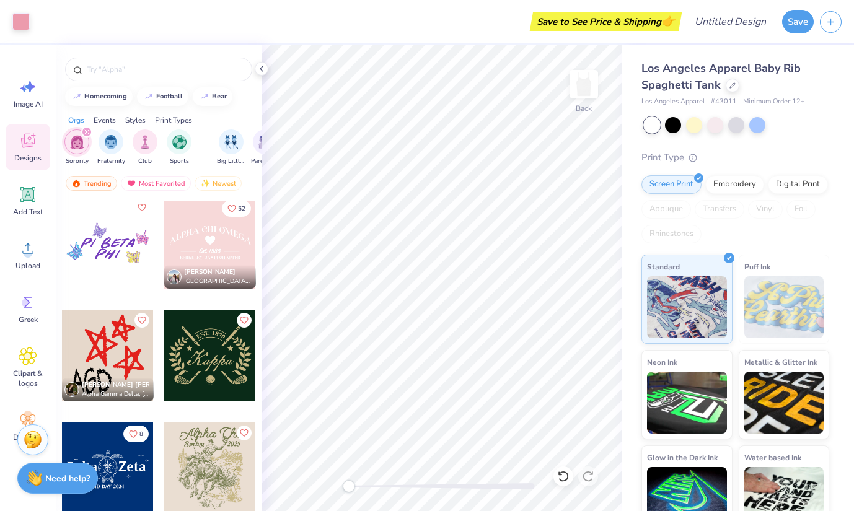
click at [214, 241] on div at bounding box center [210, 243] width 92 height 92
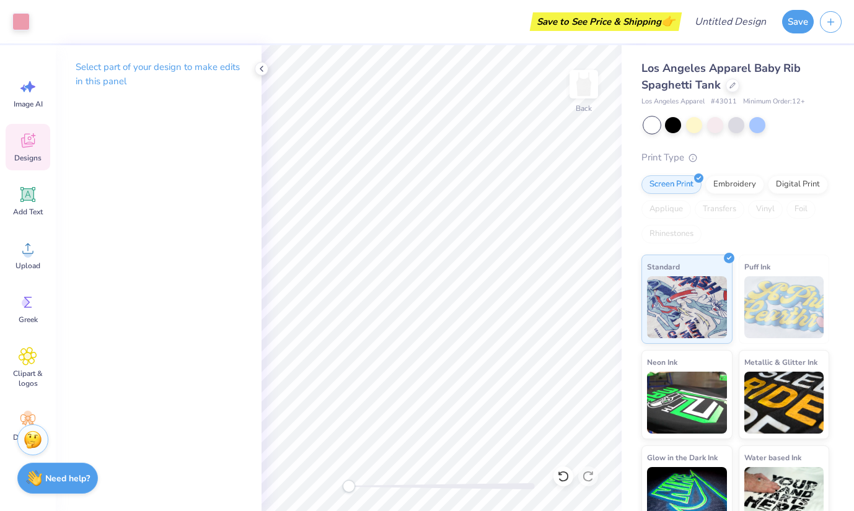
click at [33, 152] on div "Designs" at bounding box center [28, 147] width 45 height 46
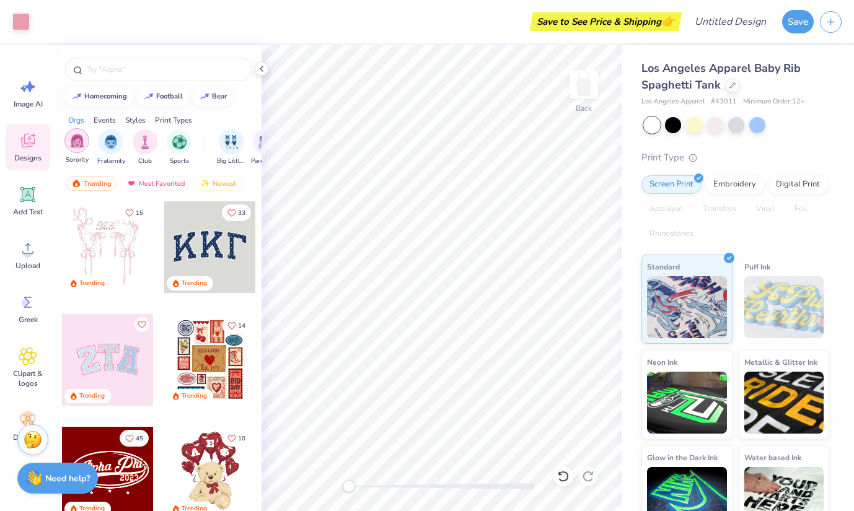
click at [76, 140] on img "filter for Sorority" at bounding box center [77, 141] width 14 height 14
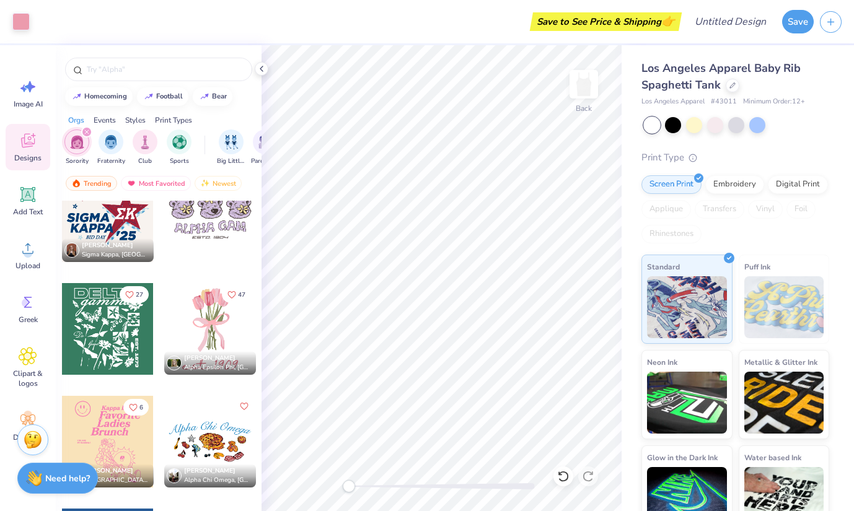
scroll to position [21443, 0]
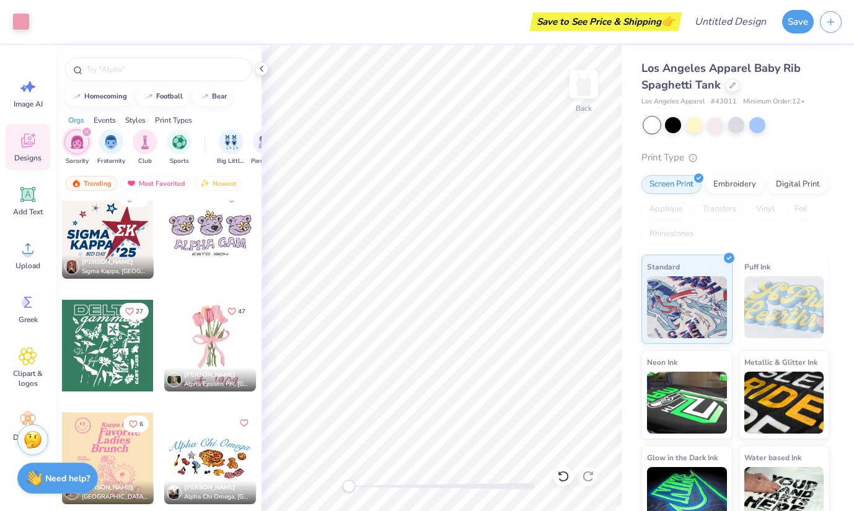
click at [226, 335] on div at bounding box center [210, 346] width 92 height 92
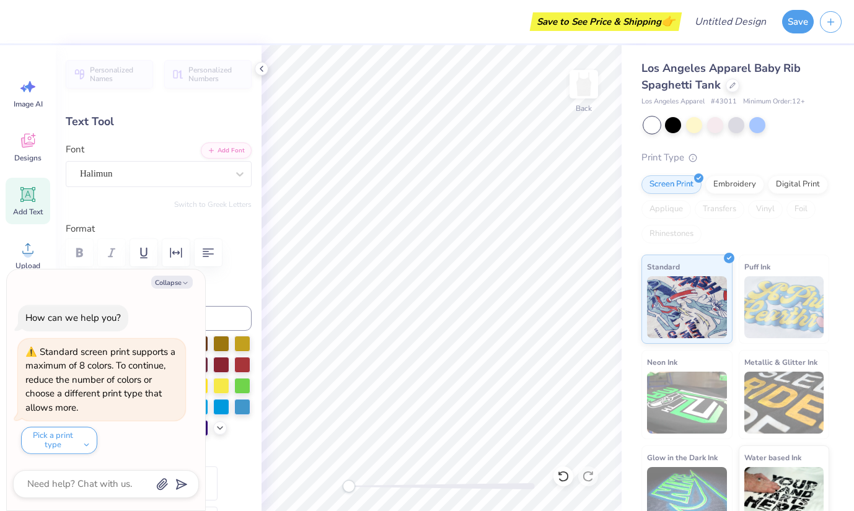
scroll to position [0, 1]
type textarea "x"
type textarea "est. 190"
type textarea "x"
type textarea "est. 19"
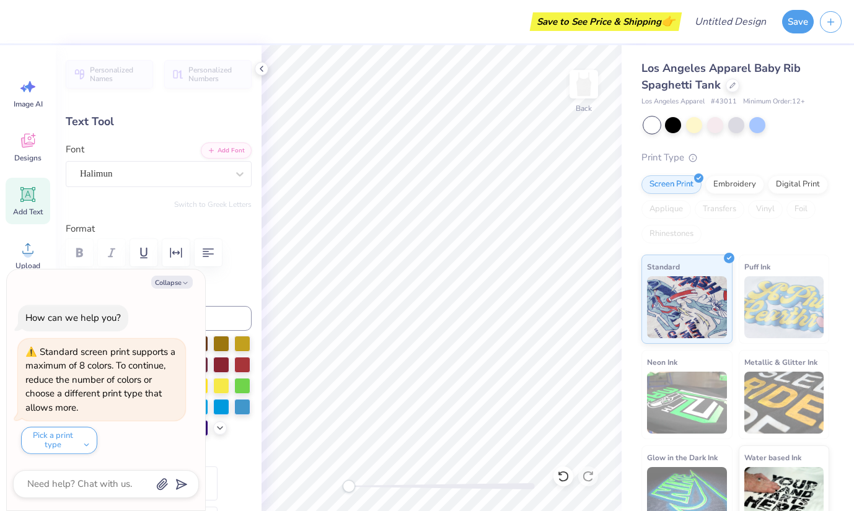
type textarea "x"
type textarea "est. 1"
type textarea "x"
type textarea "est."
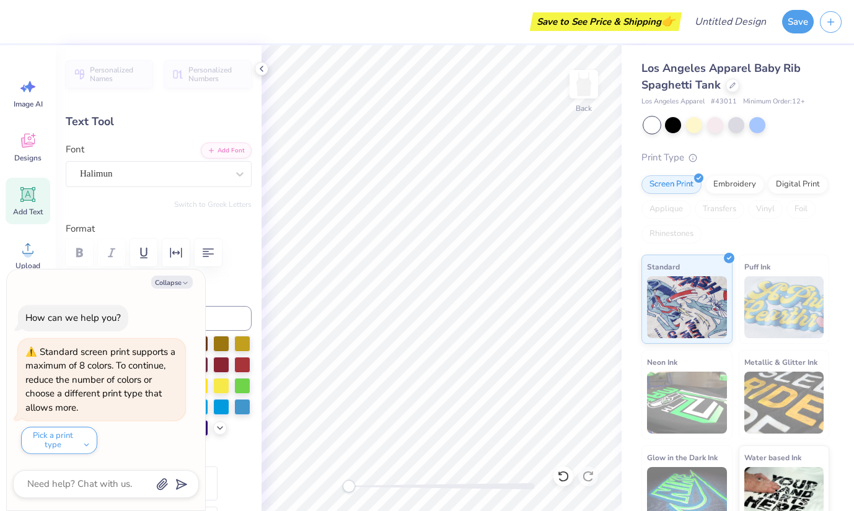
type textarea "x"
type textarea "est."
type textarea "x"
type textarea "est"
type textarea "x"
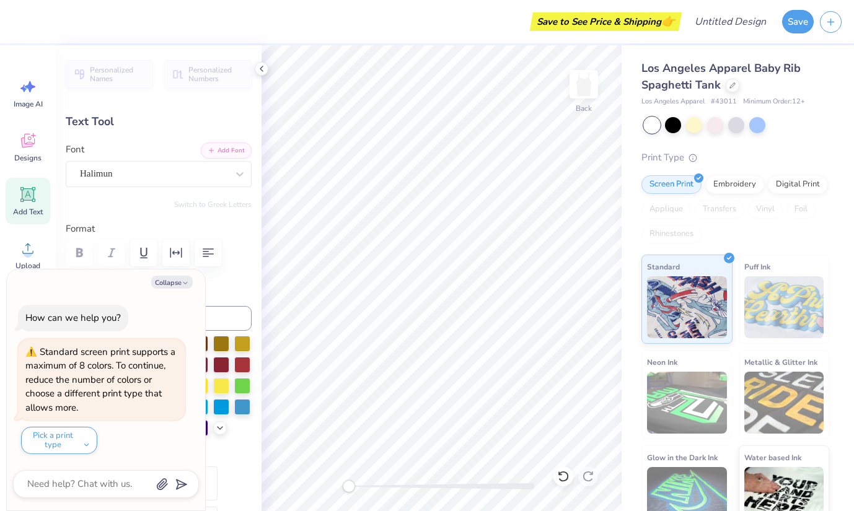
type textarea "es"
type textarea "x"
type textarea "e"
type textarea "x"
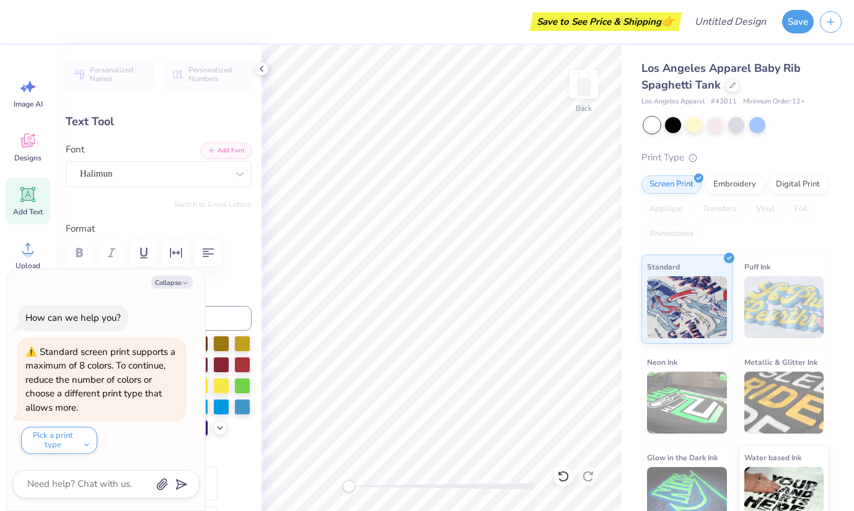
type textarea "G"
type textarea "x"
type textarea "Gp"
type textarea "x"
type textarea "Gph"
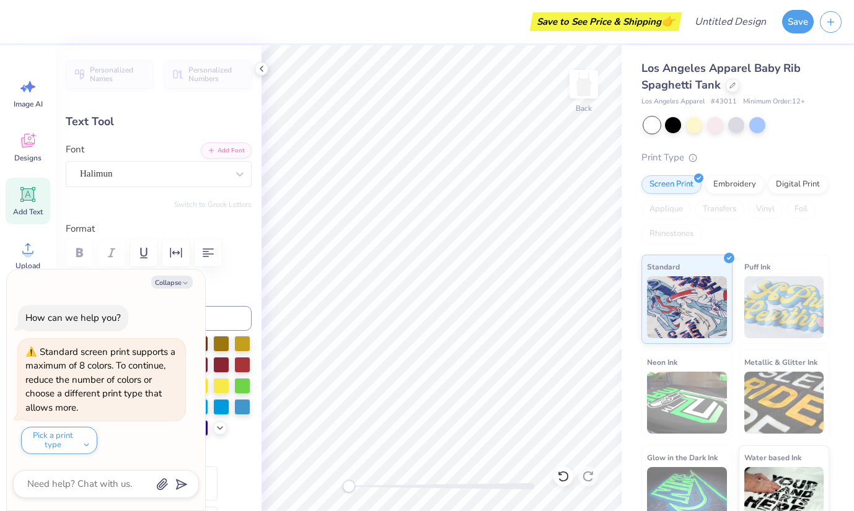
type textarea "x"
type textarea "Gphi"
type textarea "x"
type textarea "Gphi,"
type textarea "x"
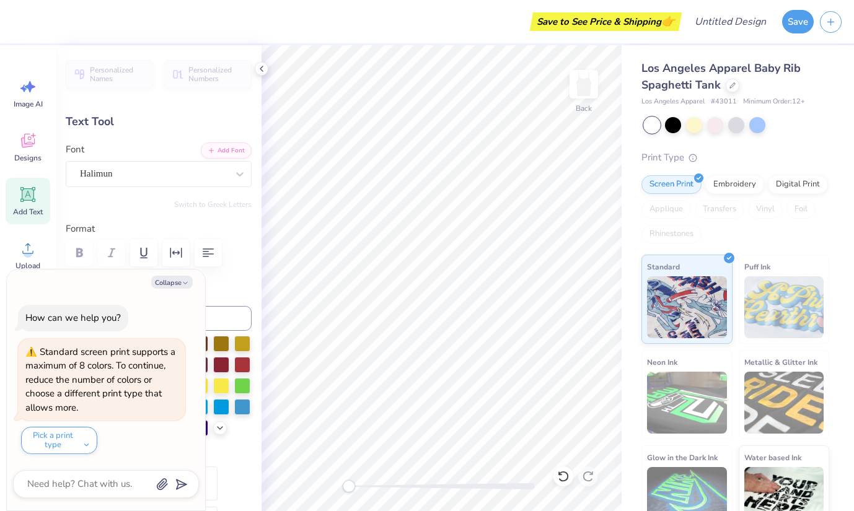
type textarea "Gphi,"
type textarea "x"
type textarea "Gphi, E"
type textarea "x"
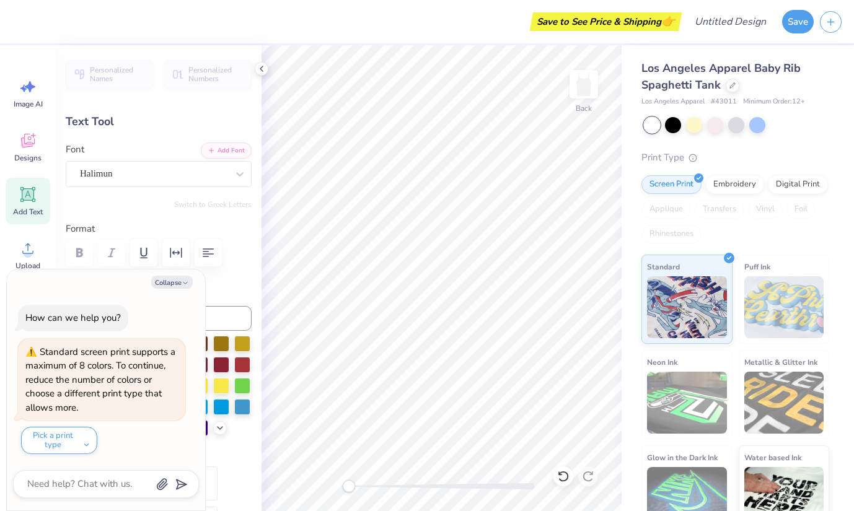
type textarea "Gphi,"
type textarea "x"
type textarea "Gphi,"
type textarea "x"
type textarea "Gphi"
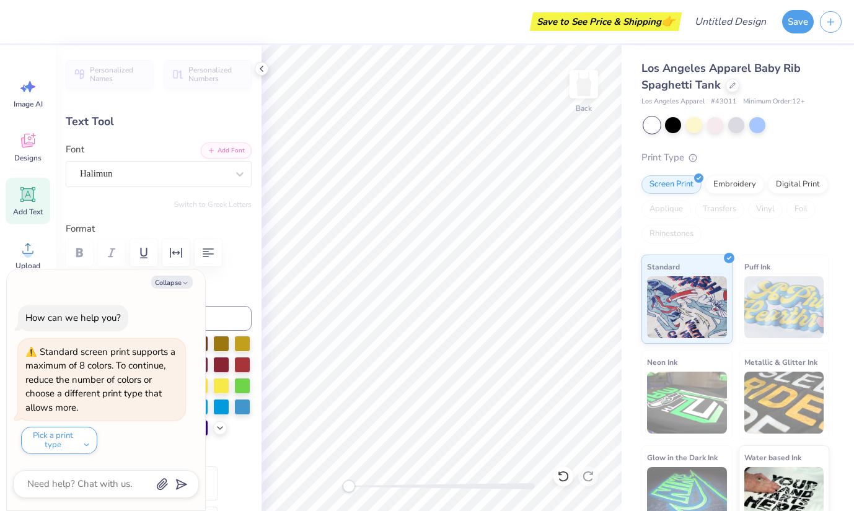
scroll to position [0, 0]
type textarea "x"
type textarea "Gph"
type textarea "x"
type textarea "Gp"
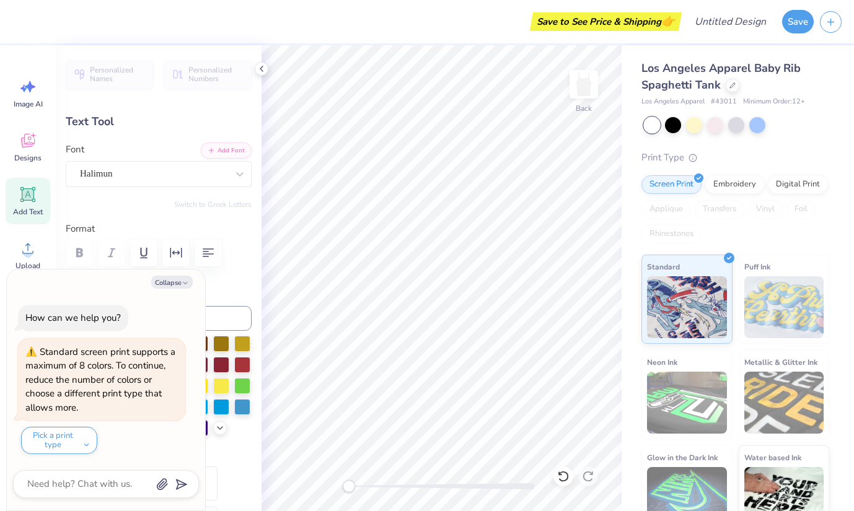
type textarea "x"
type textarea "G"
type textarea "x"
type textarea "Ga"
type textarea "x"
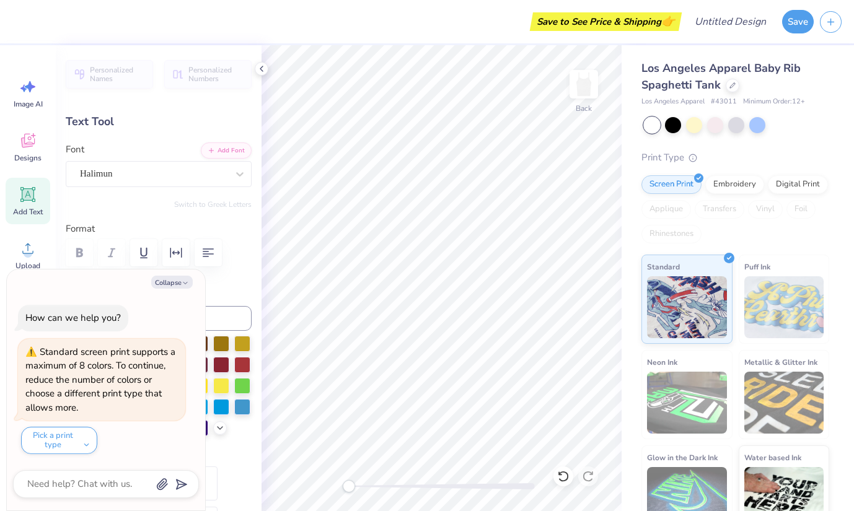
type textarea "Gam"
type textarea "x"
type textarea "Gamm"
type textarea "x"
type textarea "Gamma"
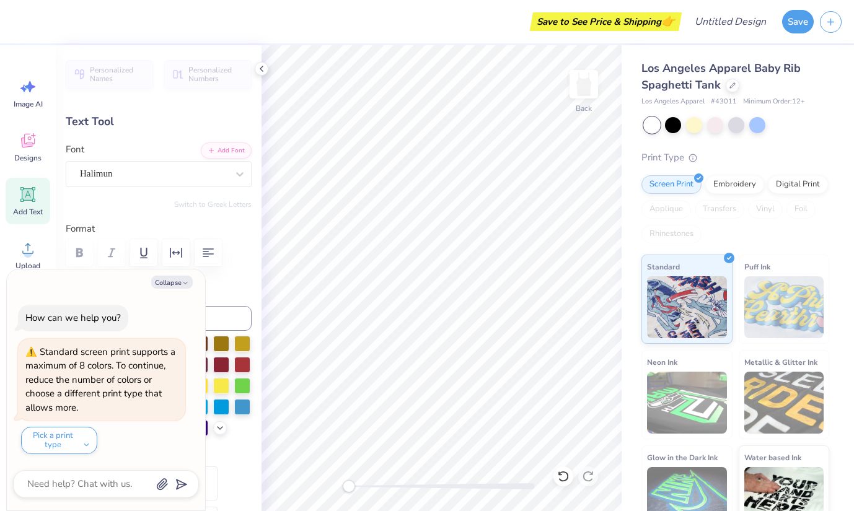
type textarea "x"
type textarea "Gamma"
type textarea "x"
type textarea "Gamma P"
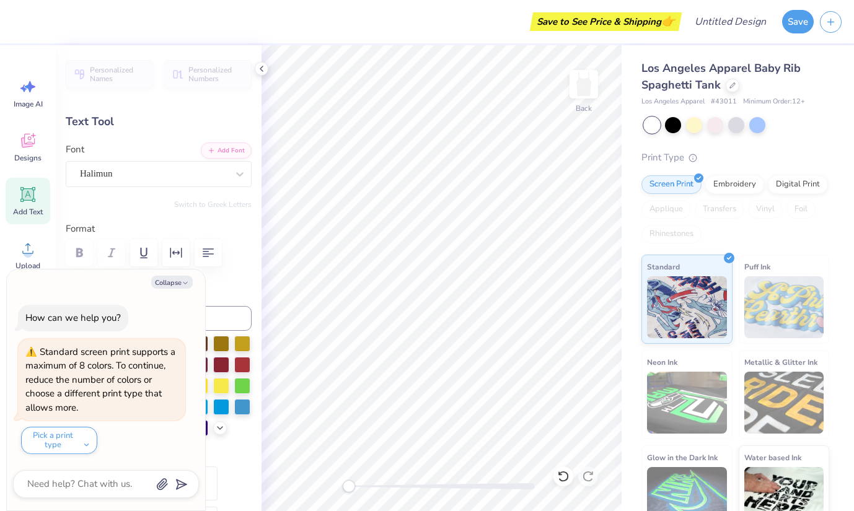
type textarea "x"
type textarea "Gamma Ph"
type textarea "x"
type textarea "Gamma Phi"
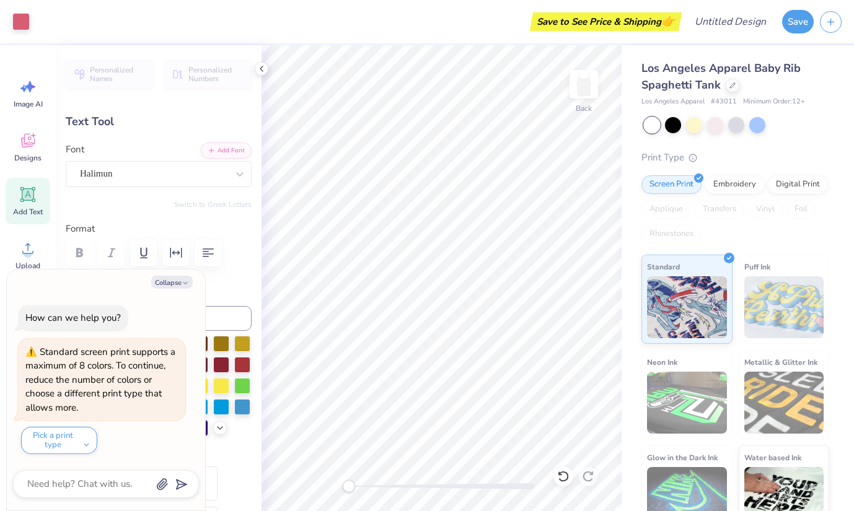
type textarea "x"
type input "3.86"
type input "0.65"
type input "4.91"
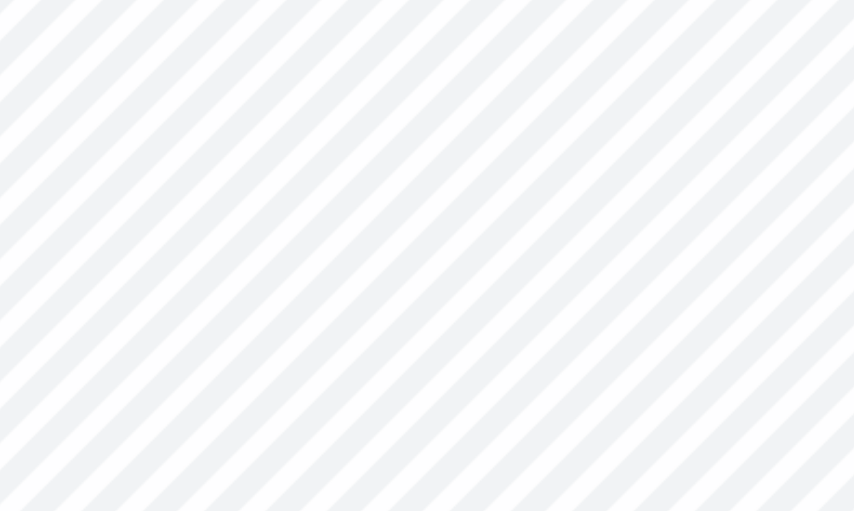
type textarea "x"
type input "1.49"
type input "0.89"
type input "1.96"
type textarea "x"
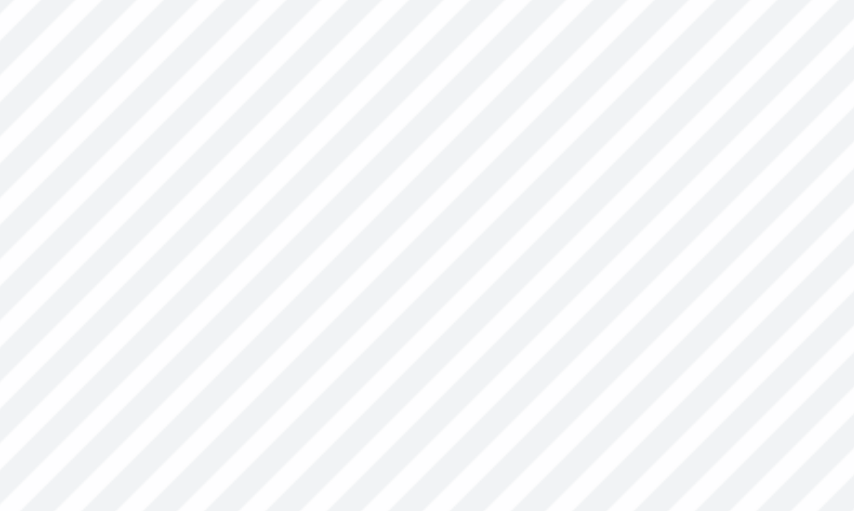
type input "1.80"
type textarea "x"
type input "5.98"
type input "4.56"
type input "0.79"
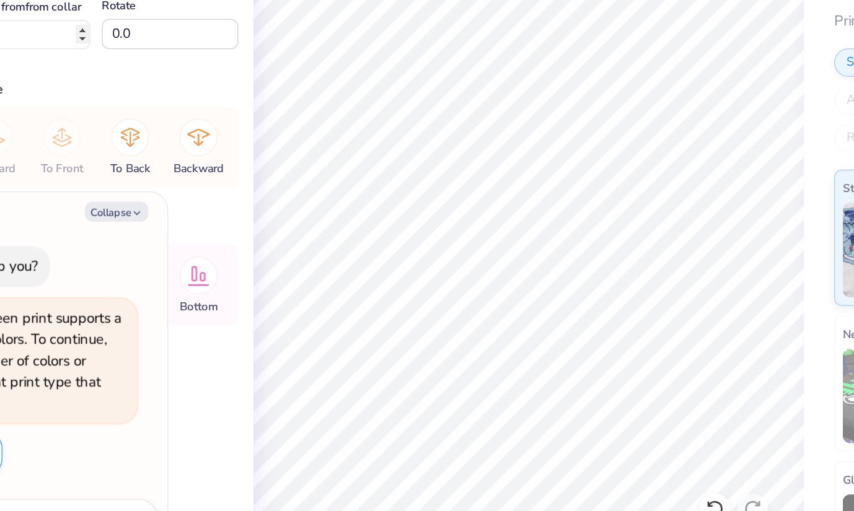
type textarea "x"
type input "1.06"
type textarea "x"
type input "1.20"
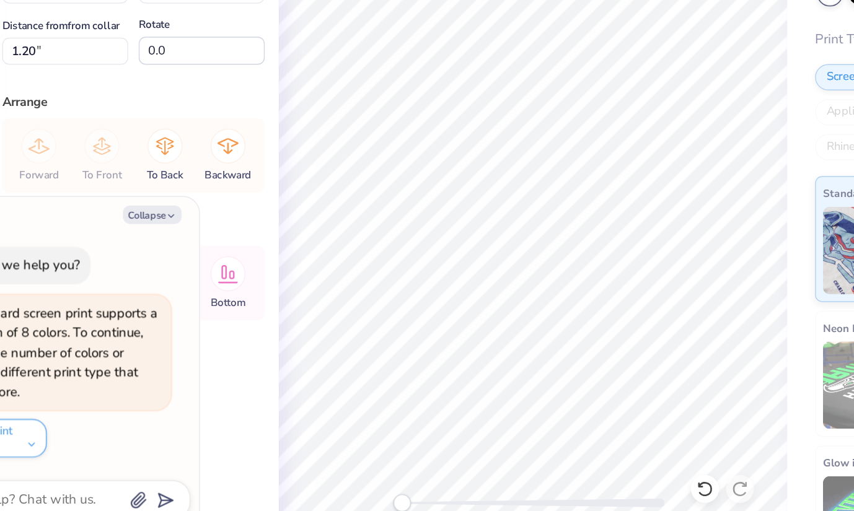
type textarea "x"
type input "6.15"
type textarea "x"
type input "1.92"
type input "1.15"
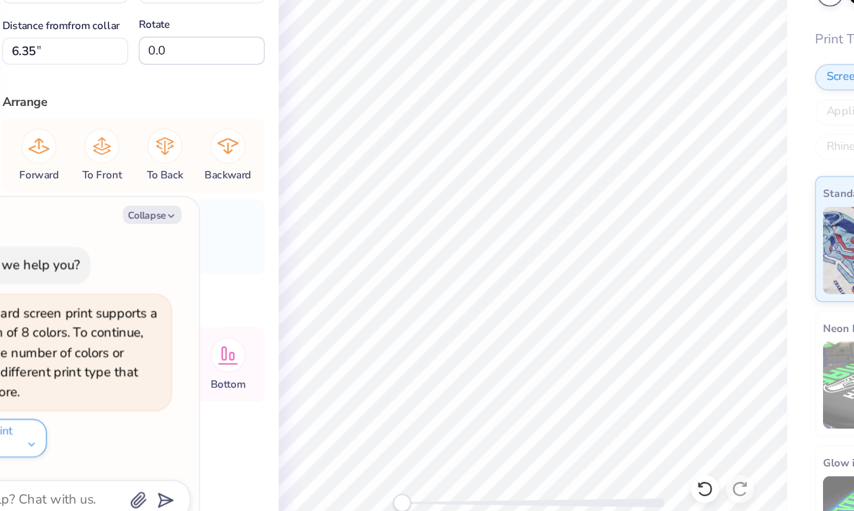
type input "6.18"
type textarea "x"
type input "2.25"
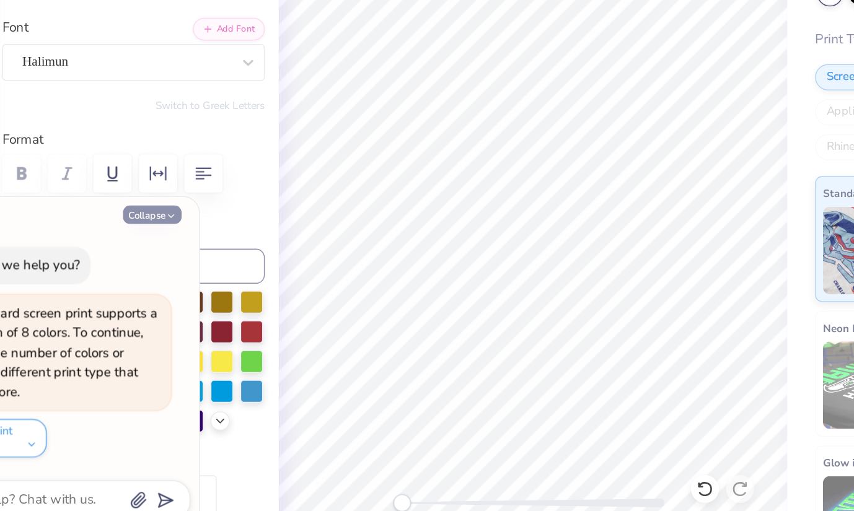
click at [182, 283] on icon "button" at bounding box center [185, 282] width 7 height 7
type textarea "x"
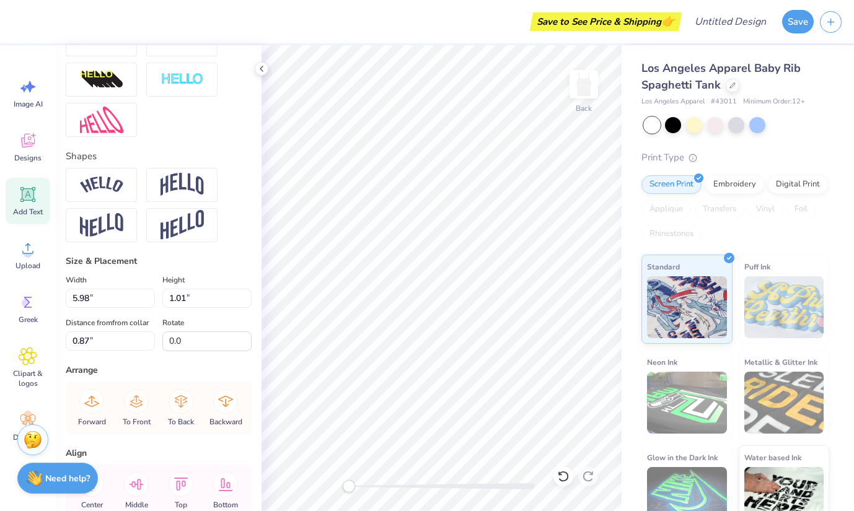
scroll to position [443, 0]
click at [112, 188] on img at bounding box center [101, 186] width 43 height 17
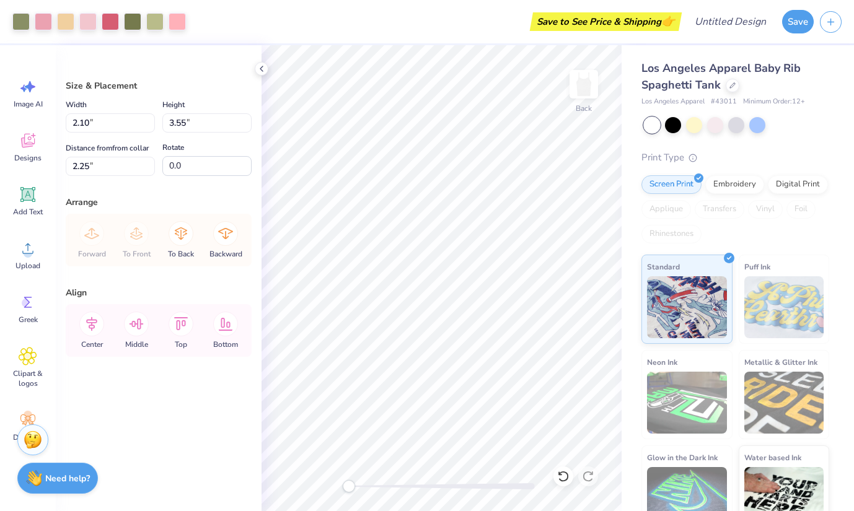
type input "1.79"
type input "1.54"
type input "1.96"
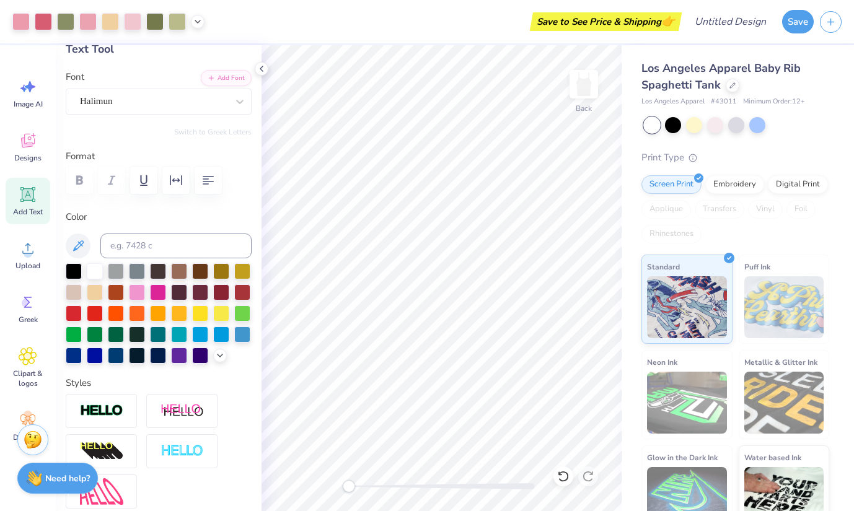
scroll to position [0, 0]
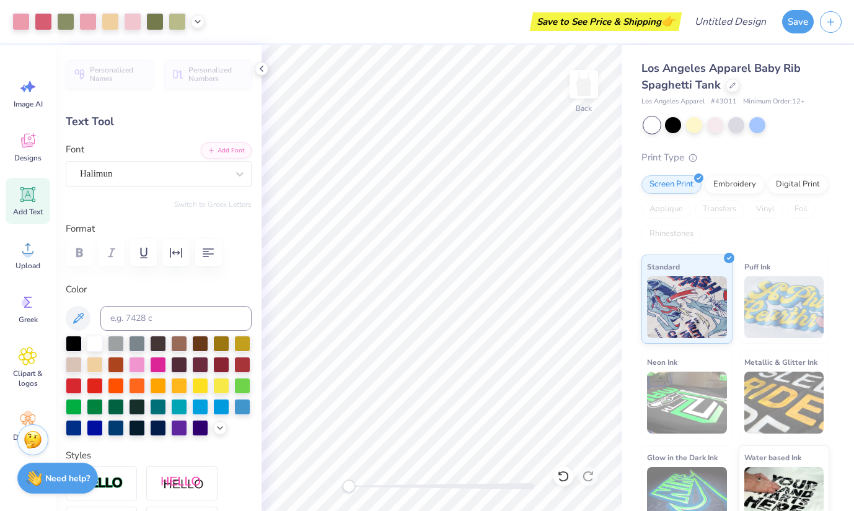
click at [97, 121] on div "Text Tool" at bounding box center [159, 121] width 186 height 17
click at [139, 122] on div "Text Tool" at bounding box center [159, 121] width 186 height 17
click at [218, 148] on button "Add Font" at bounding box center [226, 149] width 51 height 16
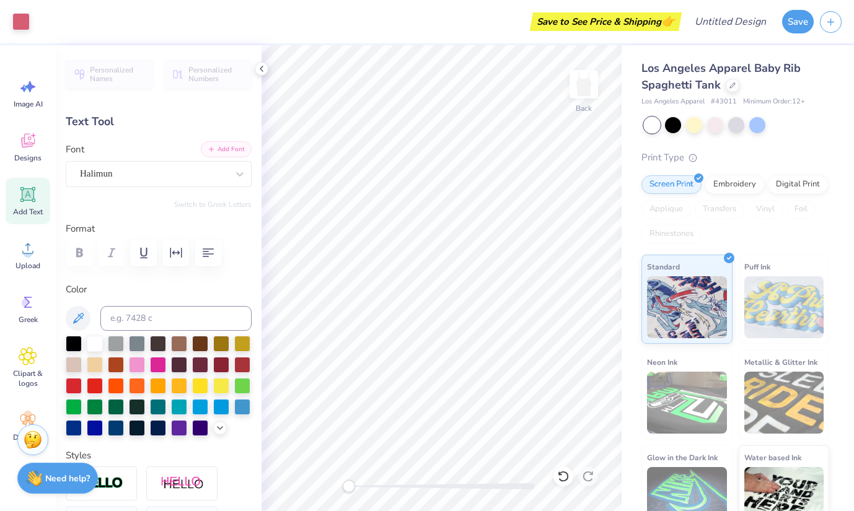
type input "0.88"
click at [22, 209] on span "Add Text" at bounding box center [28, 212] width 30 height 10
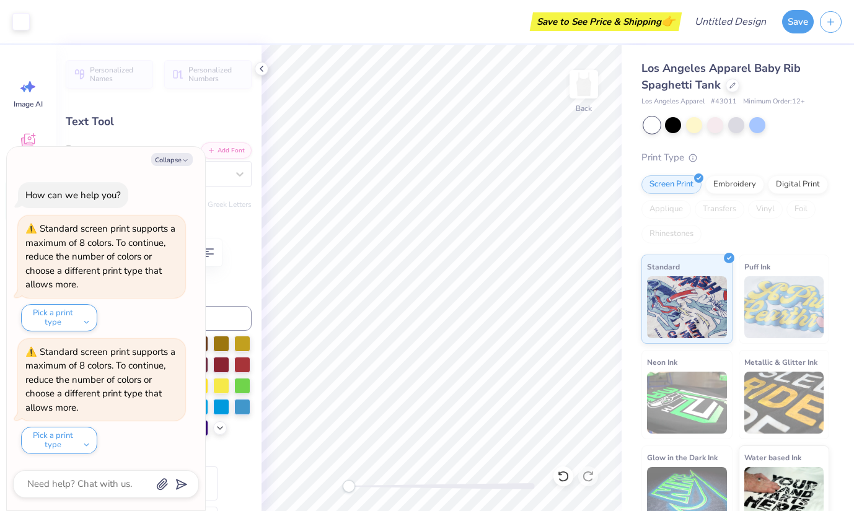
type textarea "x"
type input "3.84"
type input "1.11"
type input "5.94"
click at [163, 157] on button "Collapse" at bounding box center [172, 159] width 42 height 13
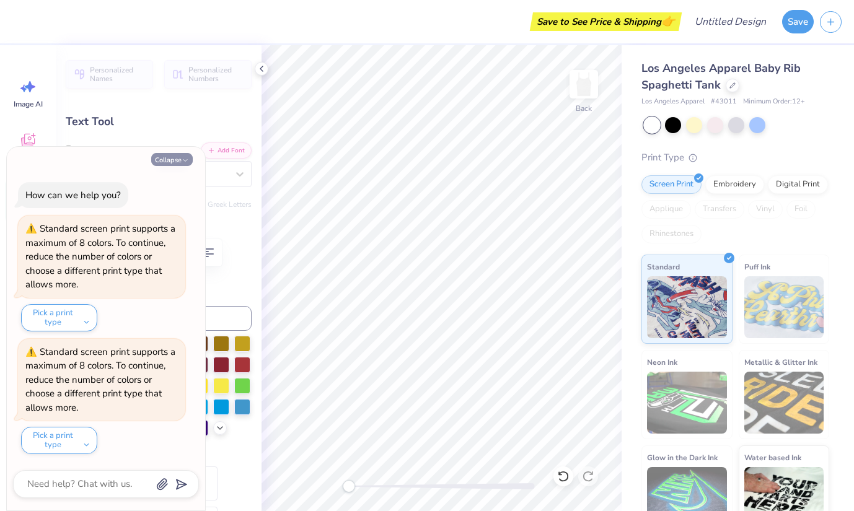
type textarea "x"
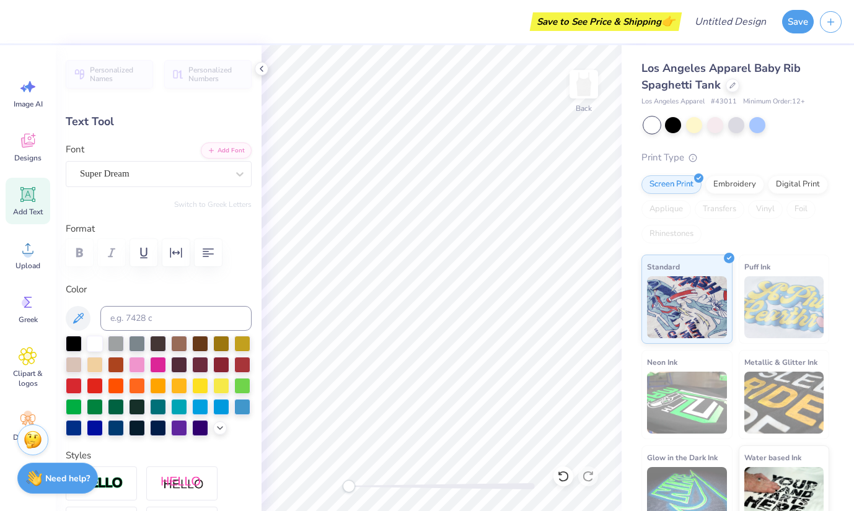
click at [20, 188] on icon at bounding box center [28, 194] width 19 height 19
click at [28, 196] on icon at bounding box center [28, 195] width 12 height 12
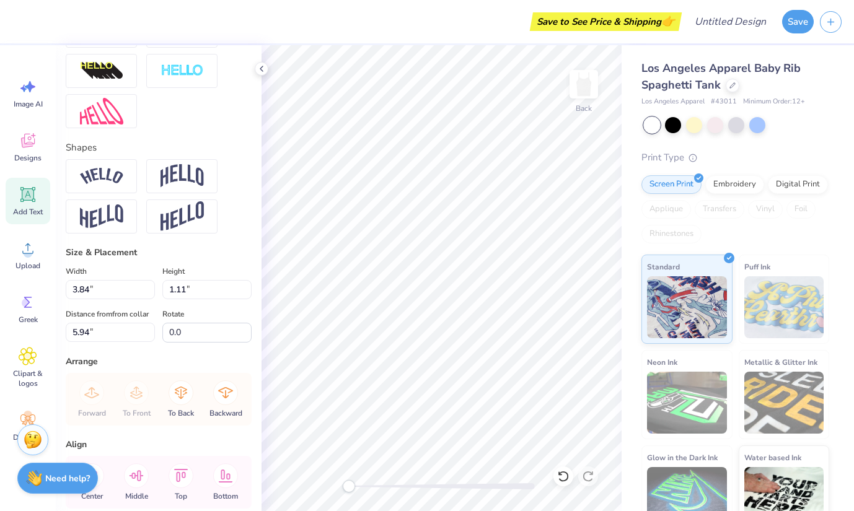
scroll to position [512, 0]
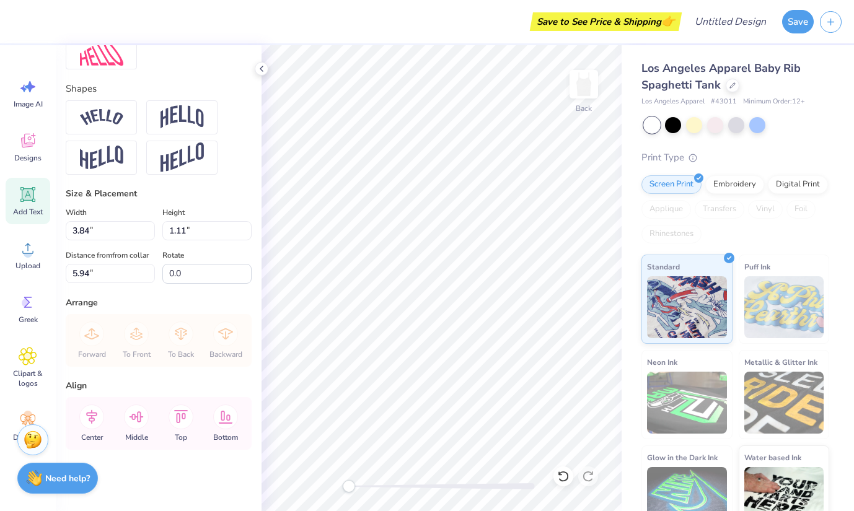
type textarea "T"
type textarea "Star Fam"
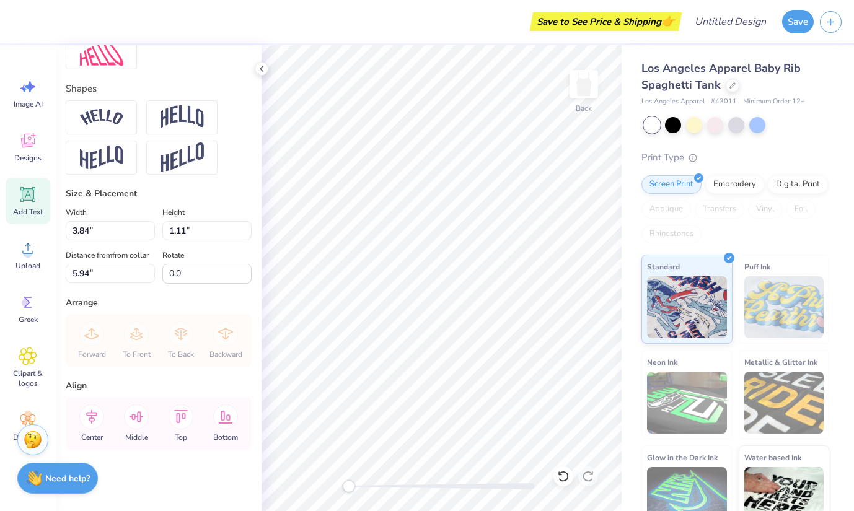
scroll to position [0, 1]
type input "6.60"
type input "1.15"
type input "5.92"
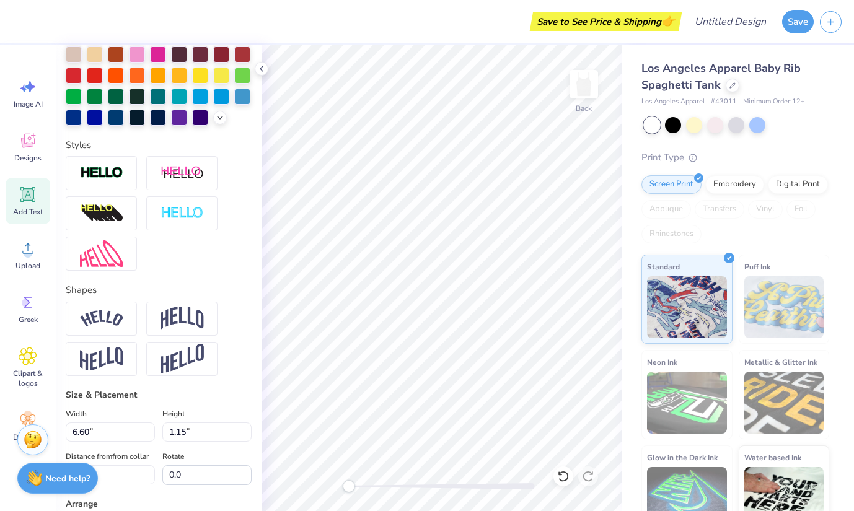
scroll to position [0, 0]
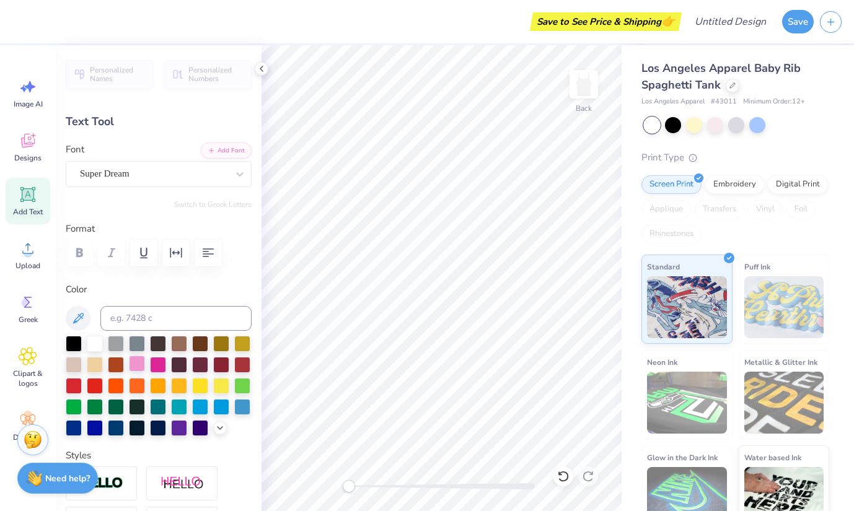
click at [139, 367] on div at bounding box center [137, 364] width 16 height 16
click at [219, 426] on icon at bounding box center [220, 427] width 10 height 10
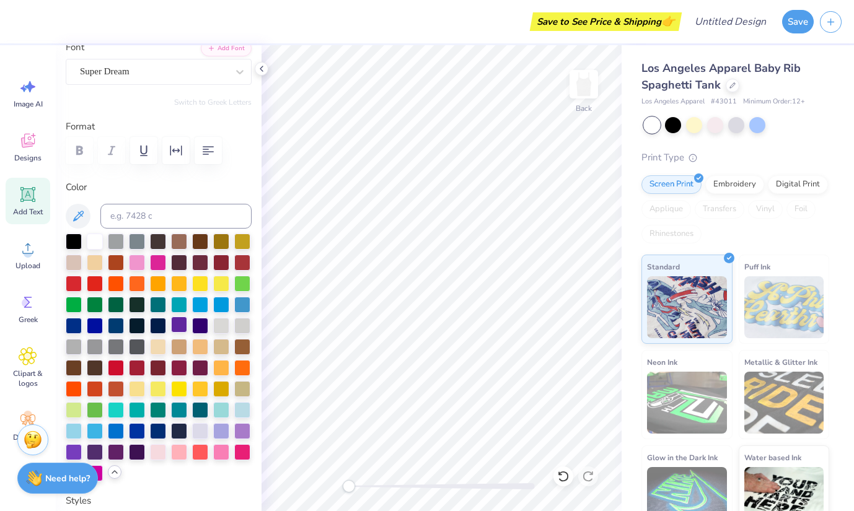
scroll to position [102, 0]
click at [179, 451] on div at bounding box center [179, 451] width 16 height 16
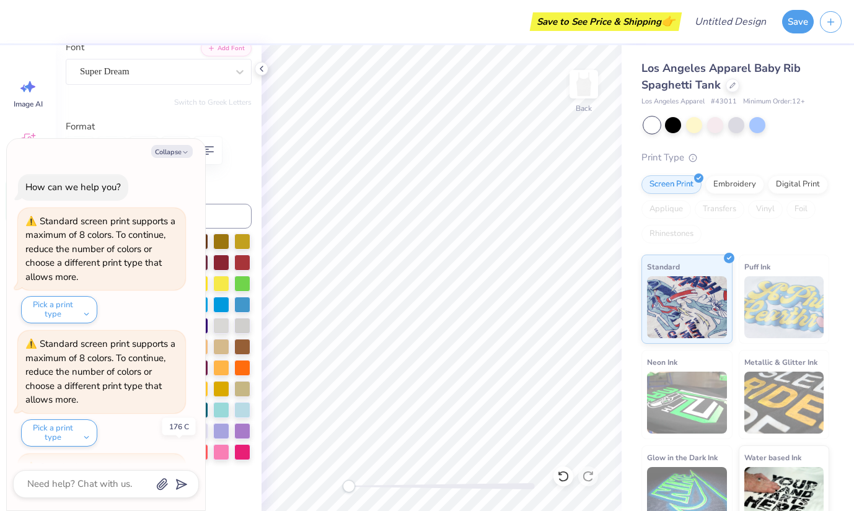
scroll to position [115, 0]
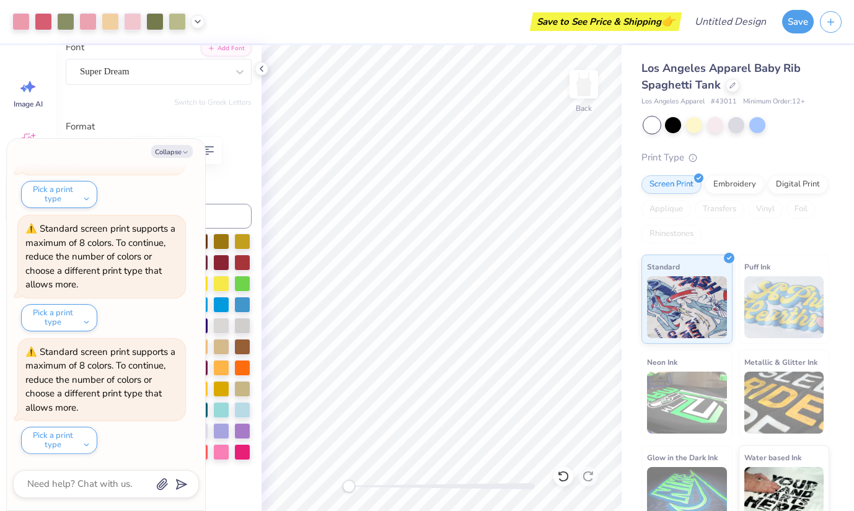
type textarea "x"
type input "6.58"
type input "1.29"
type input "0.88"
click at [174, 148] on button "Collapse" at bounding box center [172, 151] width 42 height 13
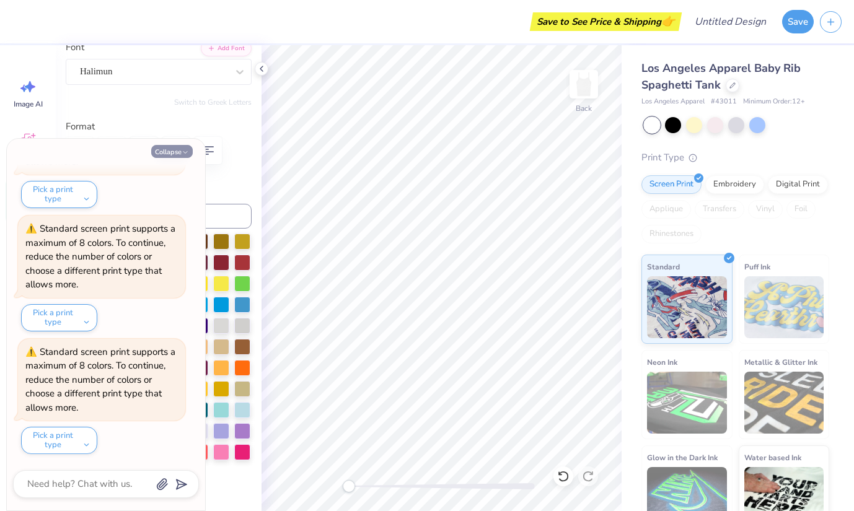
type textarea "x"
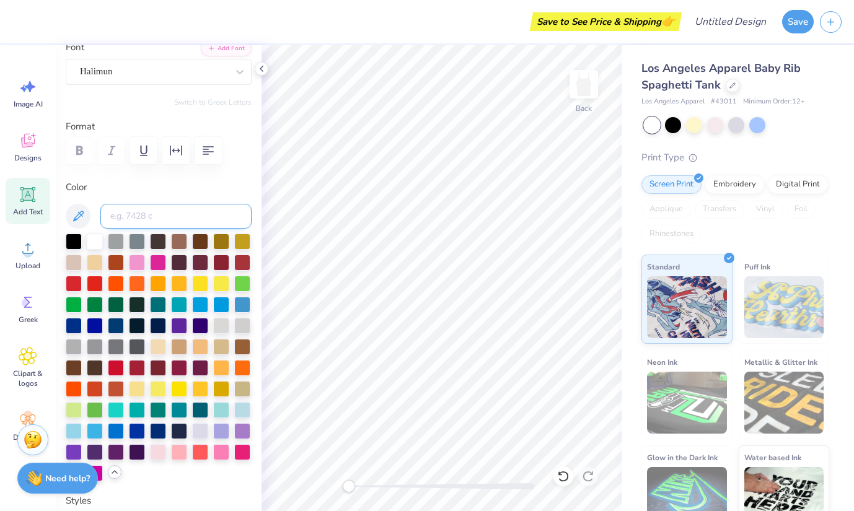
click at [164, 216] on input at bounding box center [175, 216] width 151 height 25
click at [164, 217] on input at bounding box center [175, 216] width 151 height 25
drag, startPoint x: 164, startPoint y: 217, endPoint x: 118, endPoint y: 210, distance: 47.0
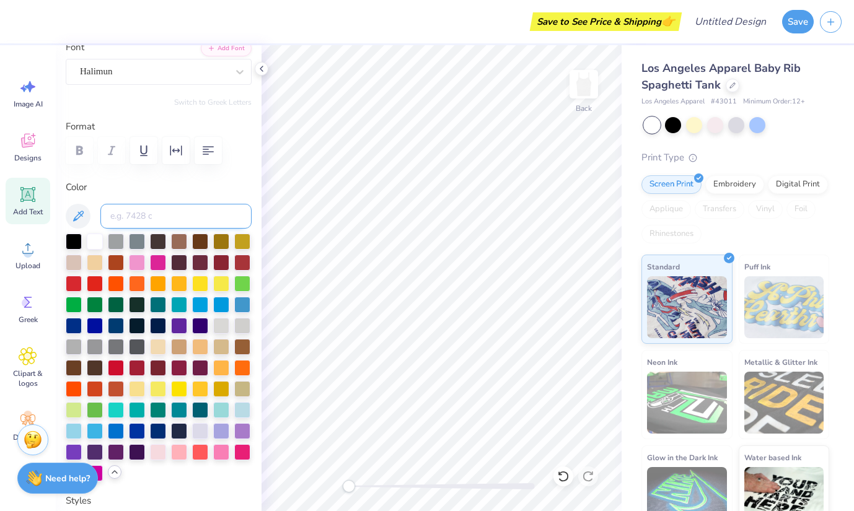
click at [118, 210] on input at bounding box center [175, 216] width 151 height 25
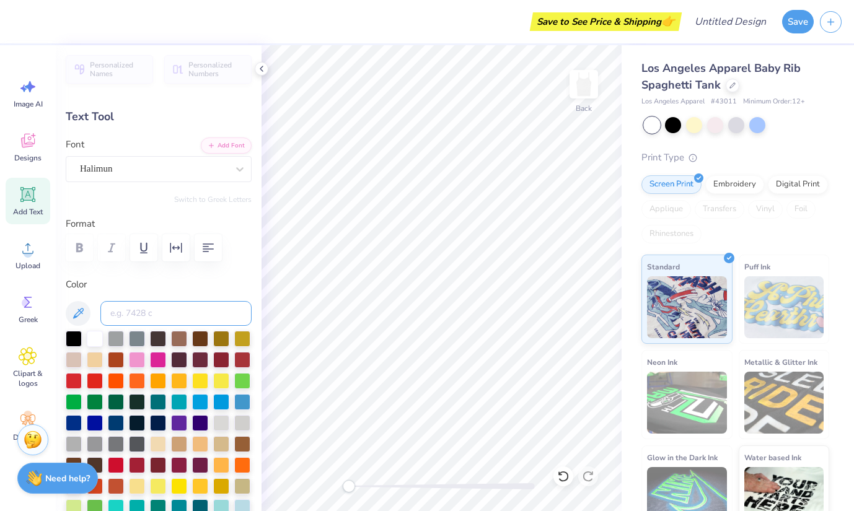
scroll to position [0, 0]
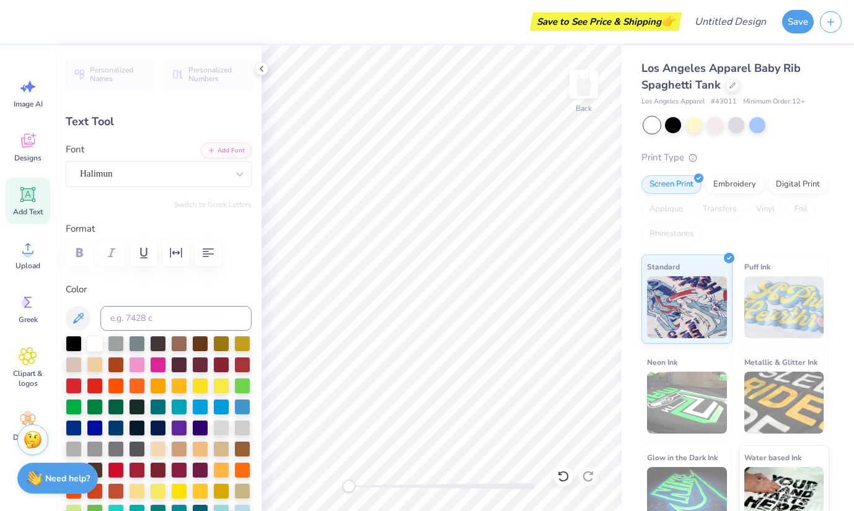
type input "6.60"
type input "1.15"
type input "5.92"
type input "6.58"
type input "1.29"
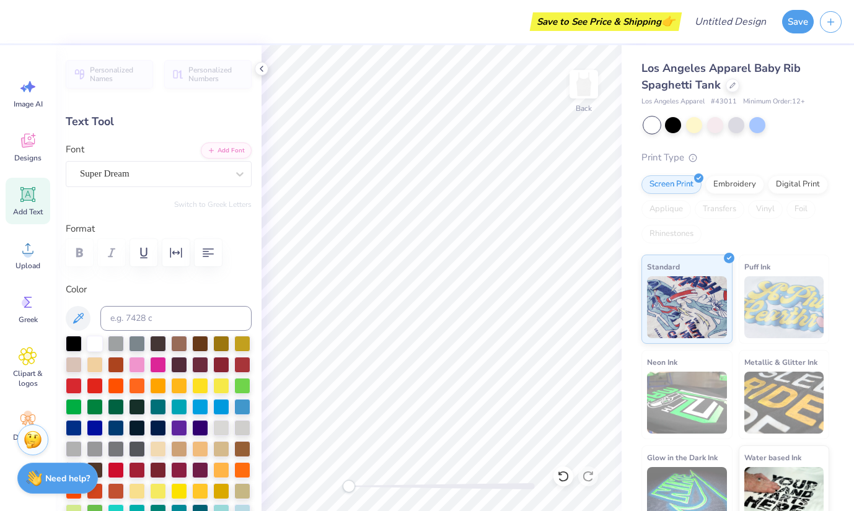
type input "0.88"
type input "6.60"
type input "1.15"
type input "5.92"
click at [147, 178] on div "Super Dream" at bounding box center [154, 173] width 150 height 19
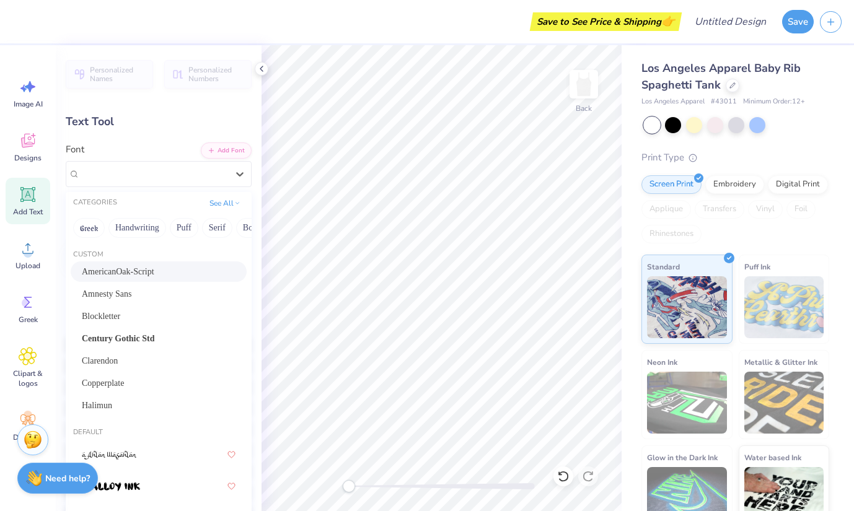
click at [145, 270] on span "AmericanOak-Script" at bounding box center [118, 271] width 73 height 13
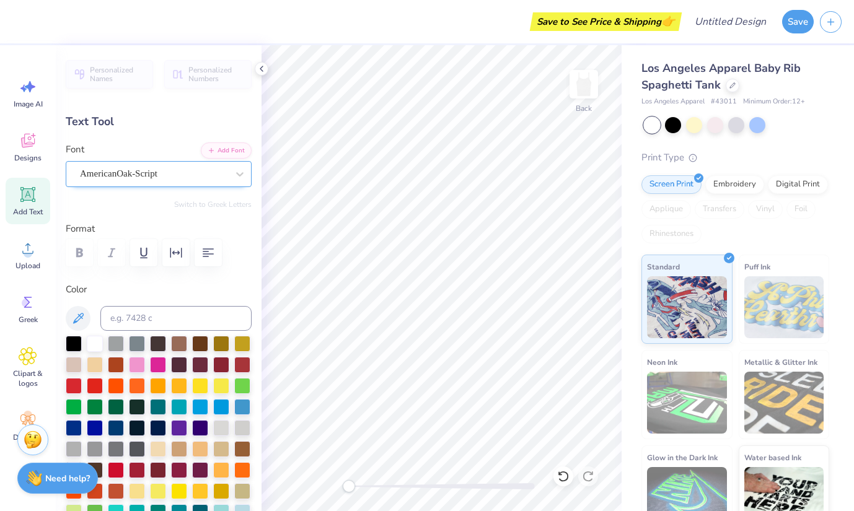
click at [127, 178] on div "AmericanOak-Script" at bounding box center [154, 173] width 150 height 19
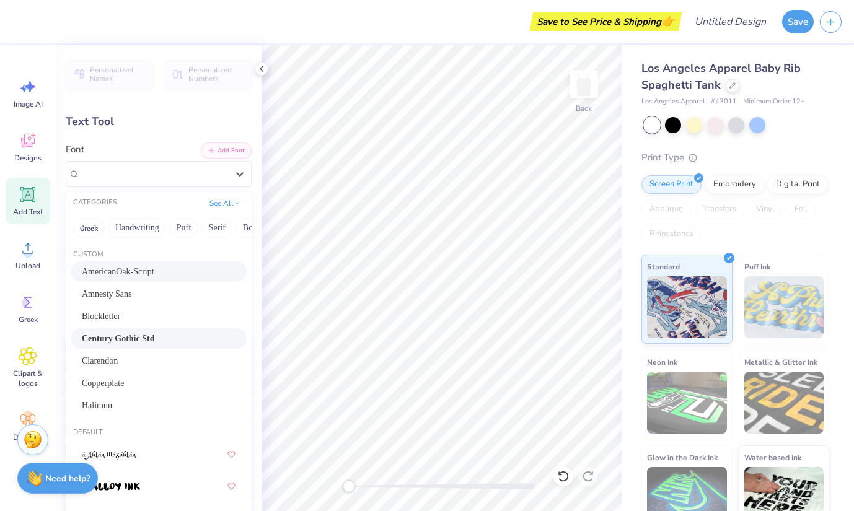
click at [119, 335] on span "Century Gothic Std" at bounding box center [118, 338] width 73 height 13
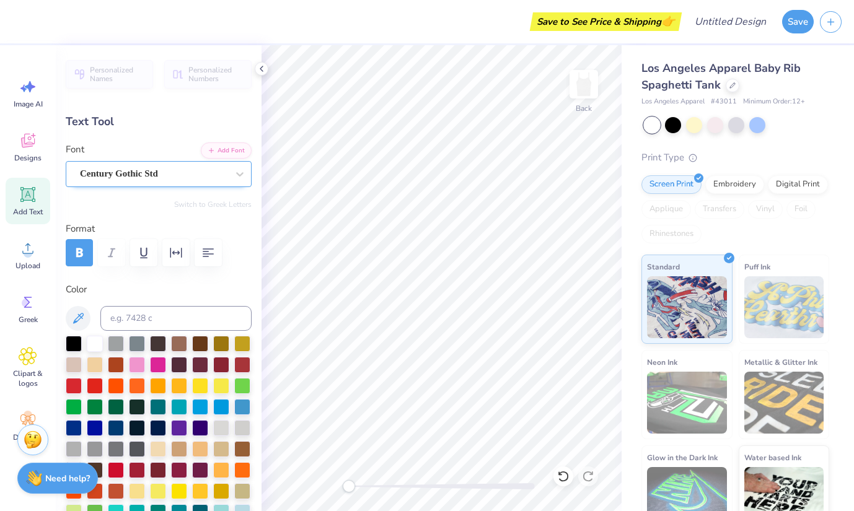
click at [206, 167] on div "Century Gothic Std" at bounding box center [154, 173] width 150 height 19
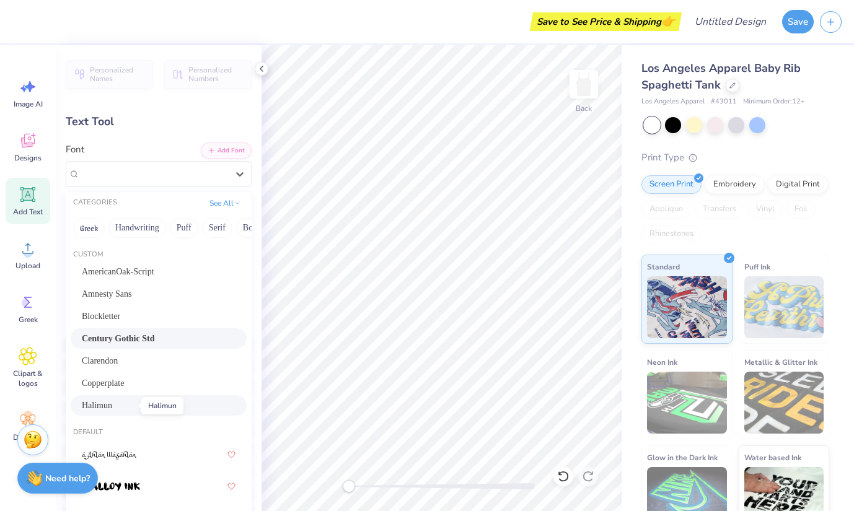
click at [112, 402] on span "Halimun" at bounding box center [97, 405] width 30 height 13
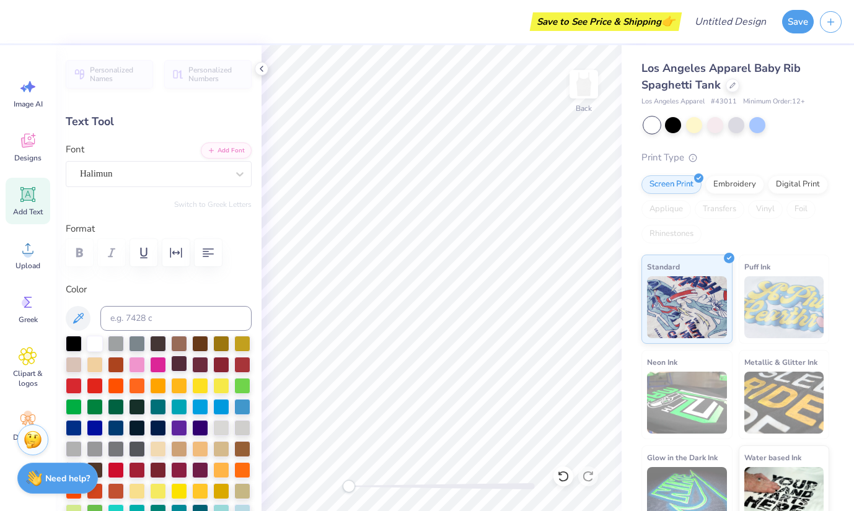
scroll to position [0, 1]
type input "8.93"
type input "1.79"
type input "5.61"
type input "3.34"
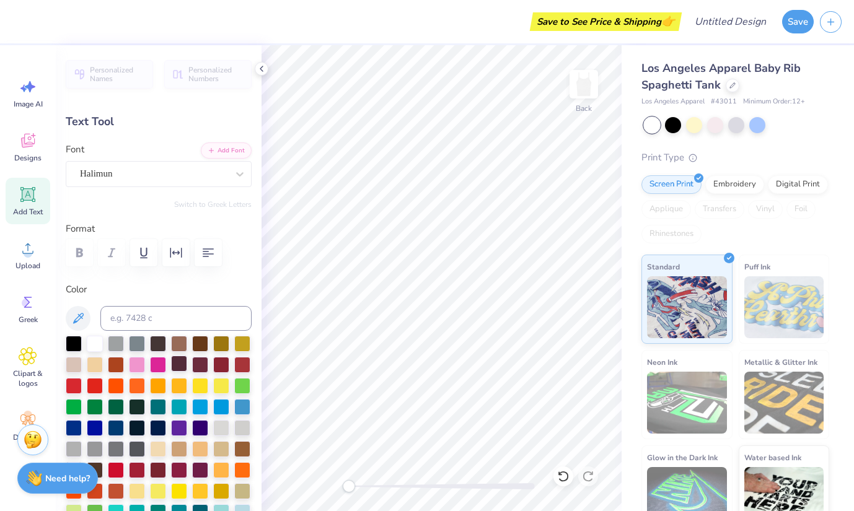
type input "0.67"
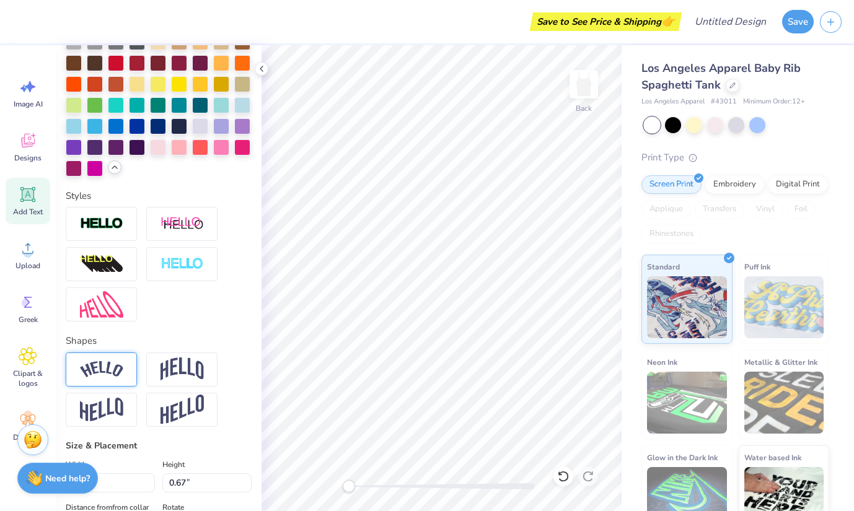
scroll to position [408, 0]
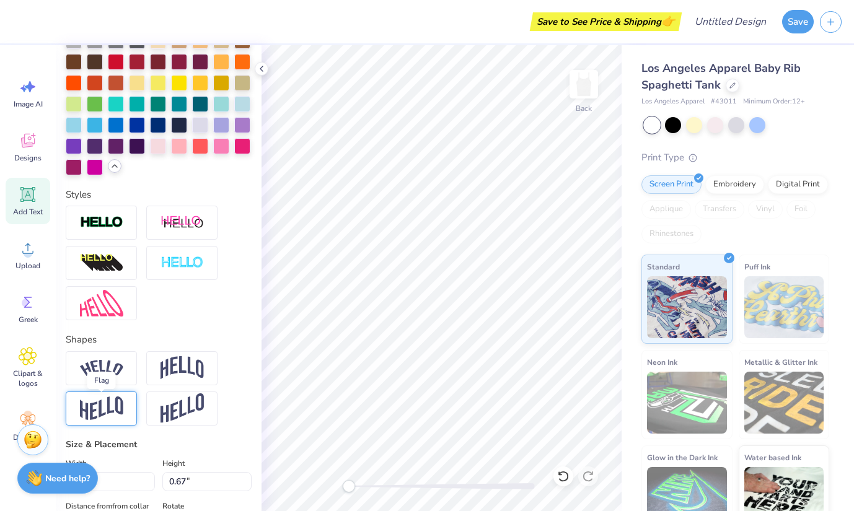
click at [108, 410] on img at bounding box center [101, 409] width 43 height 24
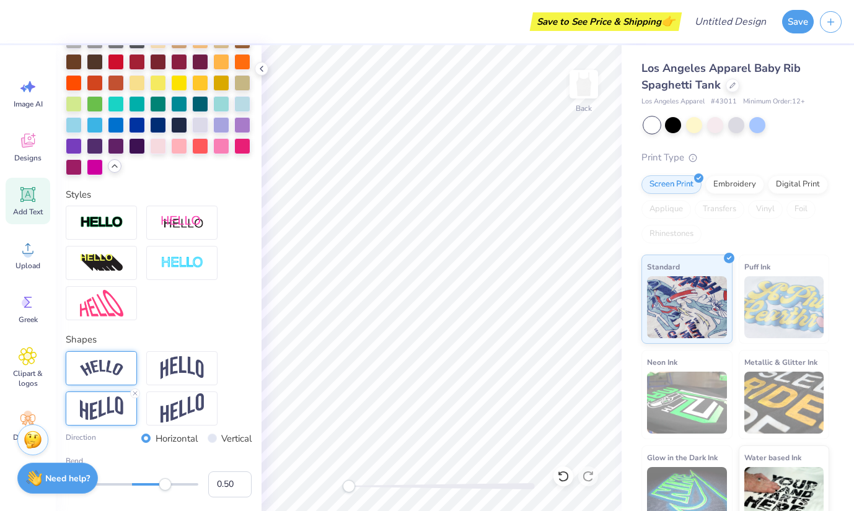
click at [102, 382] on div at bounding box center [101, 368] width 71 height 34
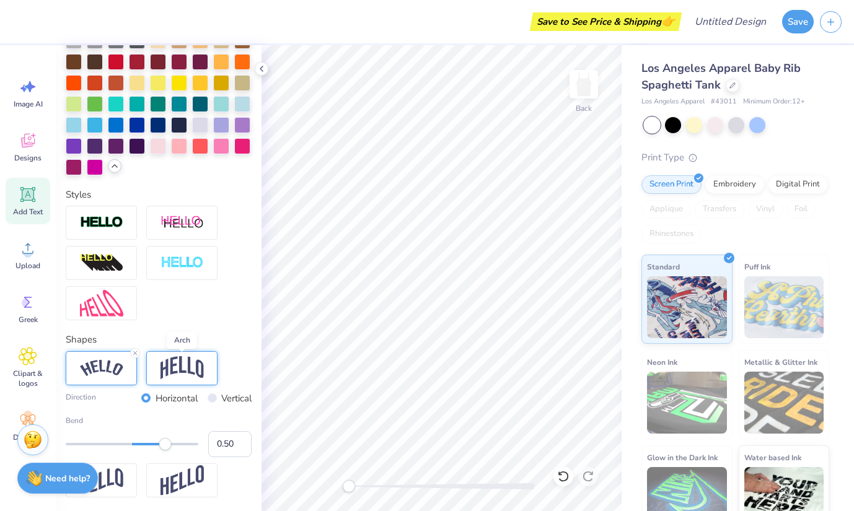
click at [173, 369] on img at bounding box center [181, 368] width 43 height 24
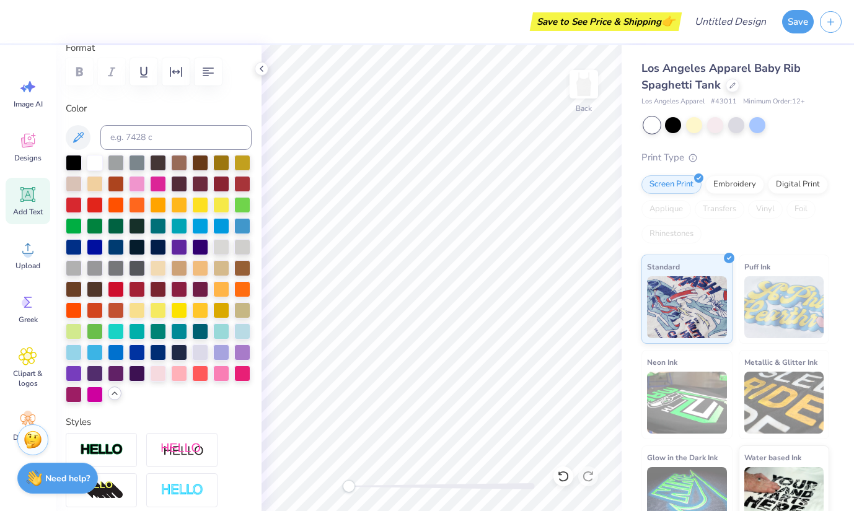
scroll to position [180, 0]
click at [203, 371] on div at bounding box center [200, 373] width 16 height 16
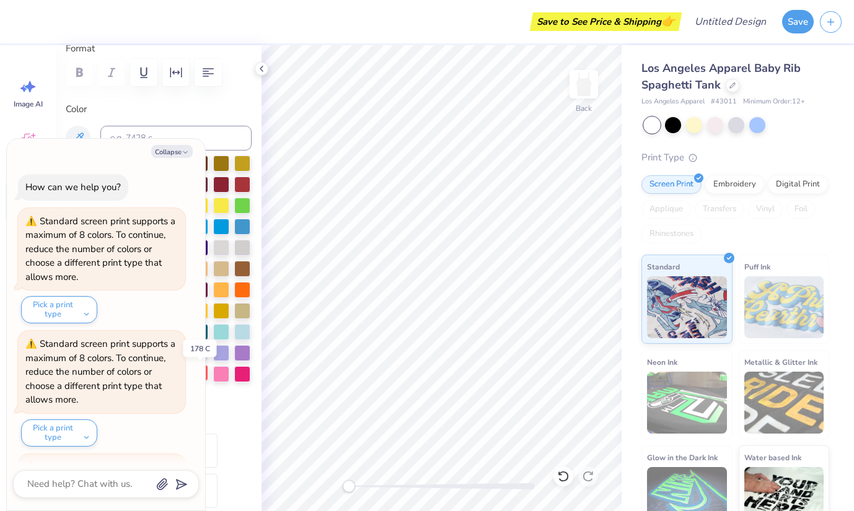
scroll to position [238, 0]
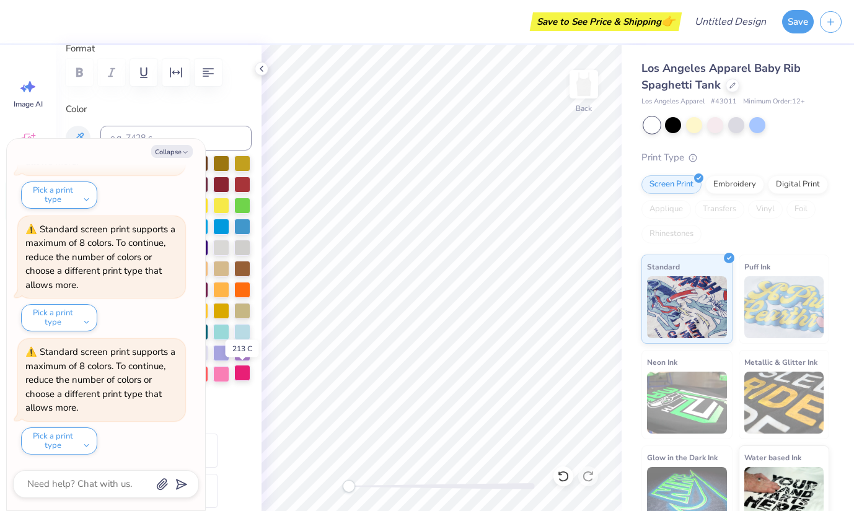
click at [240, 377] on div at bounding box center [242, 373] width 16 height 16
click at [237, 396] on div at bounding box center [159, 280] width 186 height 248
click at [180, 151] on button "Collapse" at bounding box center [172, 151] width 42 height 13
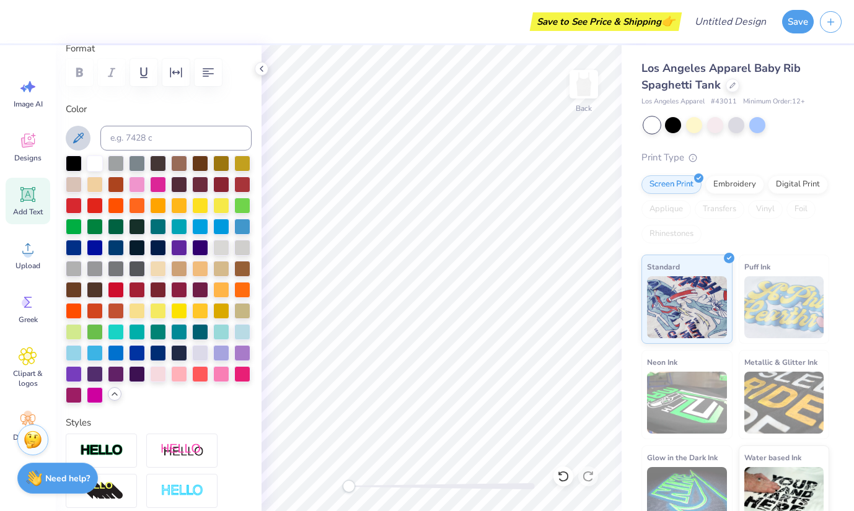
click at [73, 140] on icon at bounding box center [78, 138] width 15 height 15
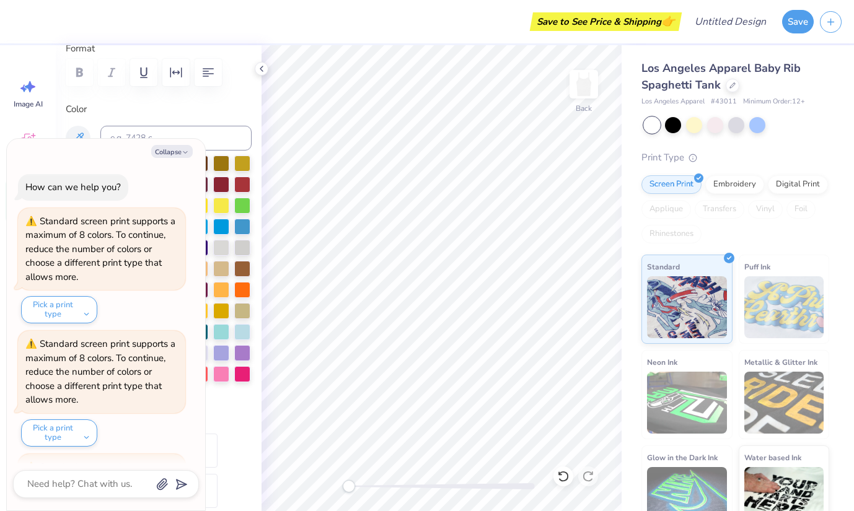
scroll to position [361, 0]
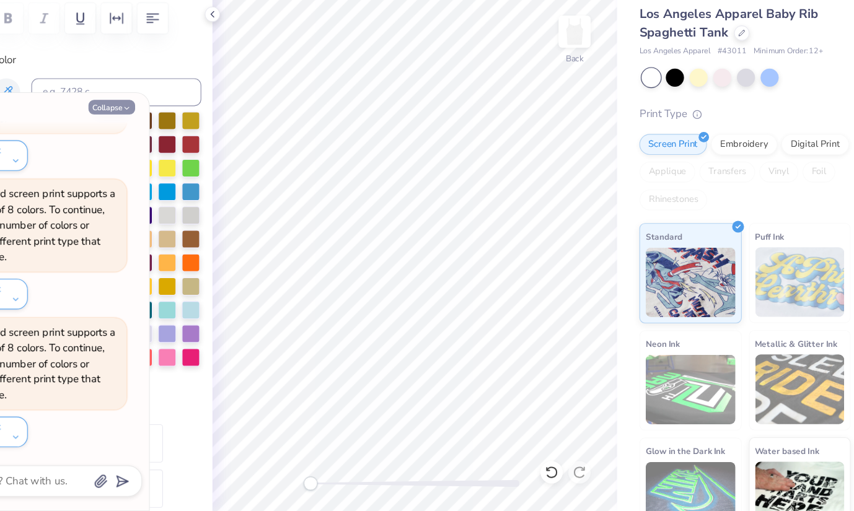
click at [187, 148] on button "Collapse" at bounding box center [172, 151] width 42 height 13
type textarea "x"
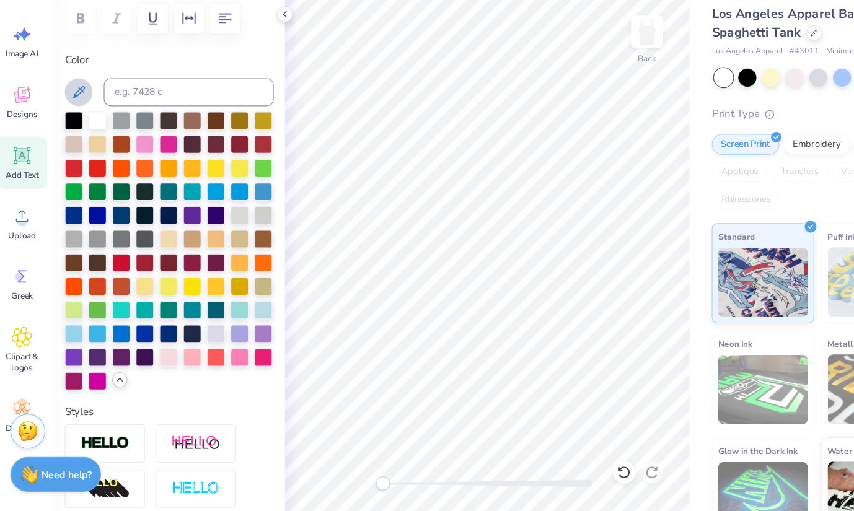
click at [73, 142] on icon at bounding box center [78, 138] width 11 height 11
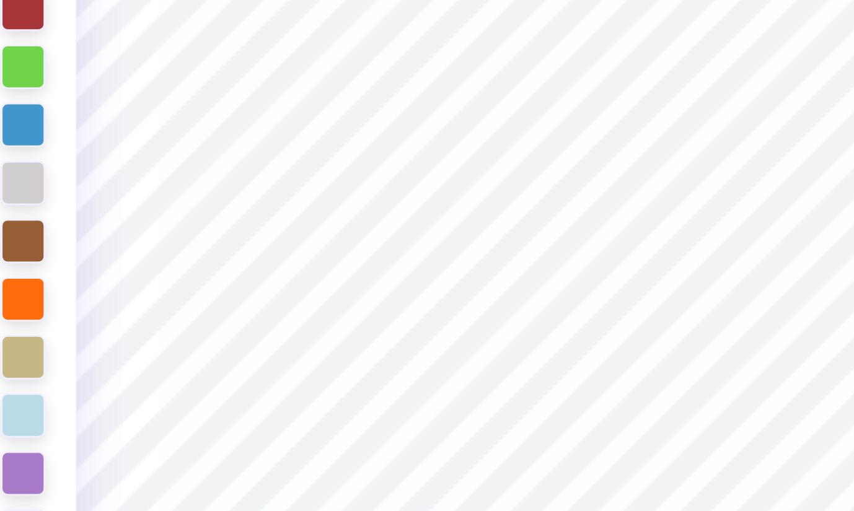
type input "5.52"
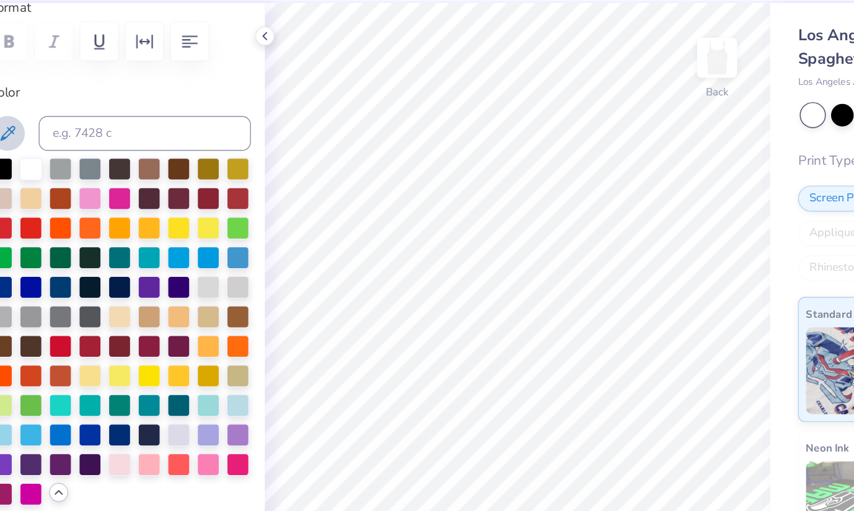
click at [74, 134] on icon at bounding box center [78, 138] width 15 height 15
type input "6.58"
type input "1.29"
type input "0.88"
type input "3.34"
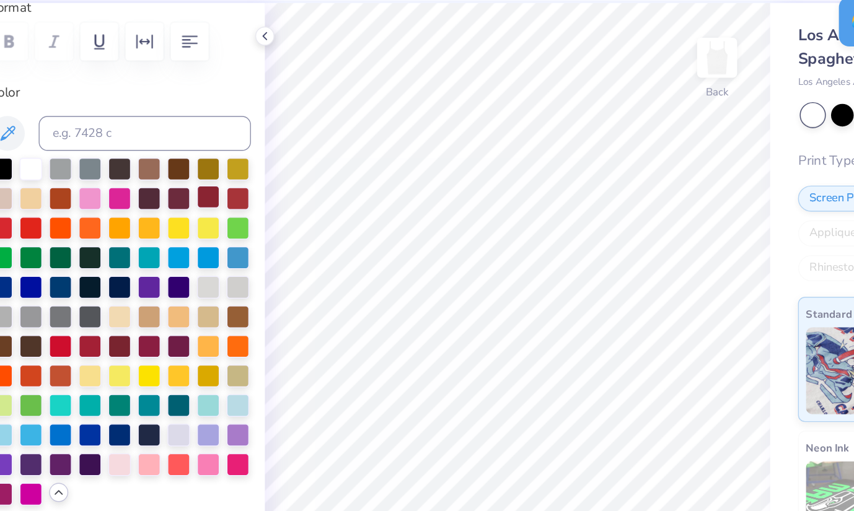
type input "0.67"
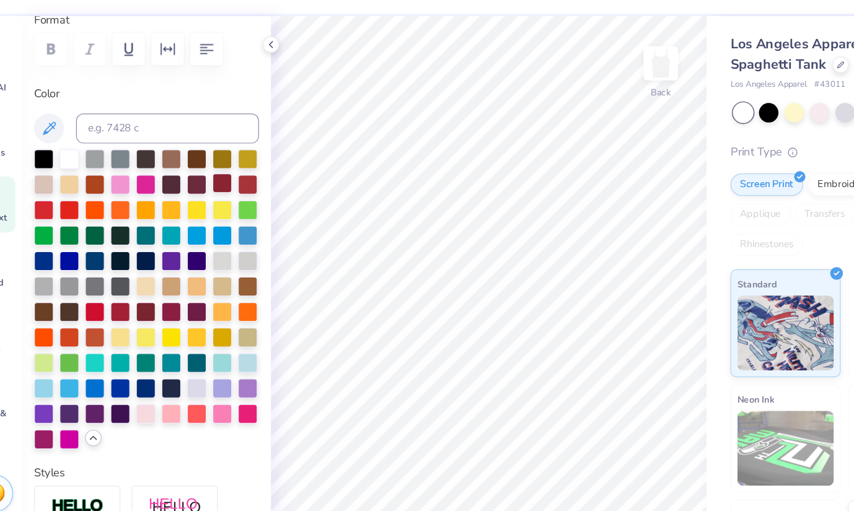
type input "5.52"
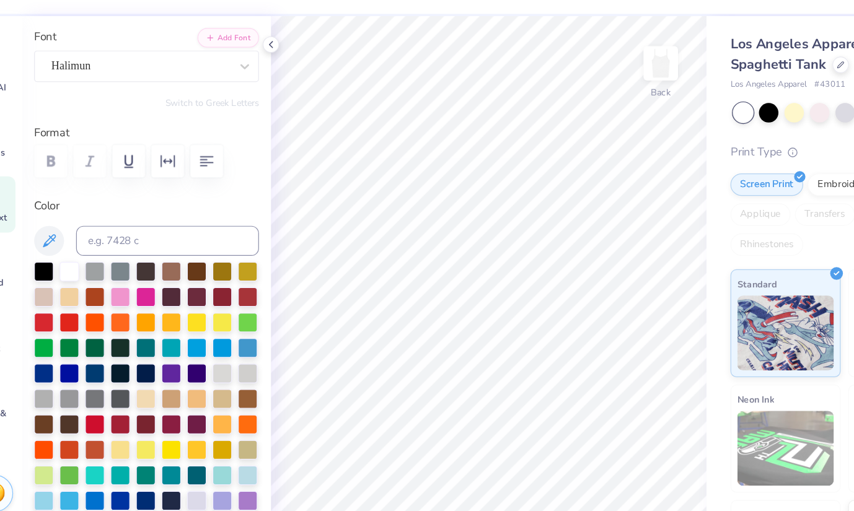
scroll to position [86, 0]
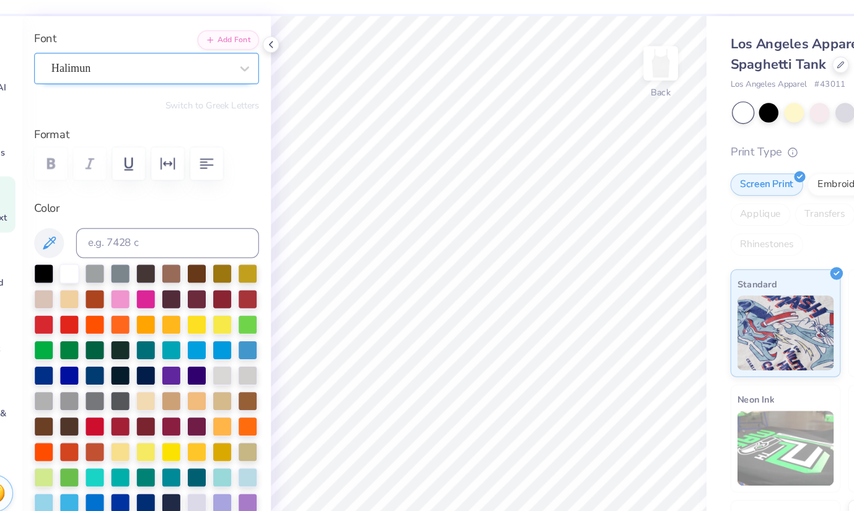
click at [144, 92] on div "Halimun" at bounding box center [154, 88] width 150 height 19
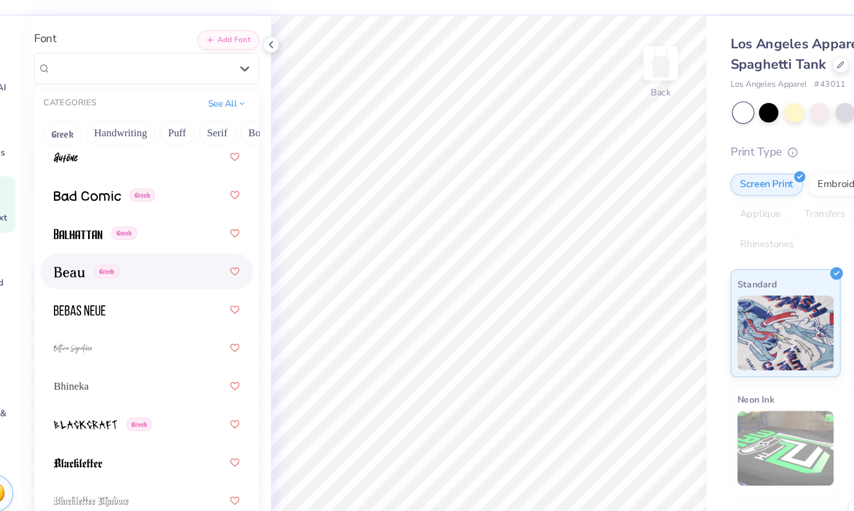
scroll to position [903, 0]
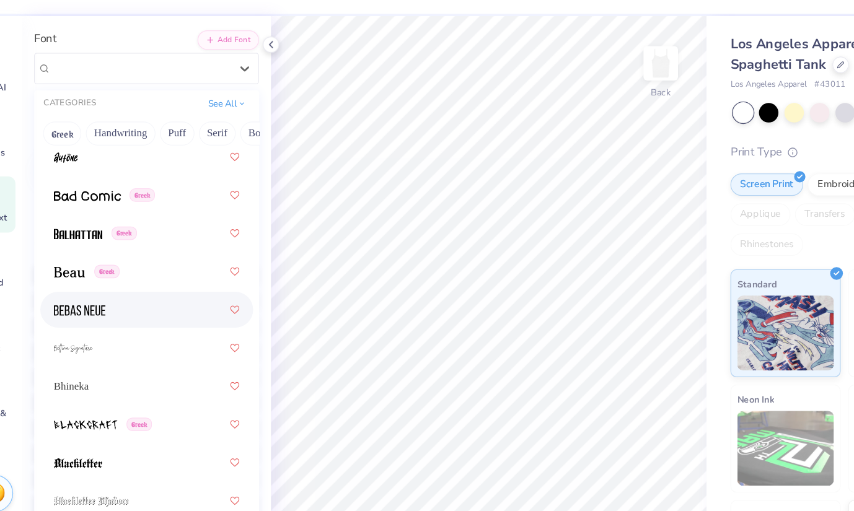
click at [139, 295] on div at bounding box center [159, 288] width 154 height 22
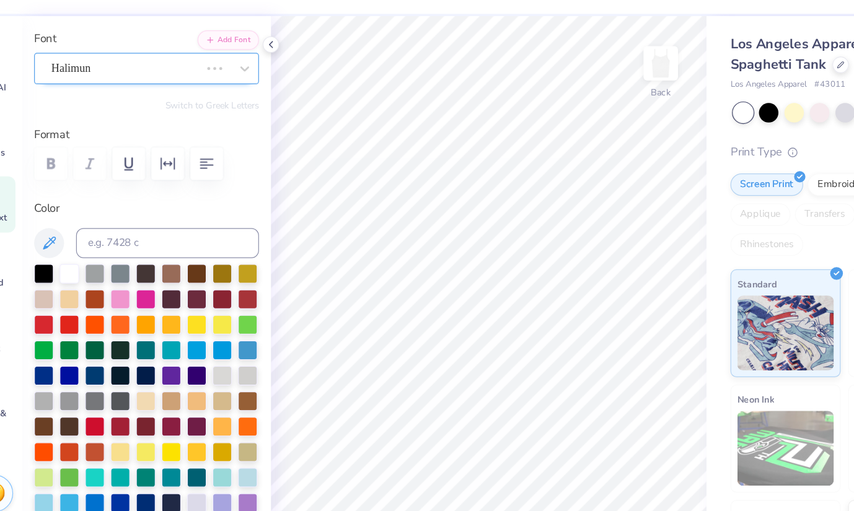
click at [146, 97] on div "Halimun" at bounding box center [141, 88] width 125 height 19
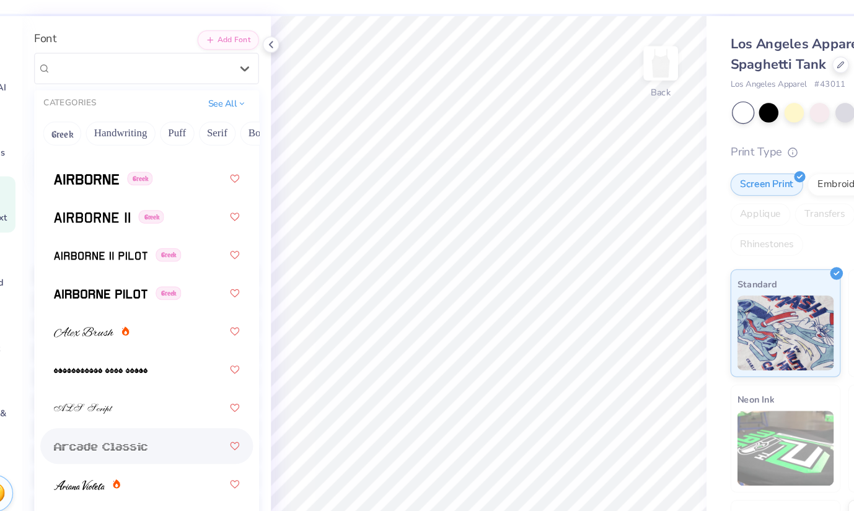
scroll to position [539, 0]
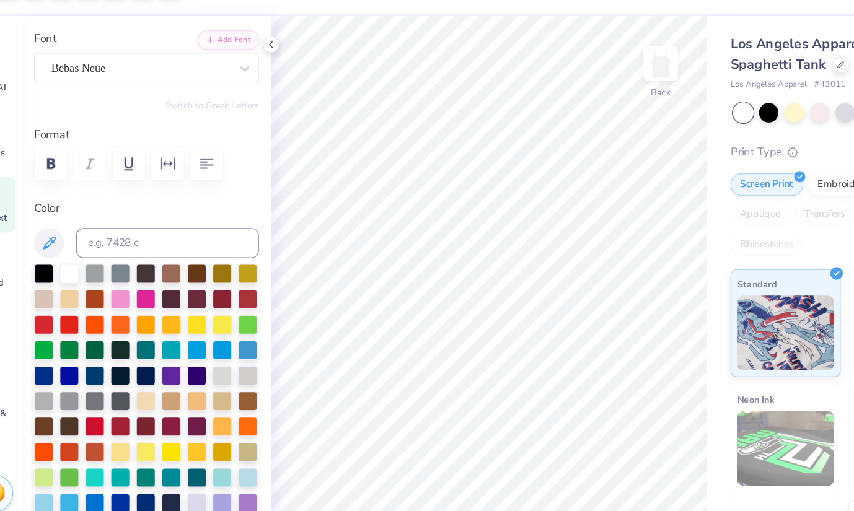
type input "1.51"
type input "0.37"
type input "5.66"
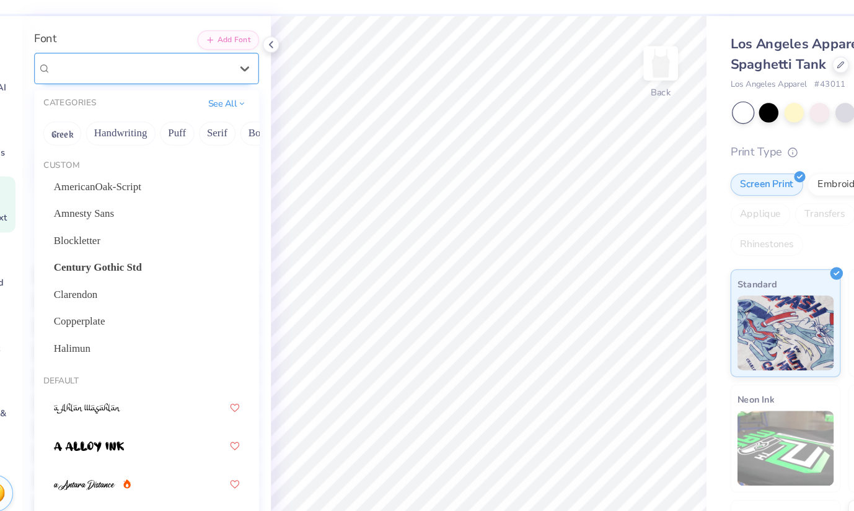
click at [146, 97] on div "Bebas Neue" at bounding box center [154, 88] width 150 height 19
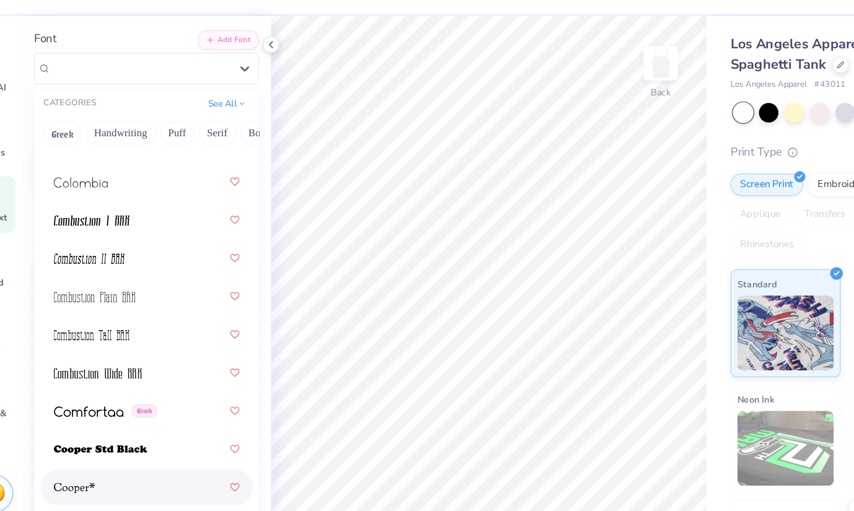
scroll to position [2582, 0]
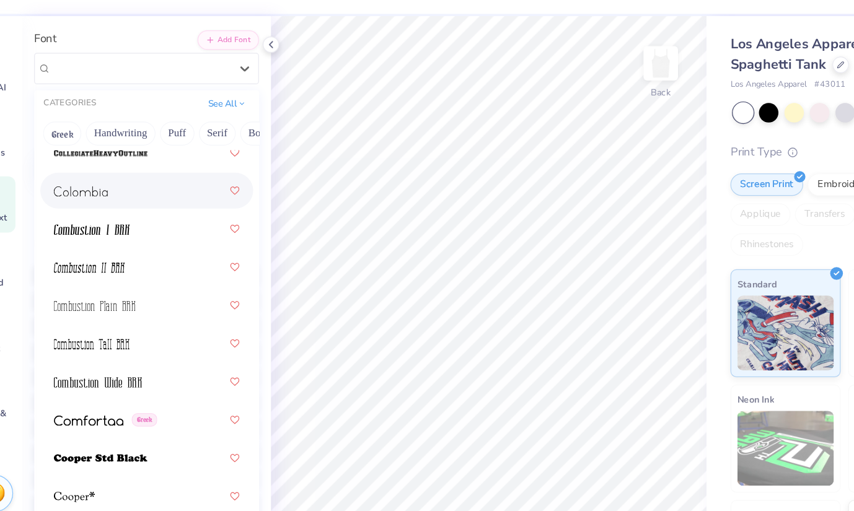
click at [117, 192] on img at bounding box center [104, 190] width 45 height 9
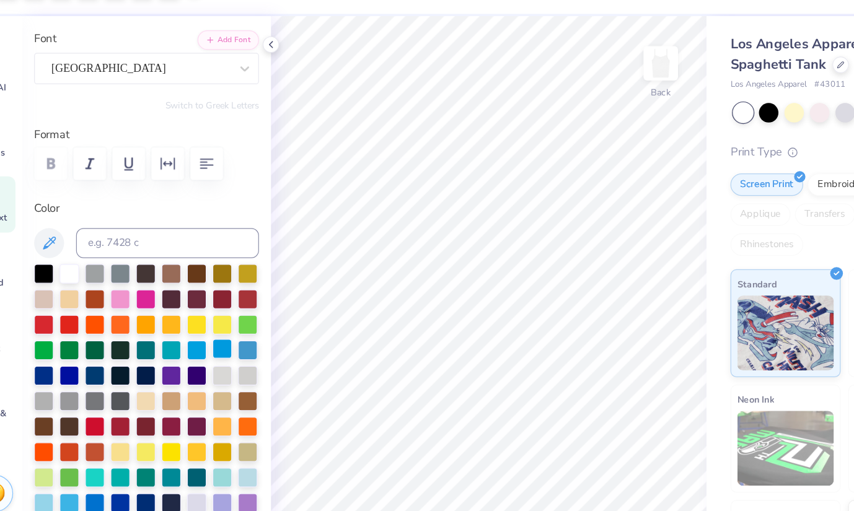
type input "1.38"
type input "0.29"
type input "5.71"
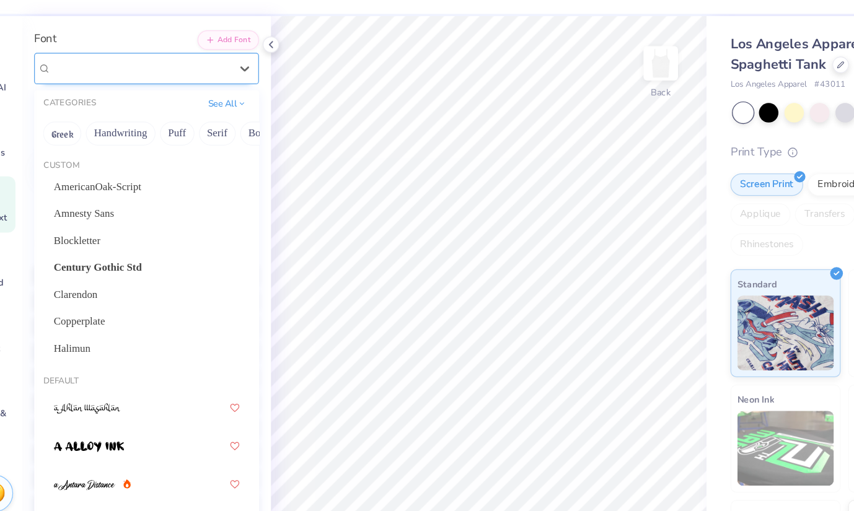
click at [160, 94] on div "Colombia" at bounding box center [154, 88] width 150 height 19
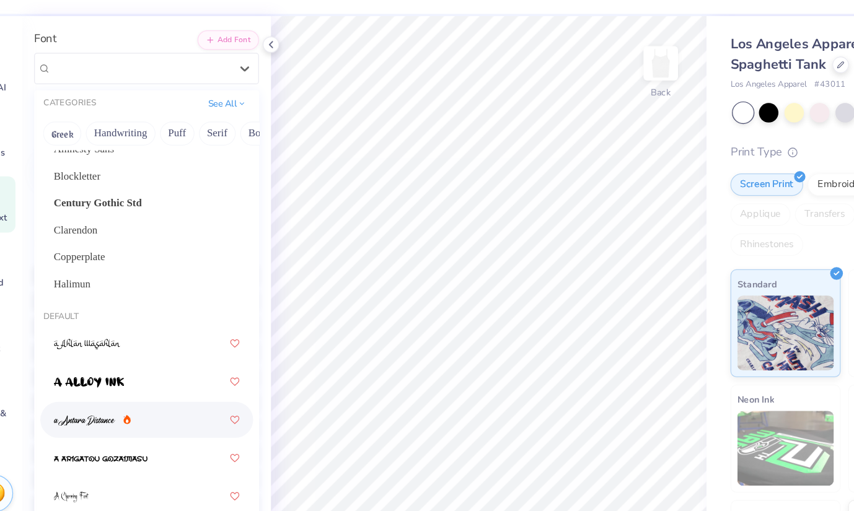
scroll to position [48, 0]
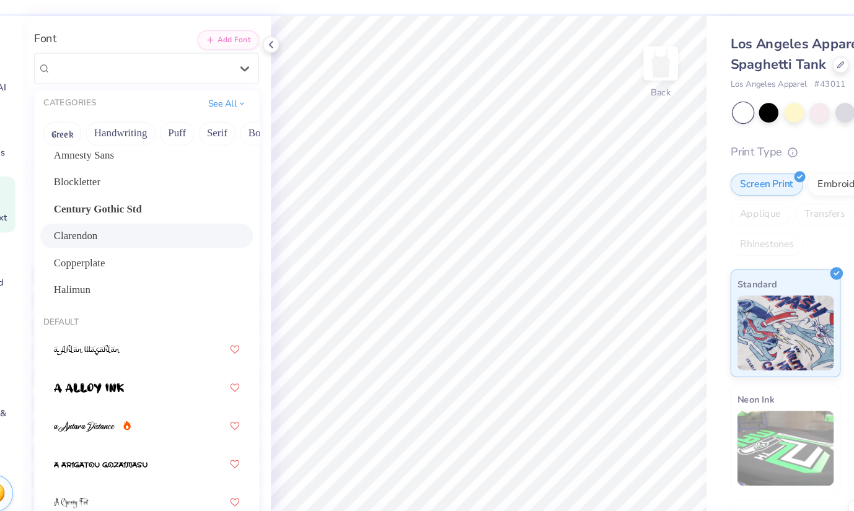
click at [112, 225] on span "Clarendon" at bounding box center [100, 227] width 36 height 13
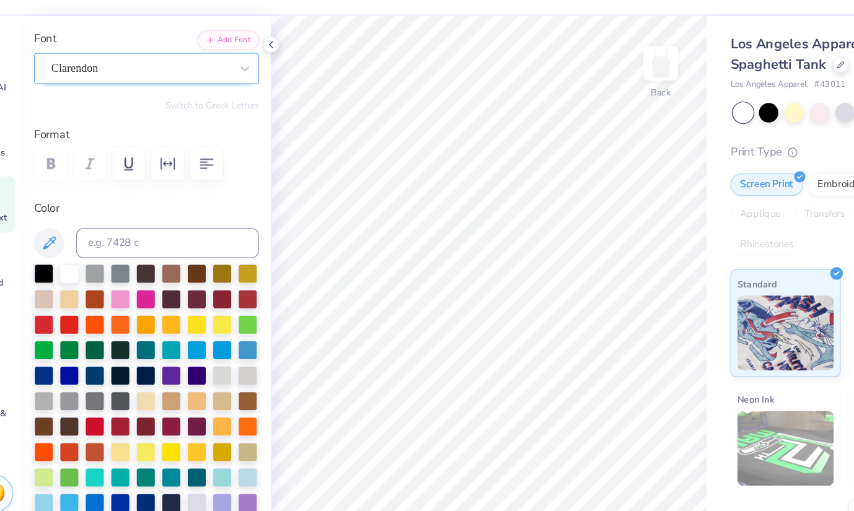
click at [153, 88] on div "Clarendon" at bounding box center [154, 88] width 150 height 19
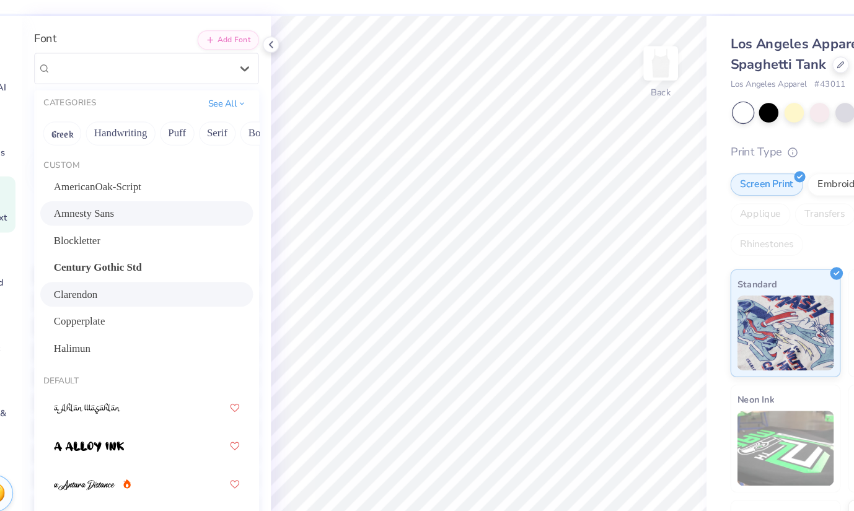
click at [146, 211] on div "Amnesty Sans" at bounding box center [159, 208] width 154 height 13
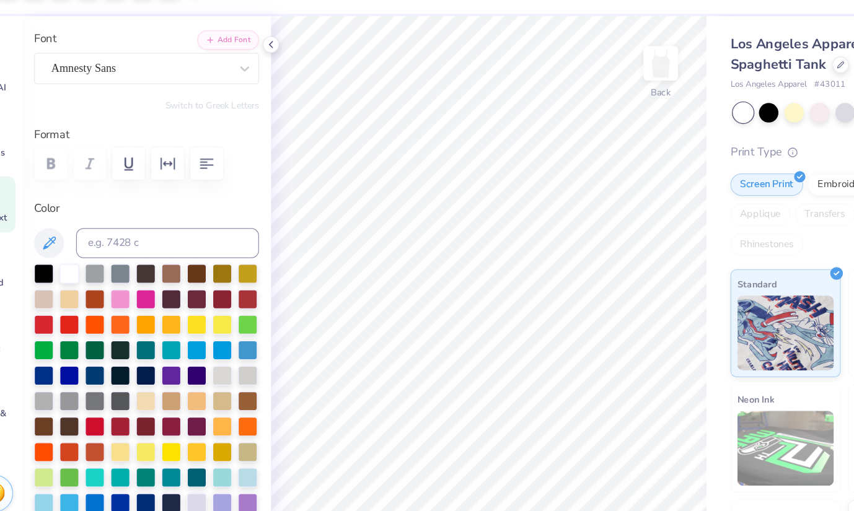
type input "2.39"
type input "0.31"
type input "5.70"
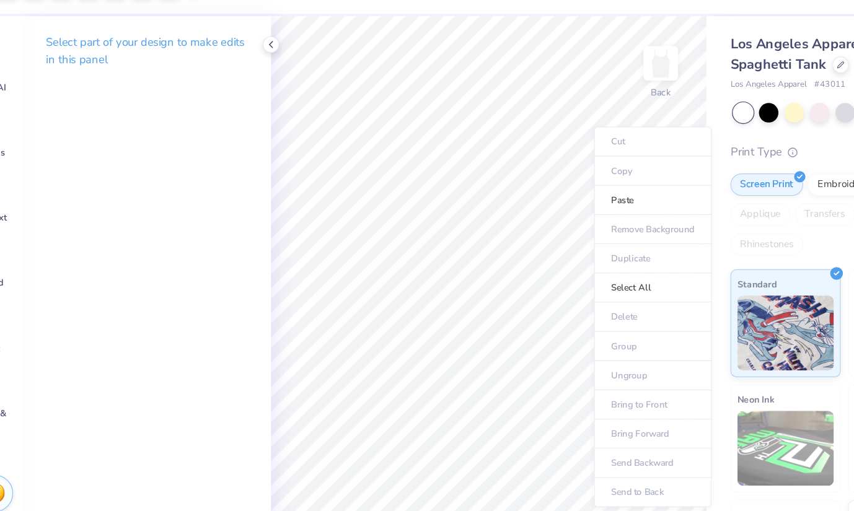
click at [560, 174] on ul "Cut Copy Paste Remove Background Duplicate Select All Delete Group Ungroup Brin…" at bounding box center [577, 294] width 97 height 315
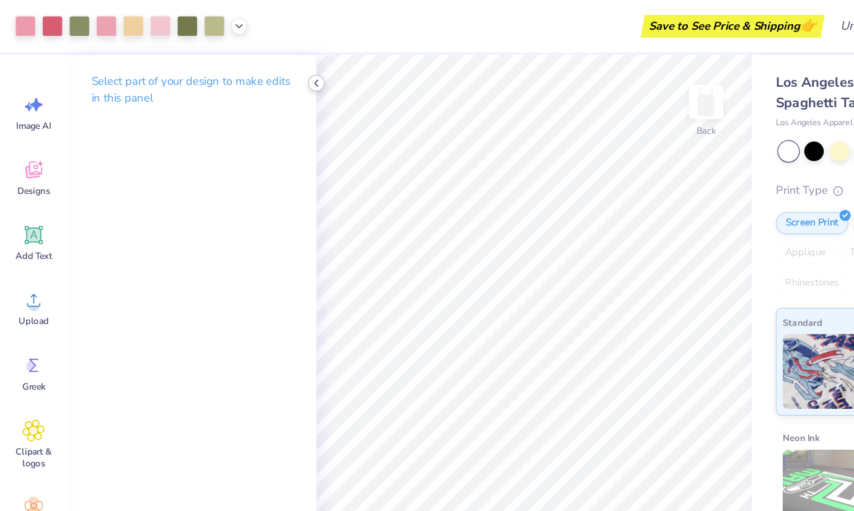
click at [257, 66] on icon at bounding box center [262, 69] width 10 height 10
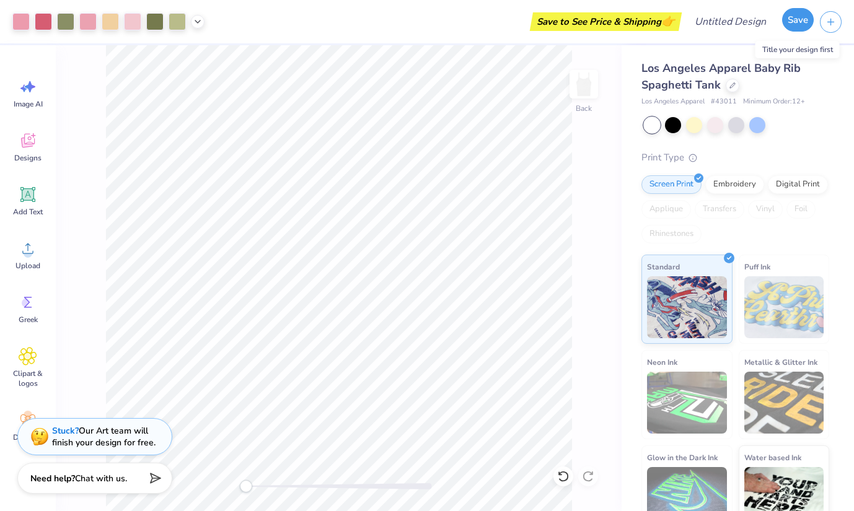
click at [789, 22] on button "Save" at bounding box center [798, 20] width 32 height 24
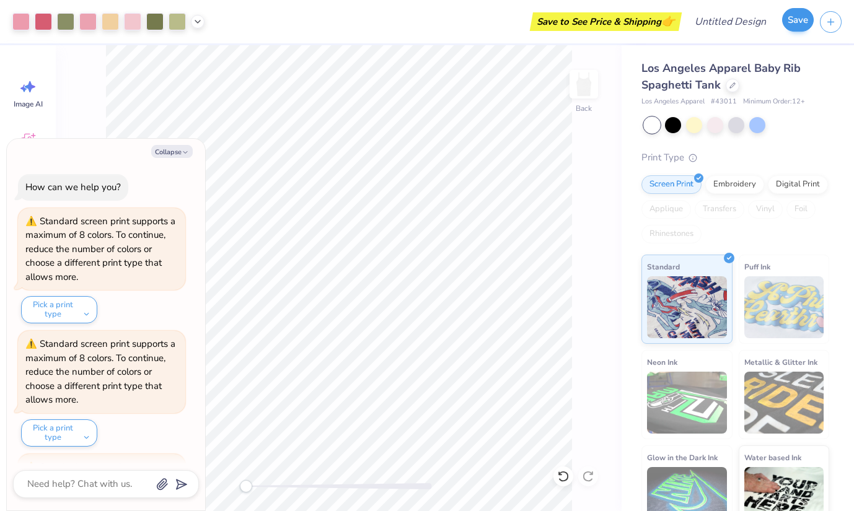
scroll to position [518, 0]
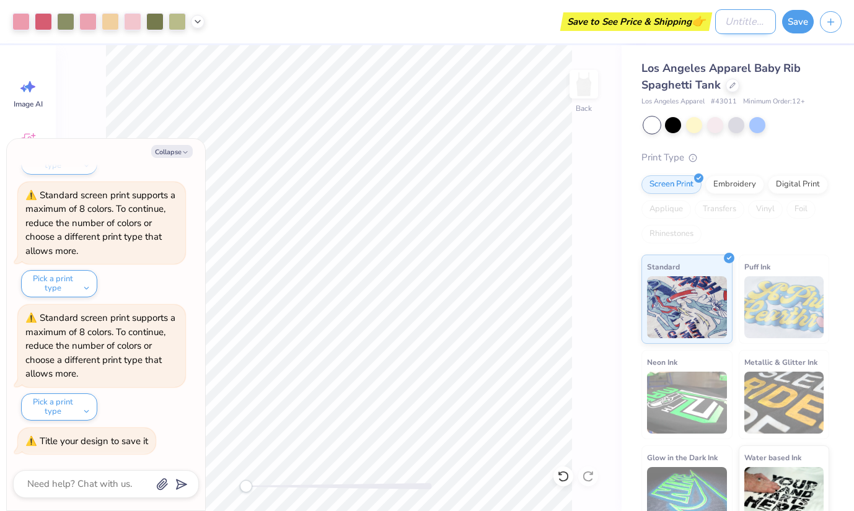
type textarea "x"
click at [737, 22] on input "Design Title" at bounding box center [745, 21] width 61 height 25
type input "b"
type textarea "x"
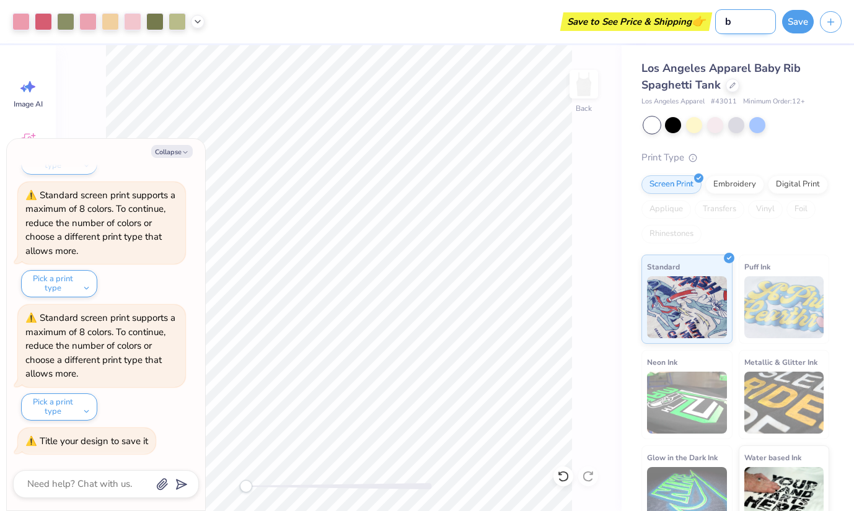
type input "bi"
type textarea "x"
type input "big"
type textarea "x"
type input "big"
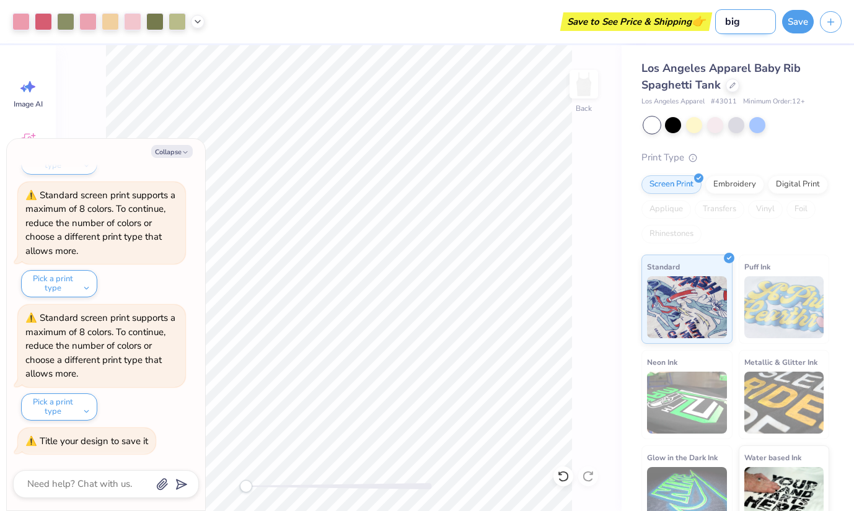
type textarea "x"
type input "big a"
type textarea "x"
type input "big ad"
type textarea "x"
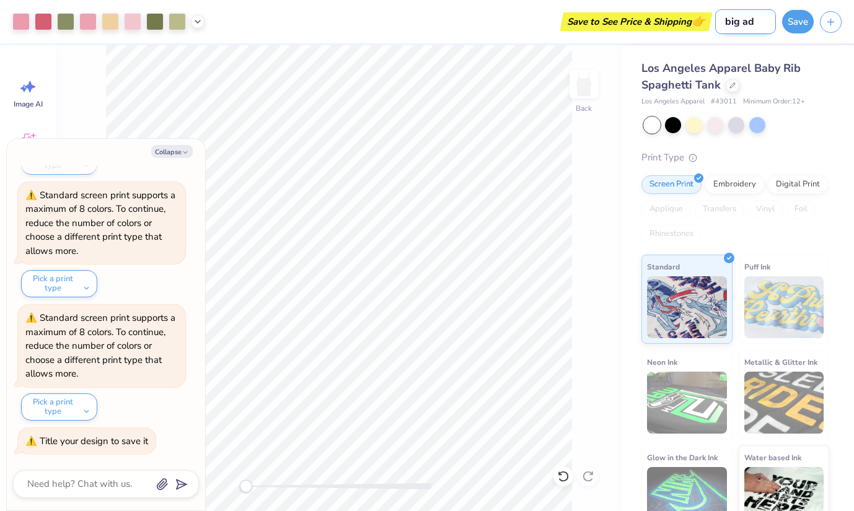
type input "big a"
type textarea "x"
type input "big"
type textarea "x"
type input "big a"
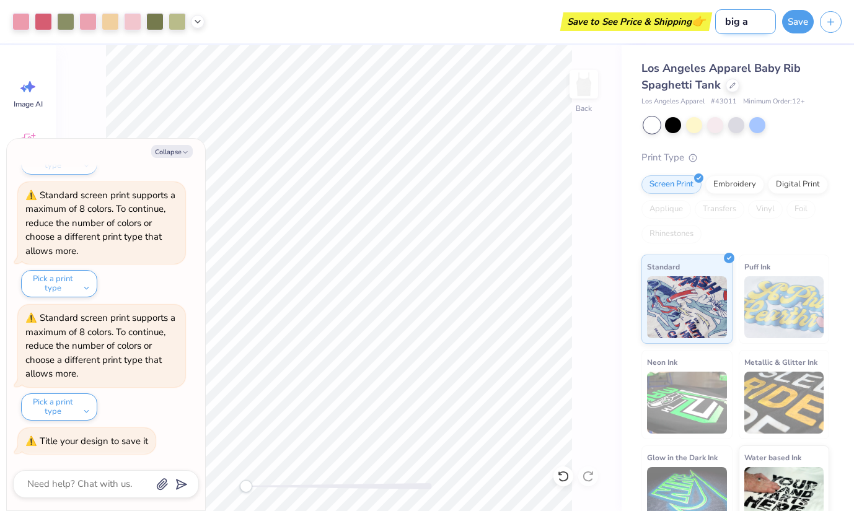
type textarea "x"
type input "big an"
type textarea "x"
type input "big a"
type textarea "x"
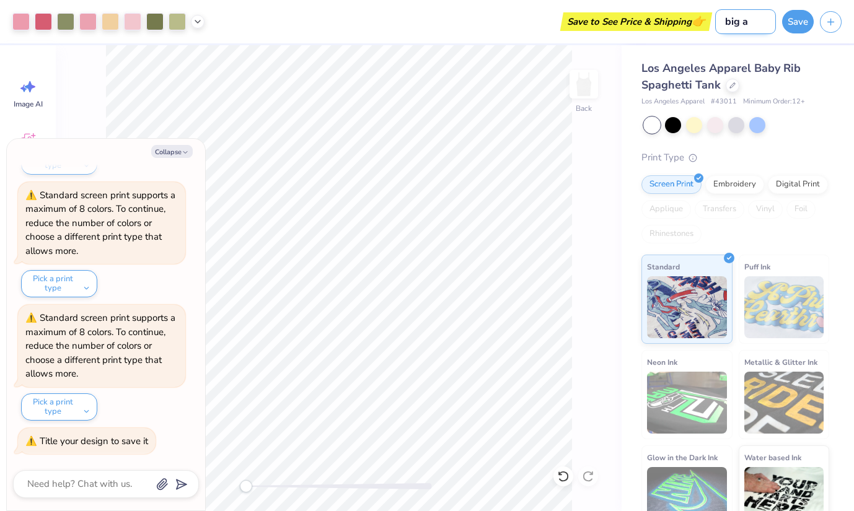
type input "big"
type textarea "x"
type input "big"
type textarea "x"
type input "big"
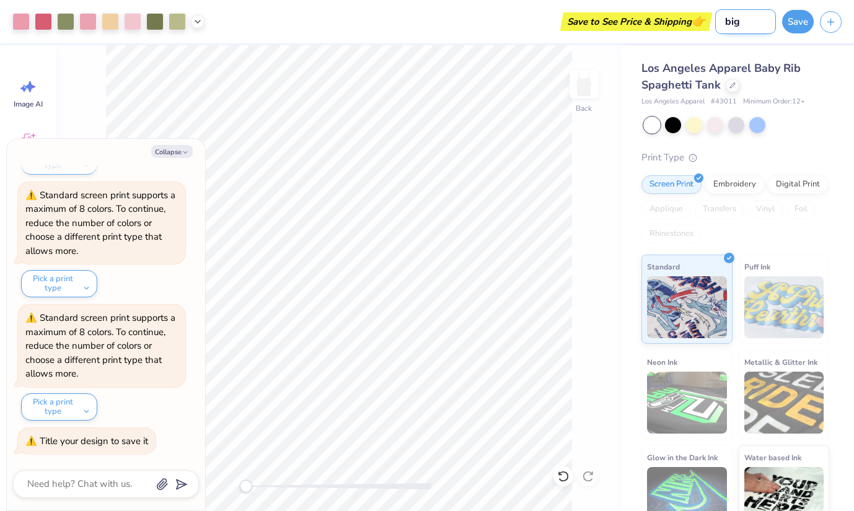
type textarea "x"
type input "big l"
click at [822, 61] on div "Los Angeles Apparel Baby Rib Spaghetti Tank" at bounding box center [735, 76] width 188 height 33
click at [797, 32] on div "Save" at bounding box center [798, 22] width 32 height 24
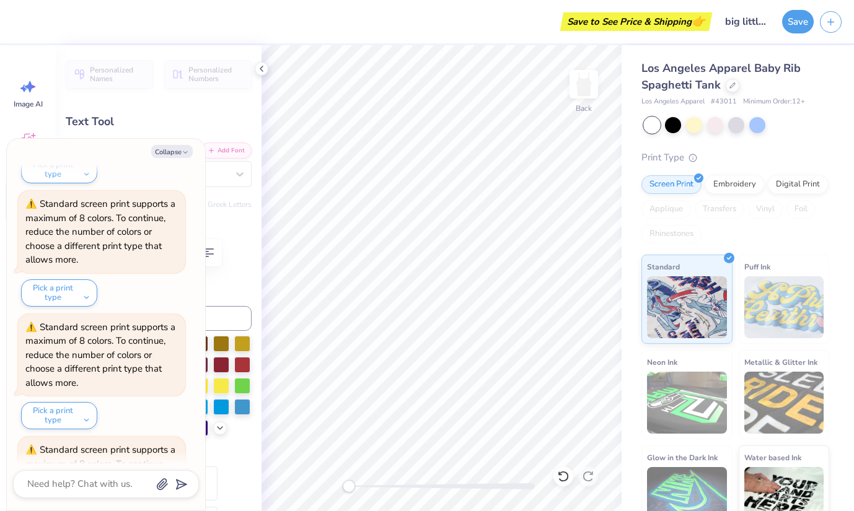
scroll to position [384, 0]
click at [165, 155] on button "Collapse" at bounding box center [172, 151] width 42 height 13
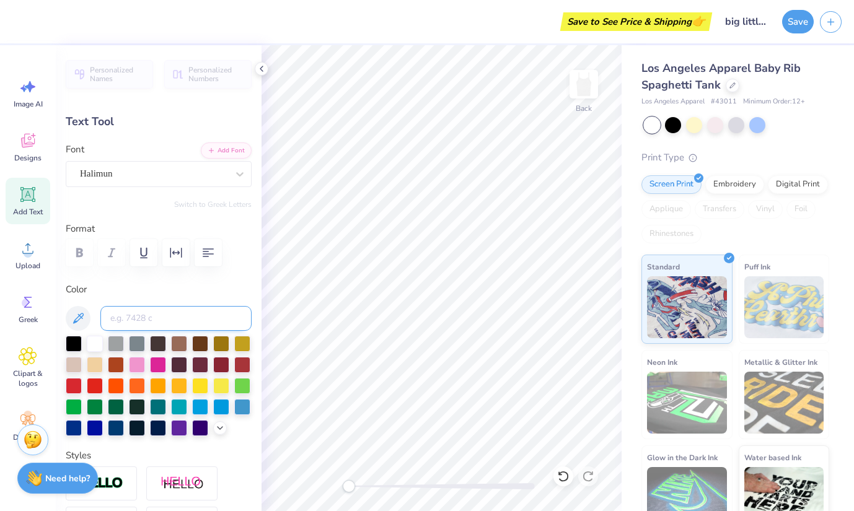
click at [191, 318] on input at bounding box center [175, 318] width 151 height 25
click at [79, 320] on icon at bounding box center [78, 318] width 15 height 15
click at [48, 20] on div at bounding box center [43, 20] width 17 height 17
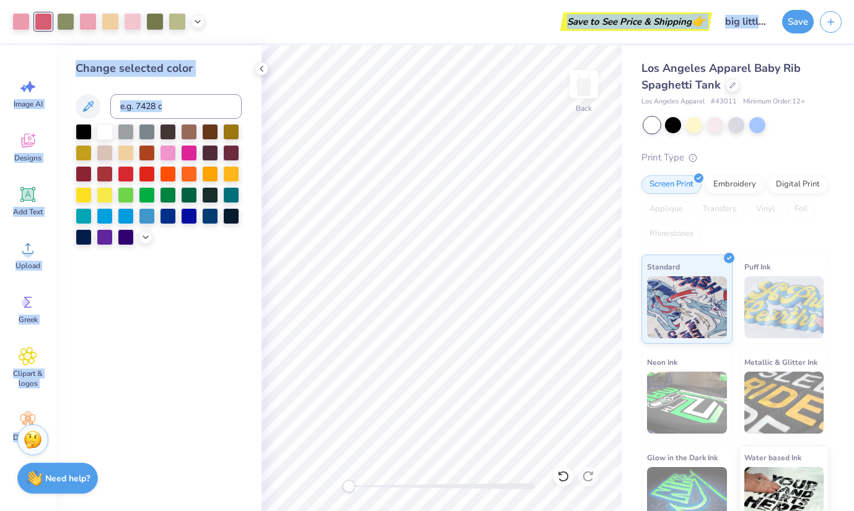
drag, startPoint x: 48, startPoint y: 20, endPoint x: 161, endPoint y: 233, distance: 241.2
click at [161, 233] on div "Art colors Save to See Price & Shipping 👉 Design Title big little shirt Save Im…" at bounding box center [427, 255] width 854 height 511
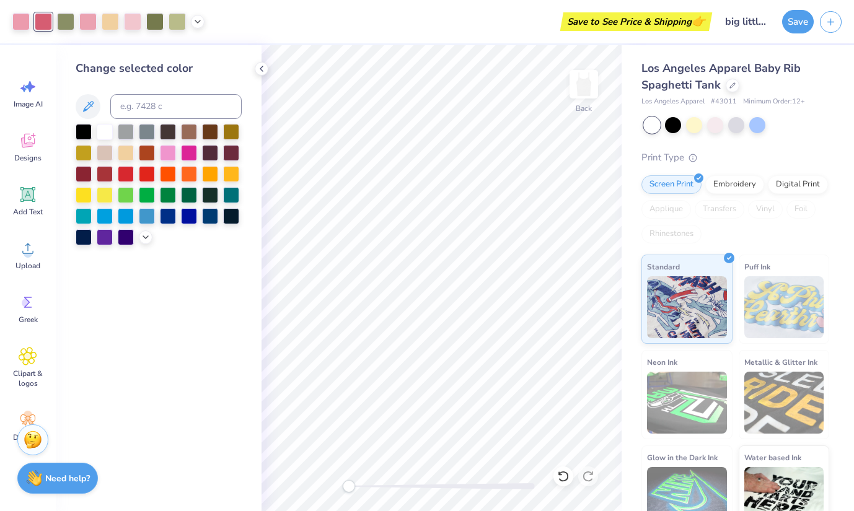
click at [172, 275] on div "Change selected color" at bounding box center [159, 278] width 206 height 466
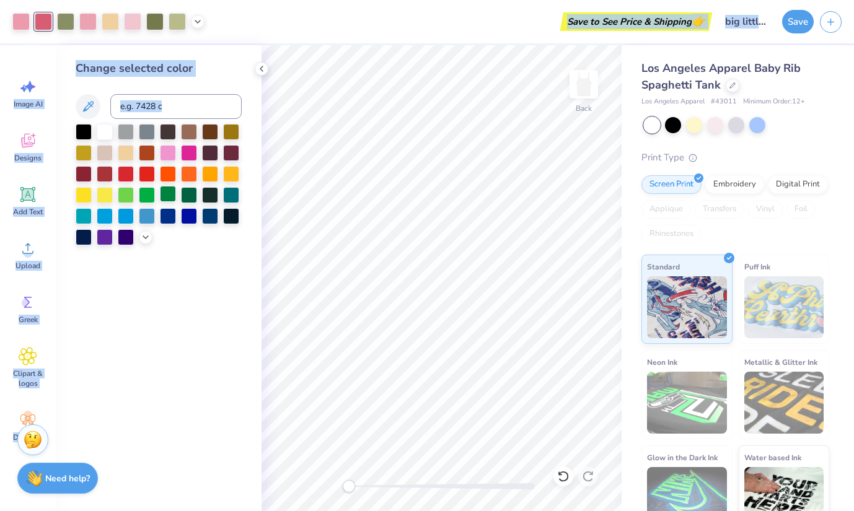
drag, startPoint x: 42, startPoint y: 20, endPoint x: 171, endPoint y: 203, distance: 223.7
click at [171, 203] on div "Art colors Save to See Price & Shipping 👉 Design Title big little shirt Save Im…" at bounding box center [427, 255] width 854 height 511
click at [42, 19] on div at bounding box center [43, 21] width 17 height 17
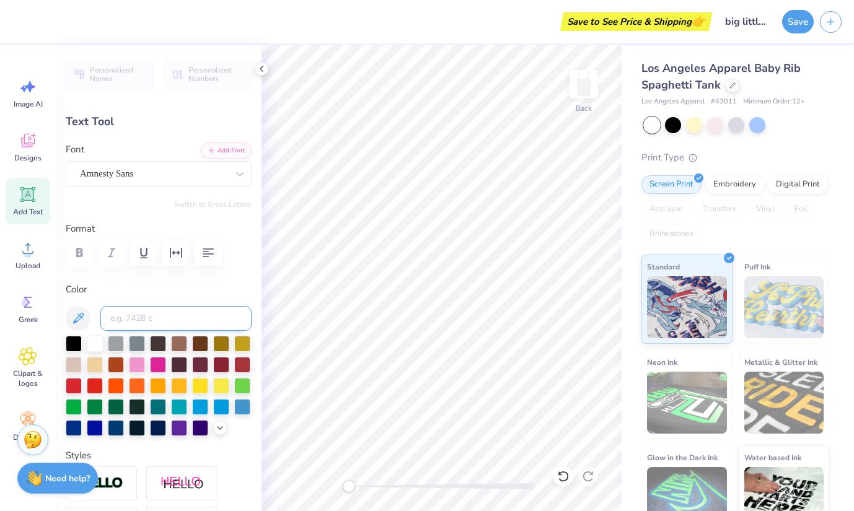
click at [215, 317] on input at bounding box center [175, 318] width 151 height 25
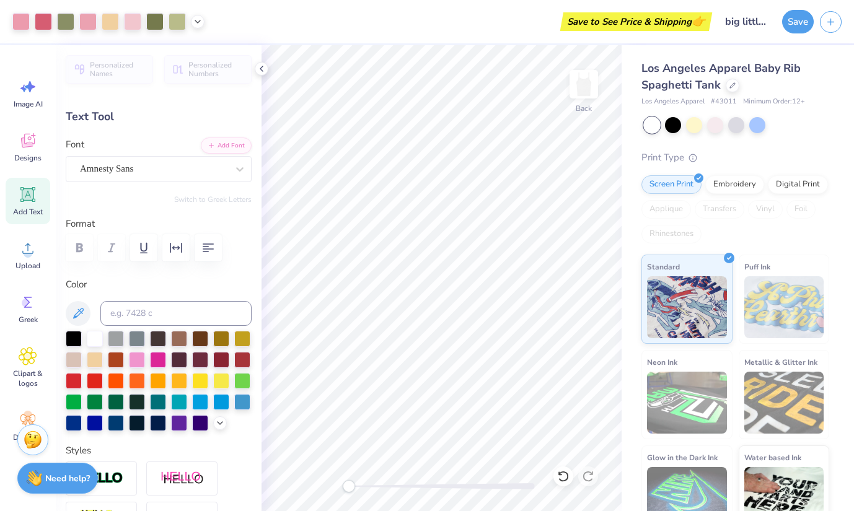
scroll to position [0, 0]
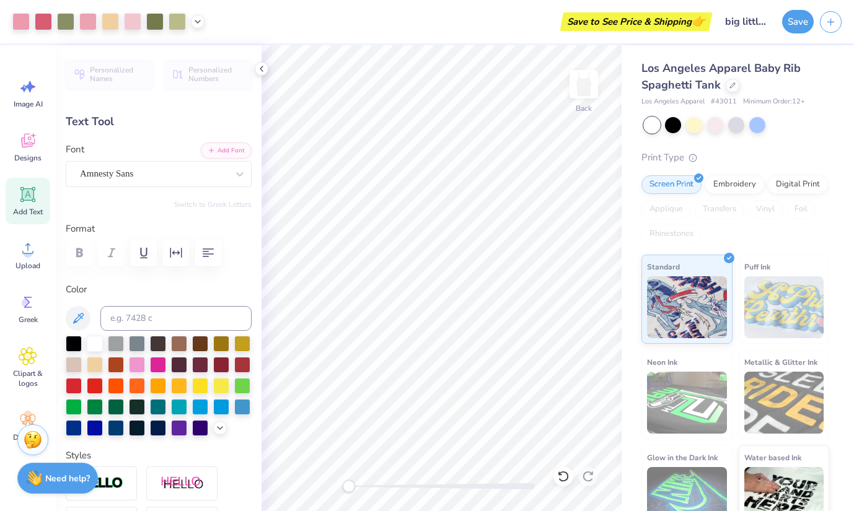
click at [78, 254] on div at bounding box center [159, 252] width 186 height 27
click at [78, 257] on div at bounding box center [159, 252] width 186 height 27
click at [798, 24] on button "Save" at bounding box center [798, 20] width 32 height 24
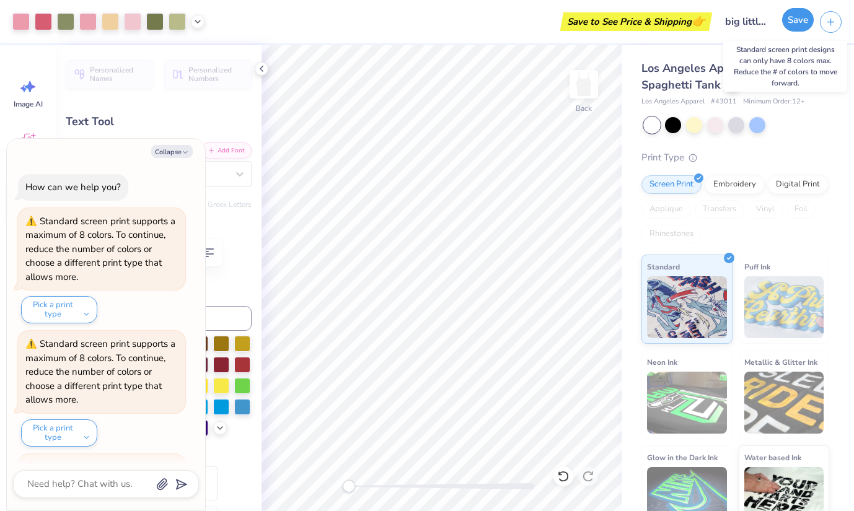
scroll to position [641, 0]
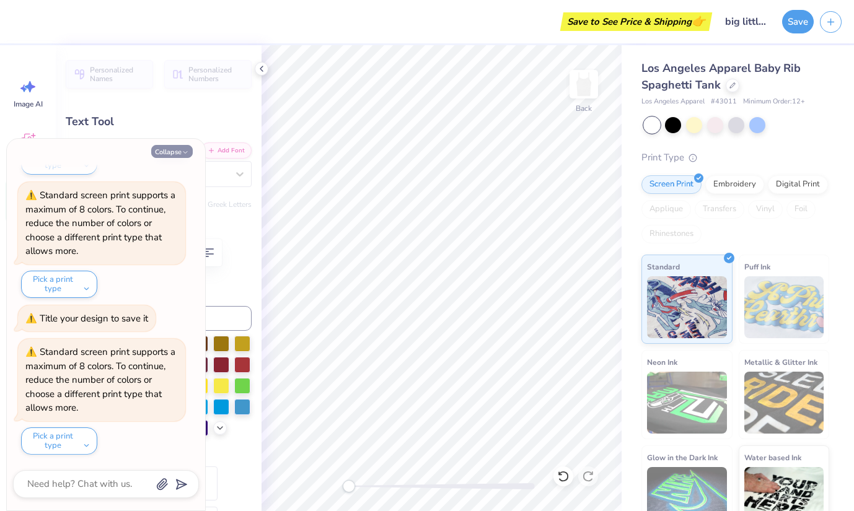
click at [183, 151] on icon "button" at bounding box center [185, 152] width 7 height 7
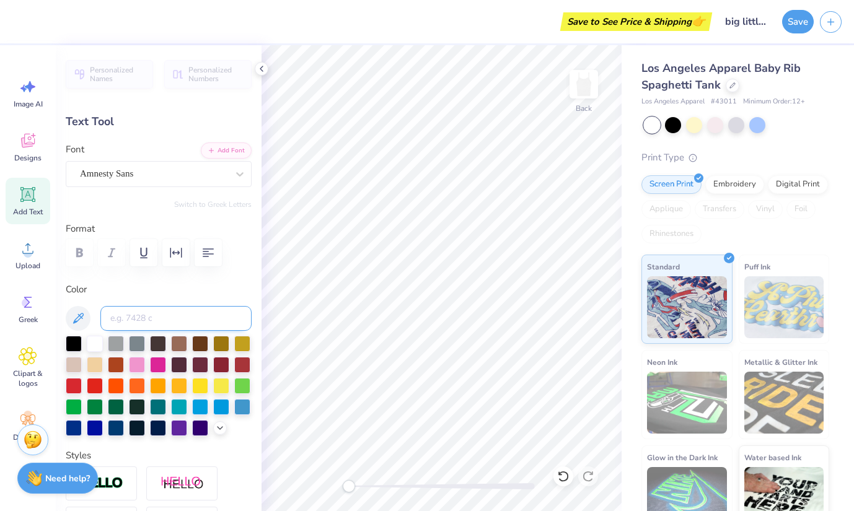
click at [162, 317] on input at bounding box center [175, 318] width 151 height 25
click at [86, 317] on button at bounding box center [78, 318] width 25 height 25
click at [82, 317] on icon at bounding box center [78, 318] width 15 height 15
click at [66, 309] on div at bounding box center [159, 318] width 186 height 25
click at [82, 314] on icon at bounding box center [78, 318] width 11 height 11
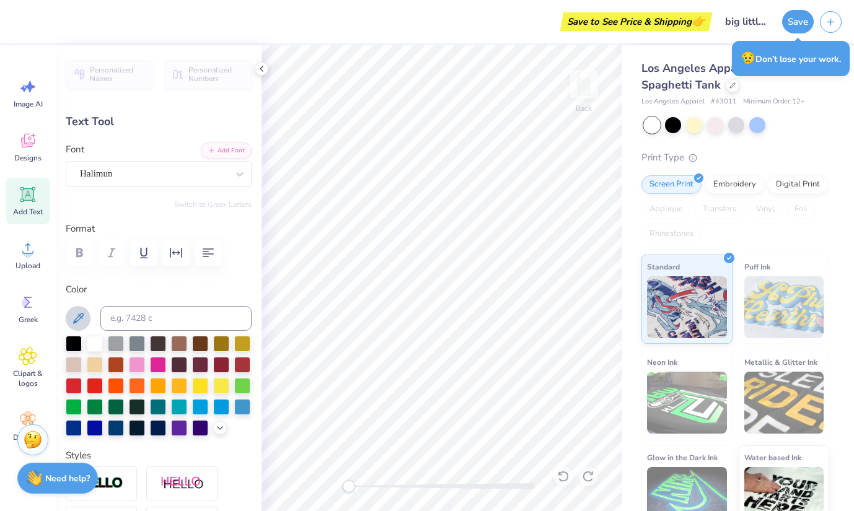
click at [82, 314] on icon at bounding box center [78, 318] width 11 height 11
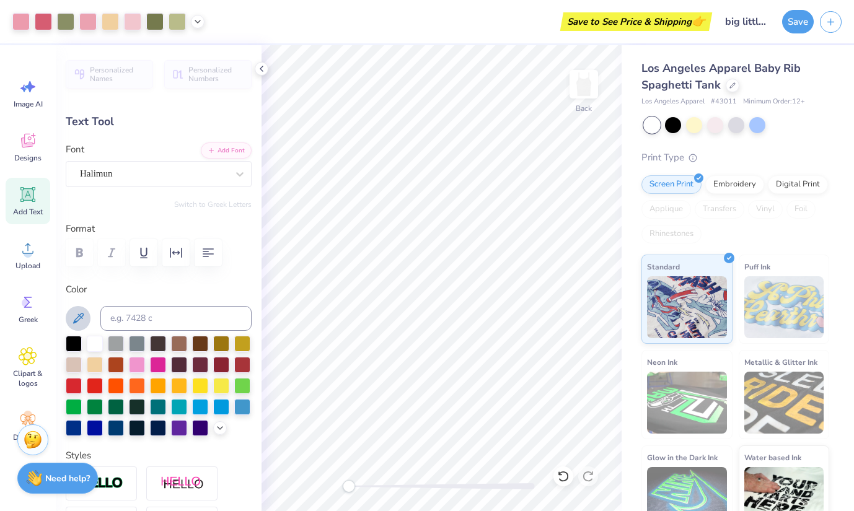
click at [81, 318] on icon at bounding box center [78, 318] width 11 height 11
click at [77, 322] on icon at bounding box center [78, 318] width 11 height 11
click at [74, 314] on icon at bounding box center [78, 318] width 15 height 15
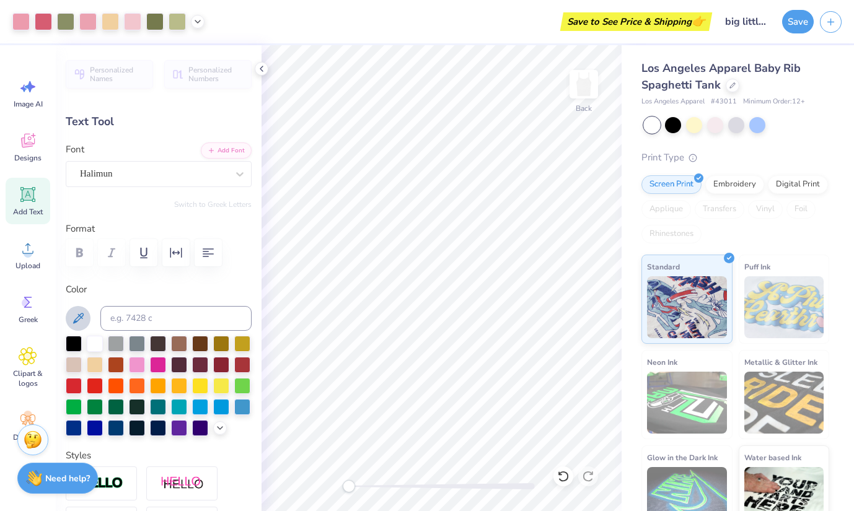
click at [74, 314] on icon at bounding box center [78, 318] width 15 height 15
click at [73, 315] on icon at bounding box center [78, 318] width 15 height 15
